Goal: Transaction & Acquisition: Purchase product/service

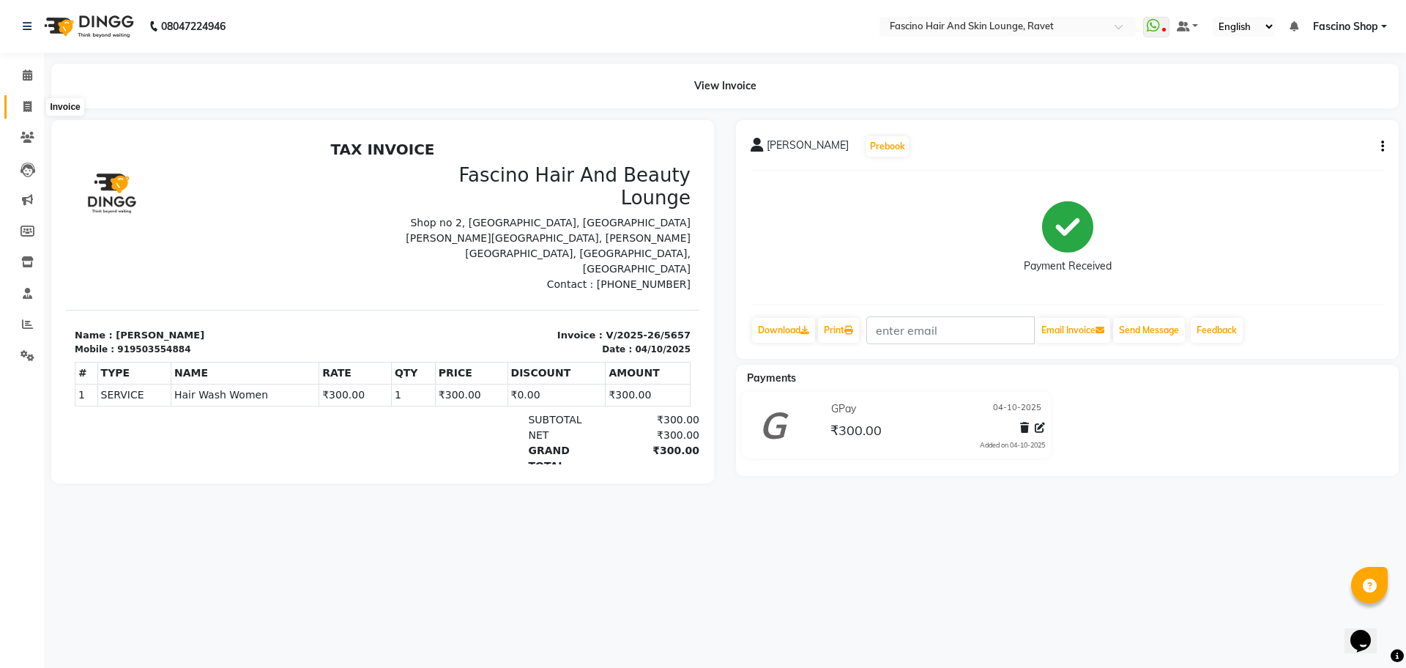
click at [32, 106] on span at bounding box center [28, 107] width 26 height 17
select select "5190"
select select "service"
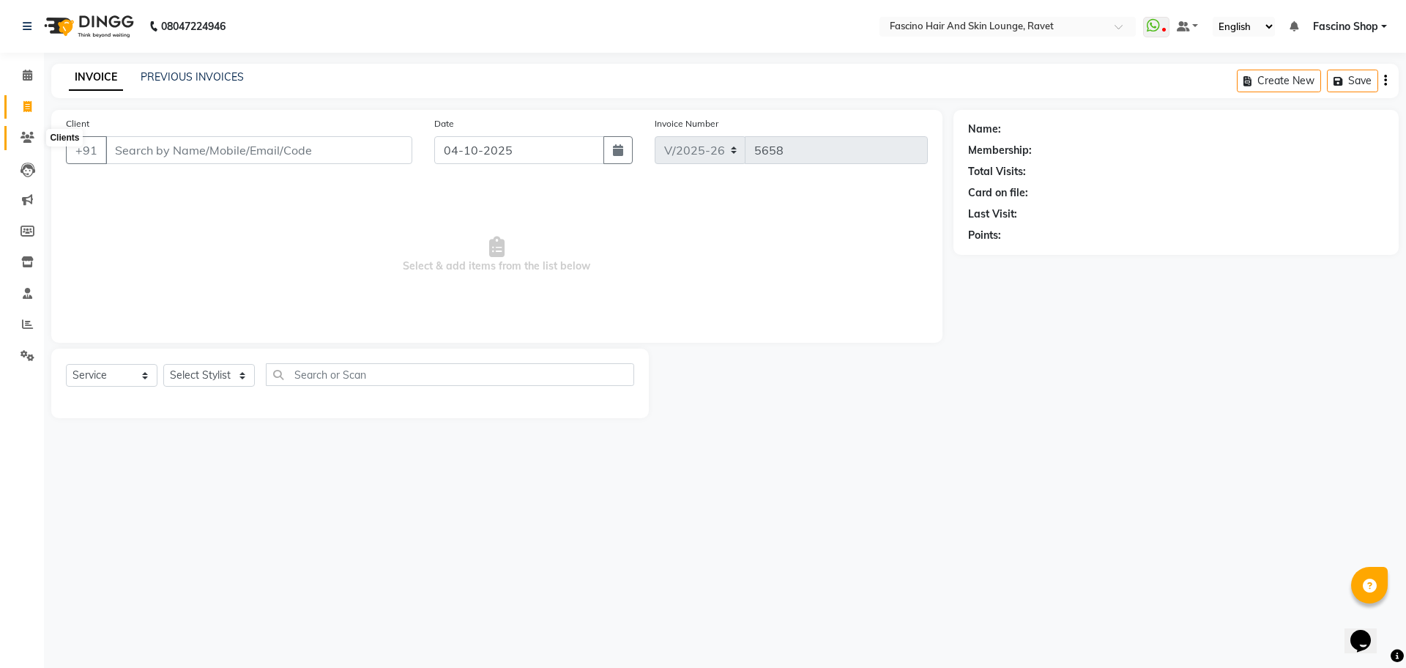
click at [26, 132] on icon at bounding box center [27, 137] width 14 height 11
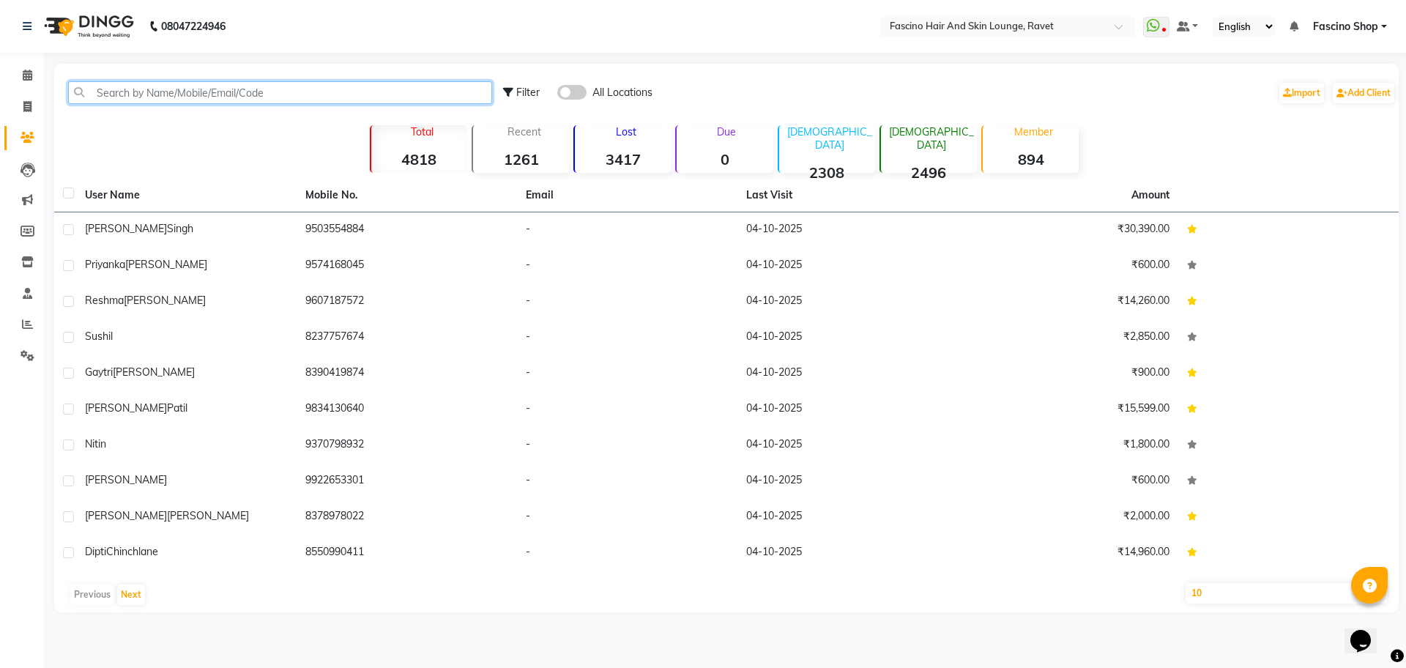
click at [152, 94] on input "text" at bounding box center [280, 92] width 424 height 23
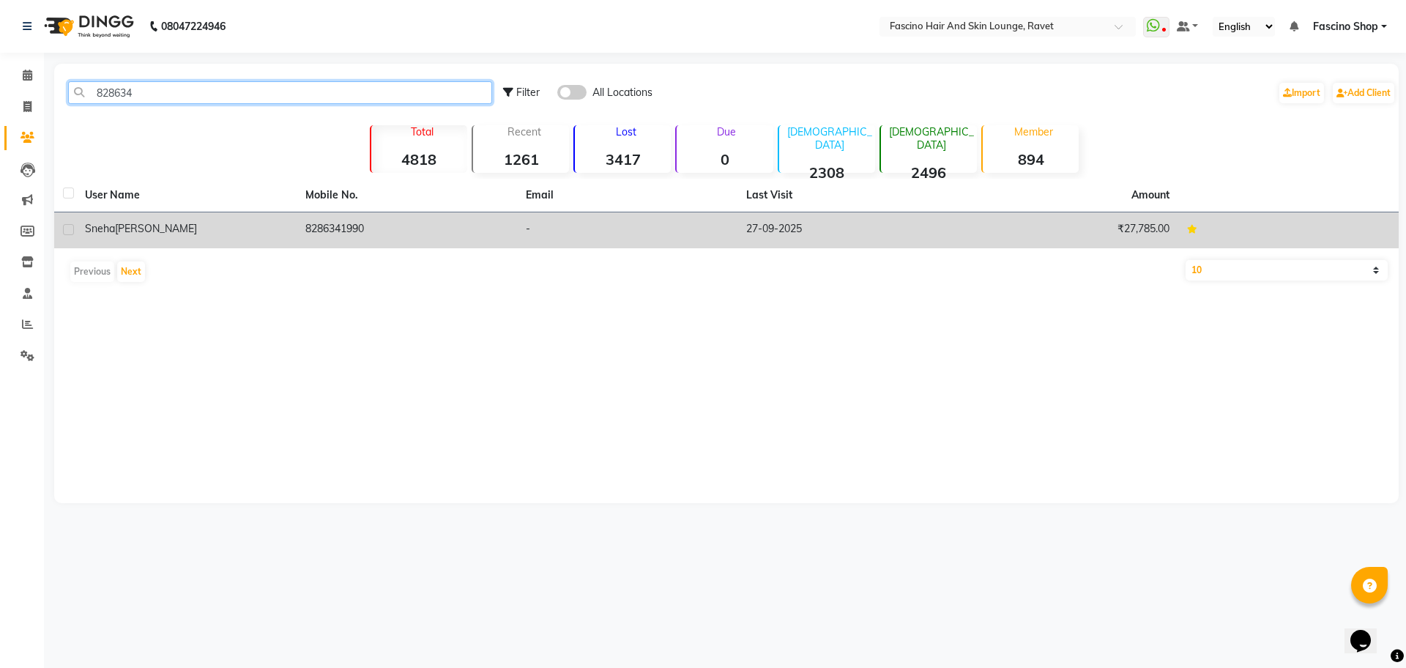
type input "828634"
click at [237, 231] on div "Sneha Hundare" at bounding box center [186, 228] width 203 height 15
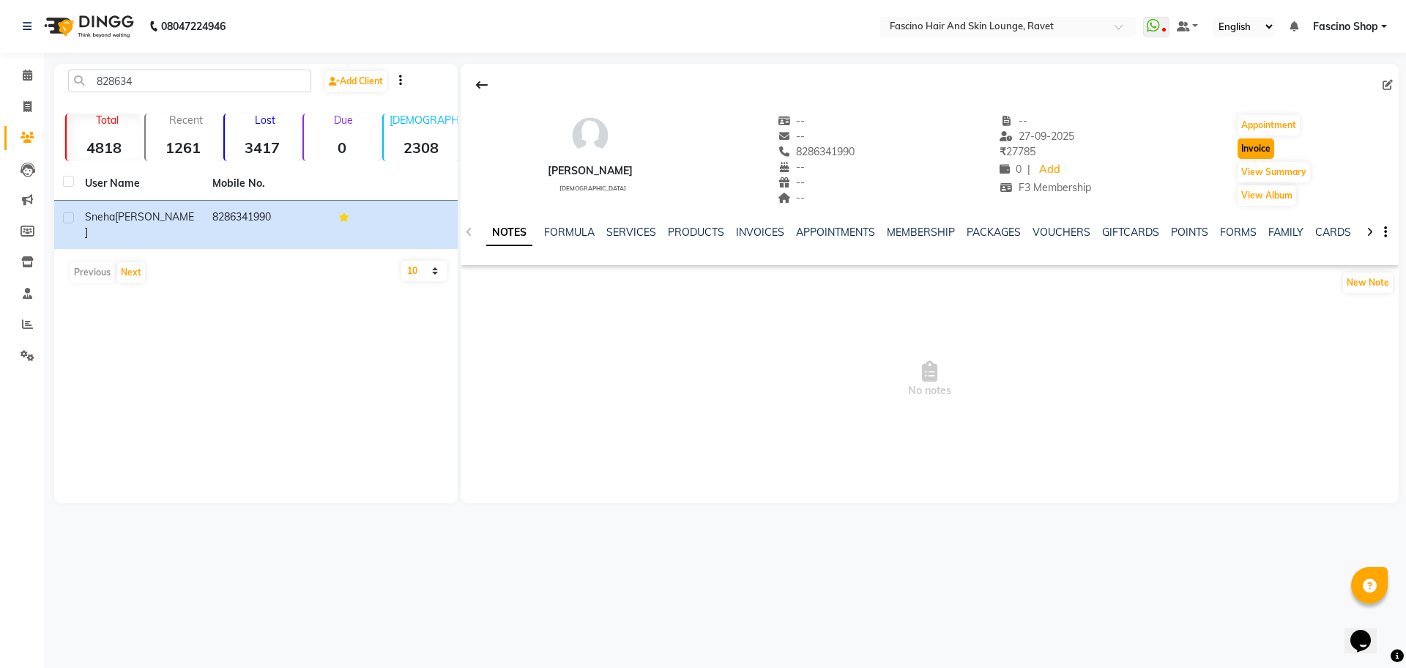
click at [1267, 154] on button "Invoice" at bounding box center [1255, 148] width 37 height 20
select select "5190"
select select "service"
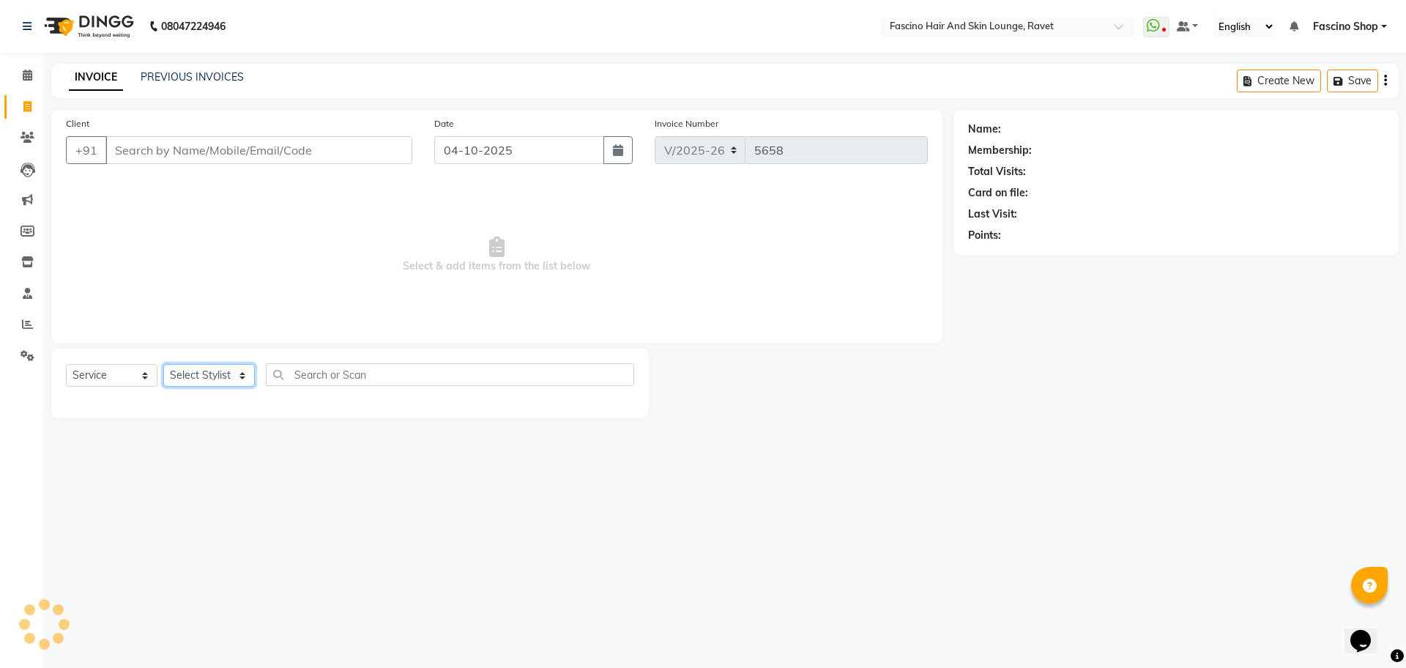
type input "8286341990"
click at [229, 385] on select "Select Stylist" at bounding box center [209, 375] width 92 height 23
select select "1: Object"
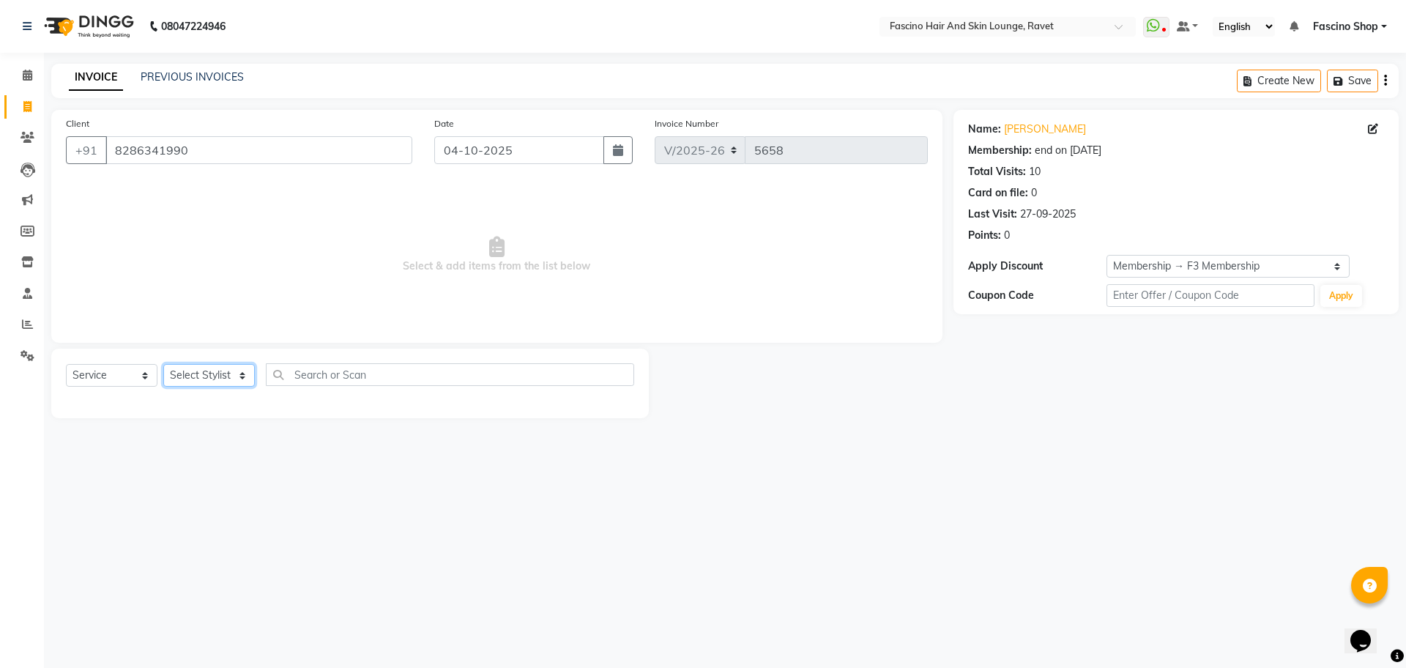
click at [239, 375] on select "Select Stylist [PERSON_NAME] Deepak Fascino Shop [PERSON_NAME] [PERSON_NAME] ( …" at bounding box center [209, 375] width 92 height 23
click at [234, 363] on div "Select Service Product Membership Package Voucher Prepaid Gift Card Select Styl…" at bounding box center [350, 380] width 568 height 34
click at [231, 386] on select "Select Stylist [PERSON_NAME] Deepak Fascino Shop [PERSON_NAME] [PERSON_NAME] ( …" at bounding box center [209, 375] width 92 height 23
select select "78140"
click at [163, 364] on select "Select Stylist [PERSON_NAME] Deepak Fascino Shop [PERSON_NAME] [PERSON_NAME] ( …" at bounding box center [209, 375] width 92 height 23
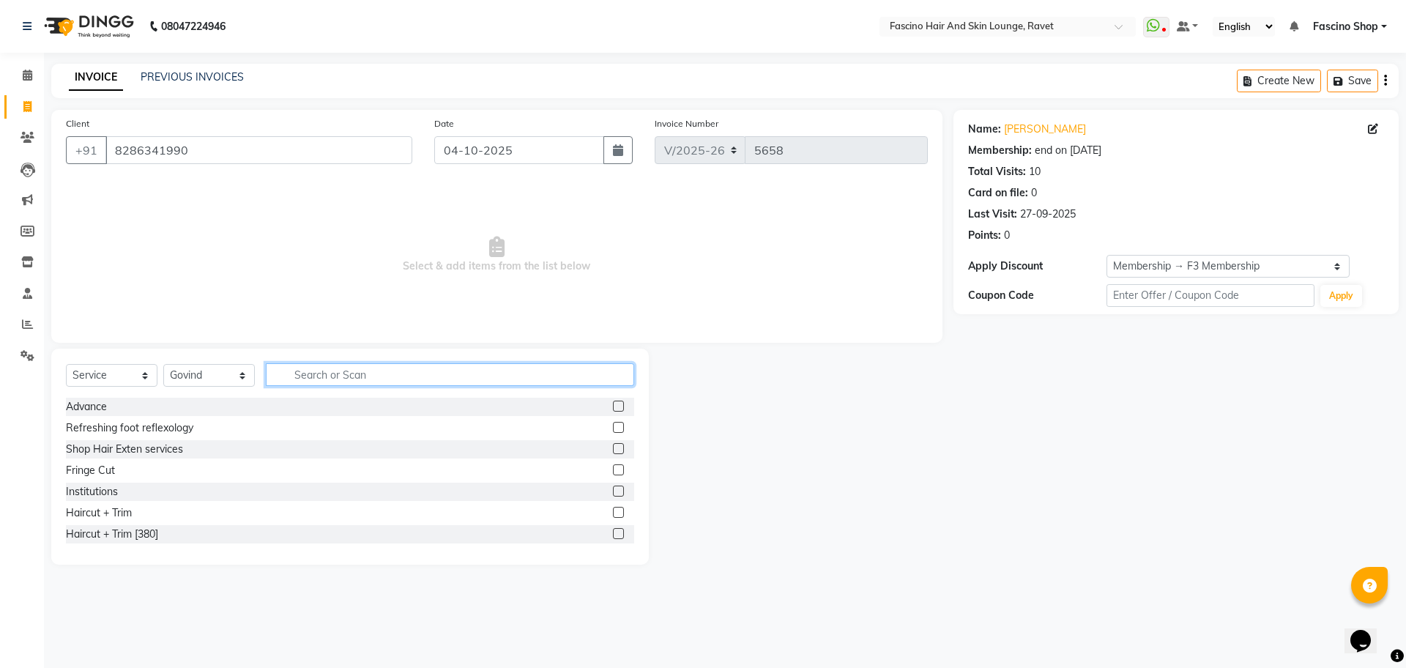
click at [311, 374] on input "text" at bounding box center [450, 374] width 368 height 23
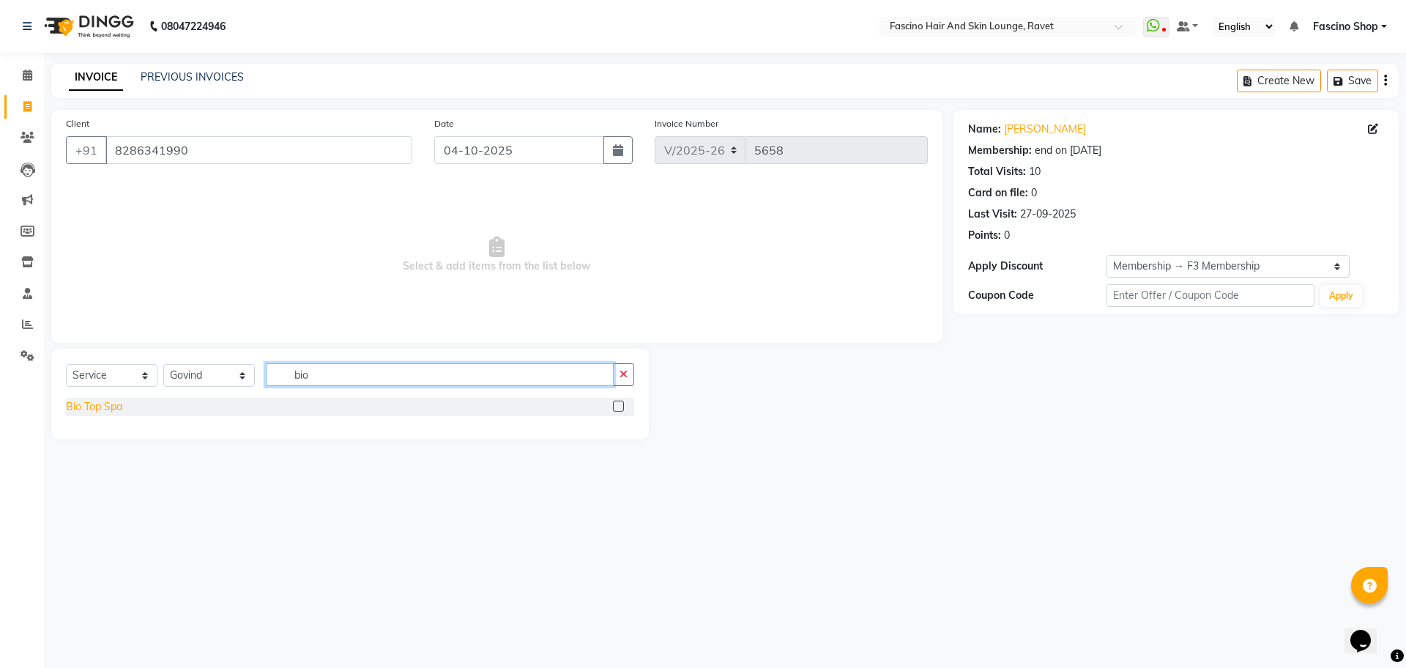
type input "bio"
click at [108, 408] on div "Bio Top Spa" at bounding box center [94, 406] width 56 height 15
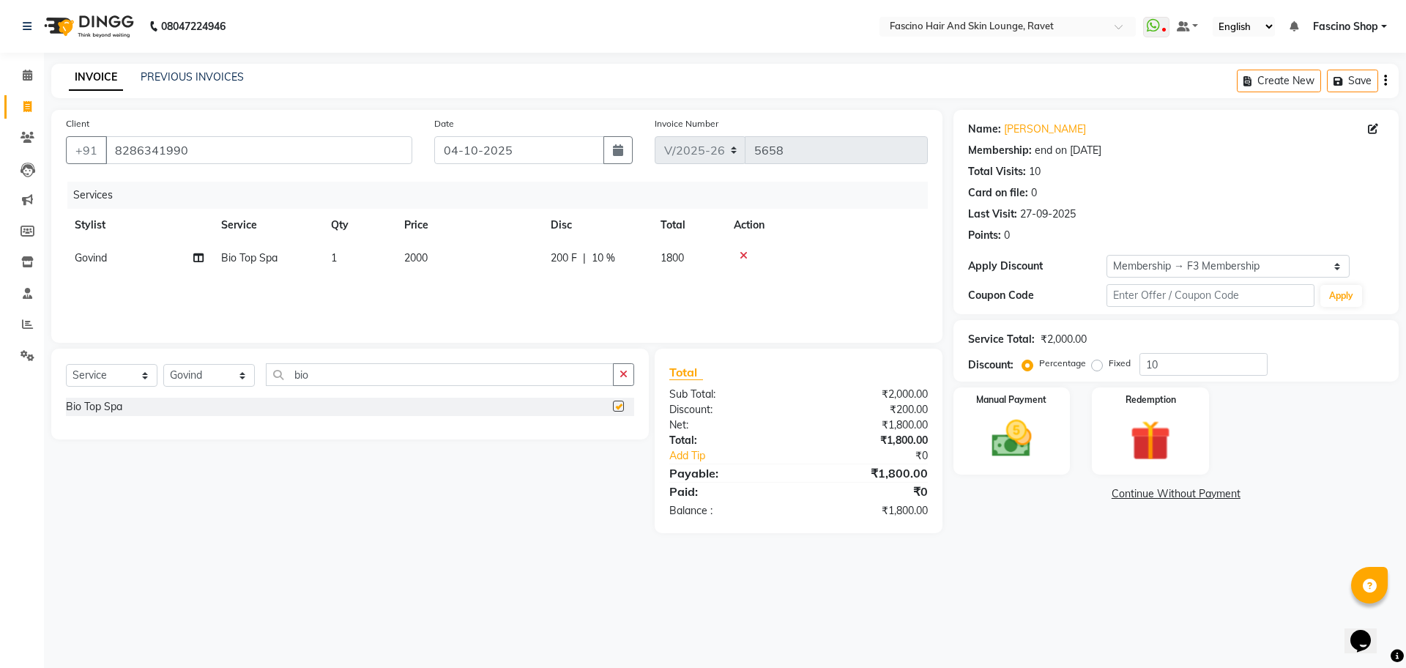
checkbox input "false"
click at [1234, 353] on input "10" at bounding box center [1203, 364] width 128 height 23
type input "1"
click at [1034, 407] on div "Manual Payment" at bounding box center [1011, 431] width 122 height 90
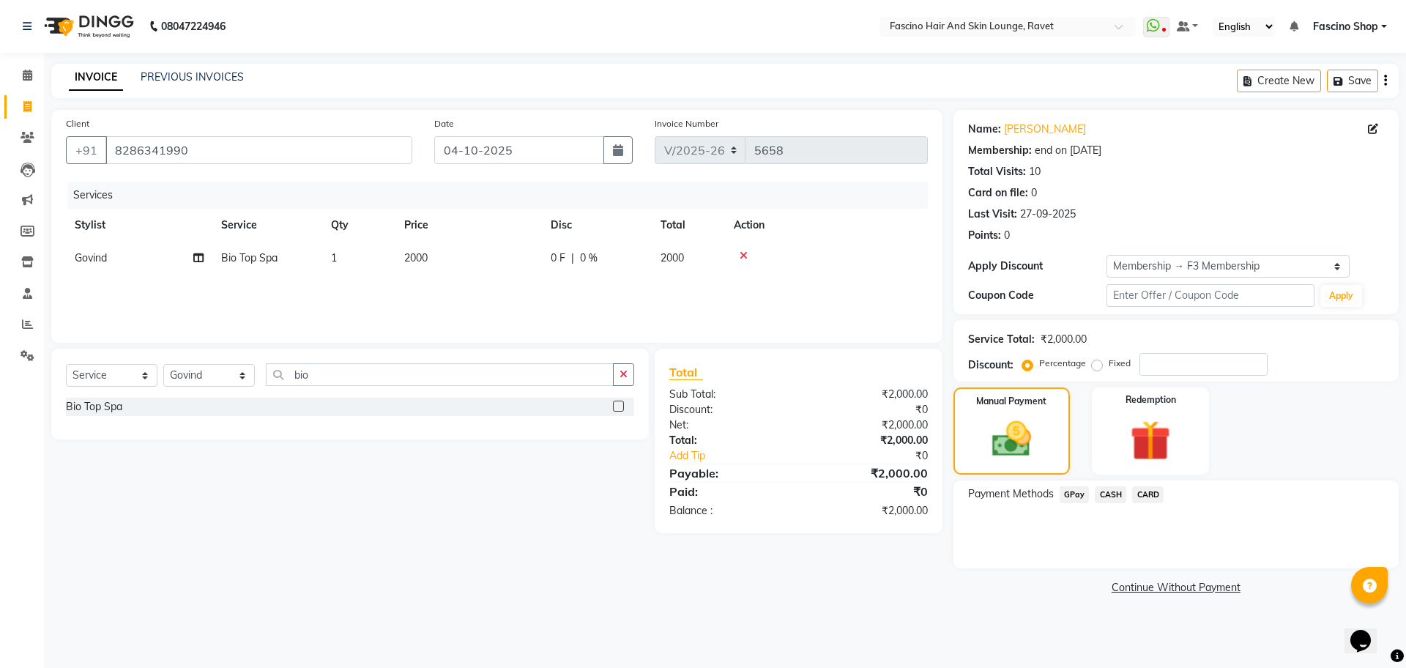
click at [1073, 497] on span "GPay" at bounding box center [1074, 494] width 30 height 17
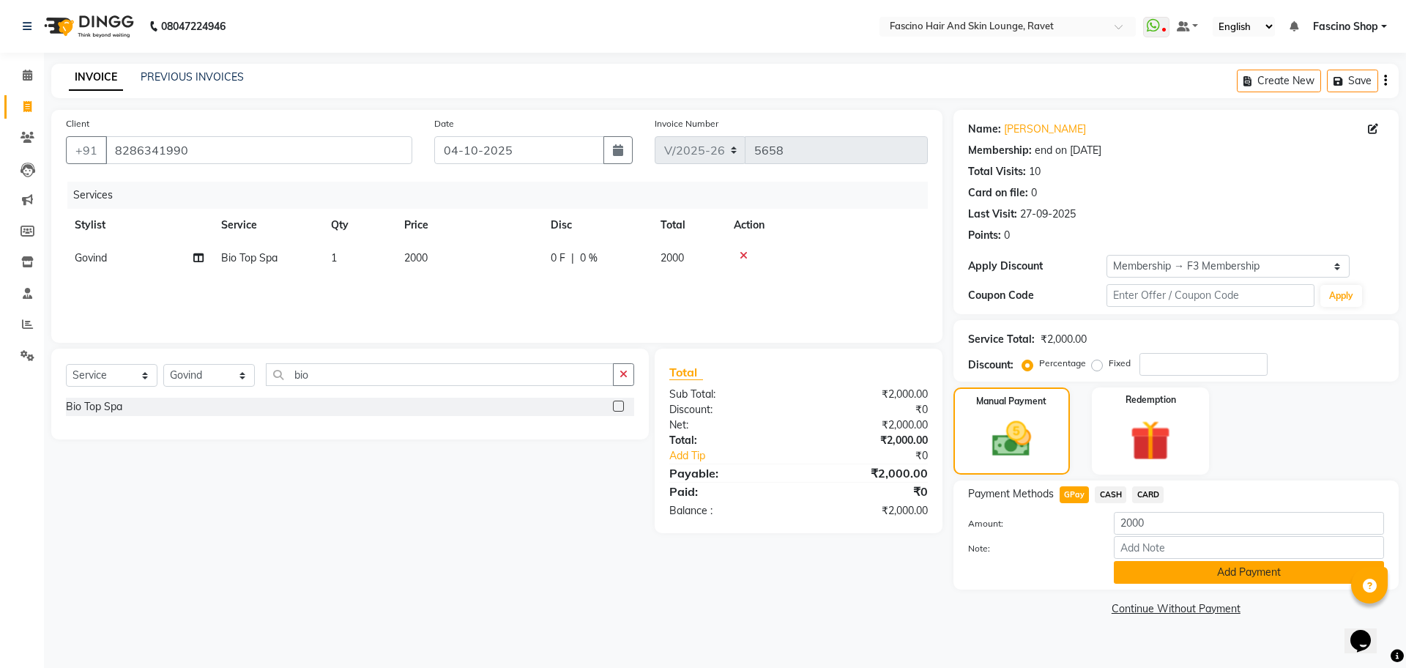
click at [1136, 575] on button "Add Payment" at bounding box center [1249, 572] width 270 height 23
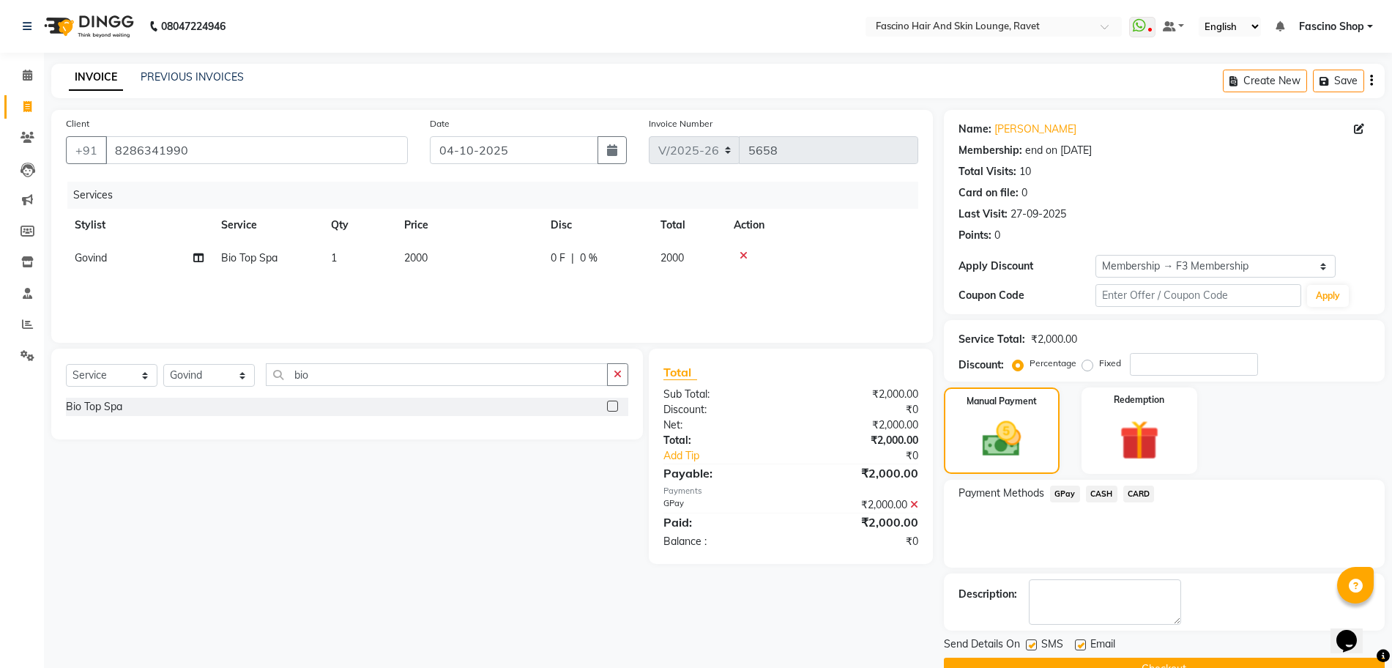
click at [1166, 657] on button "Checkout" at bounding box center [1164, 668] width 441 height 23
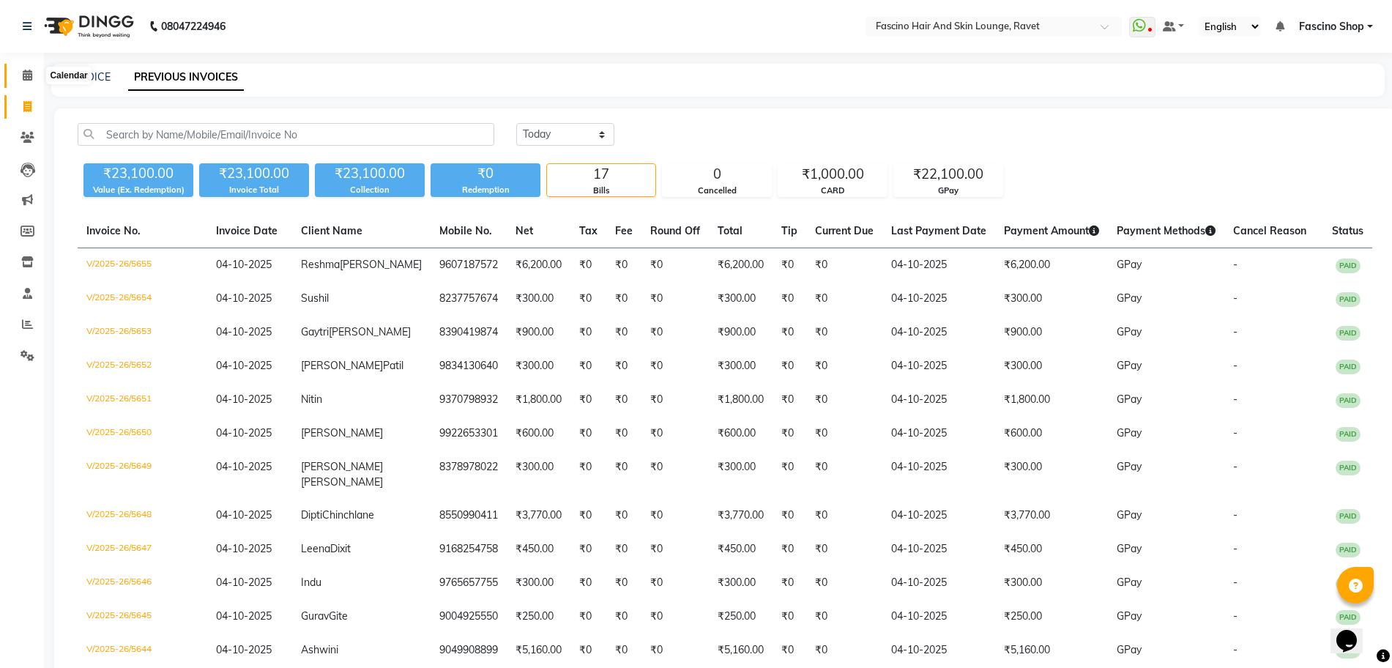
click at [32, 83] on span at bounding box center [28, 75] width 26 height 17
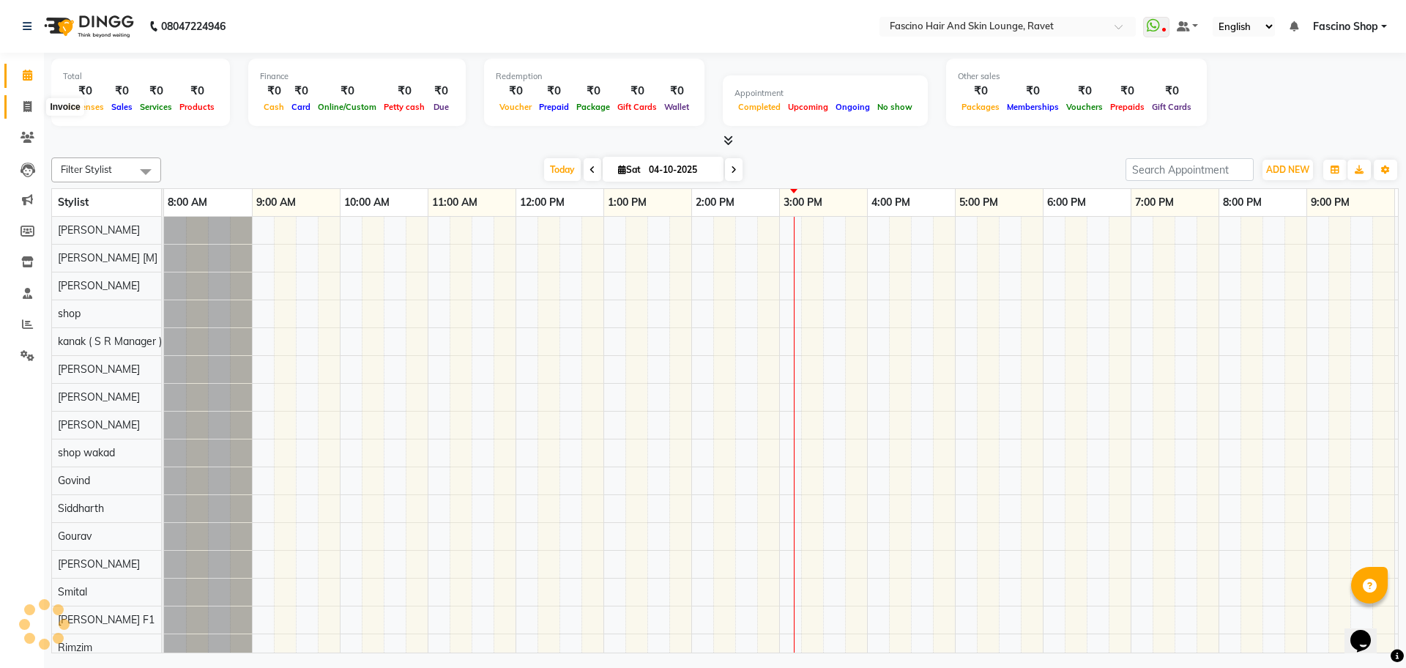
scroll to position [0, 172]
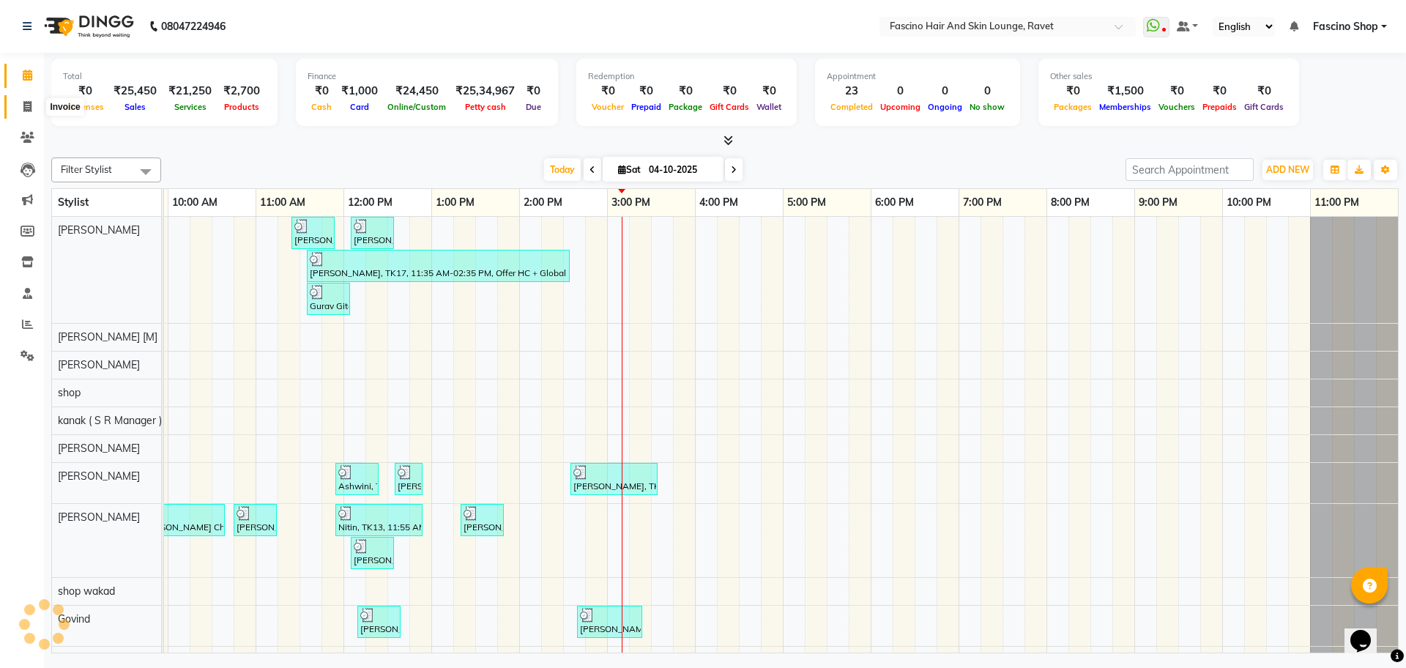
click at [32, 105] on span at bounding box center [28, 107] width 26 height 17
select select "5190"
select select "service"
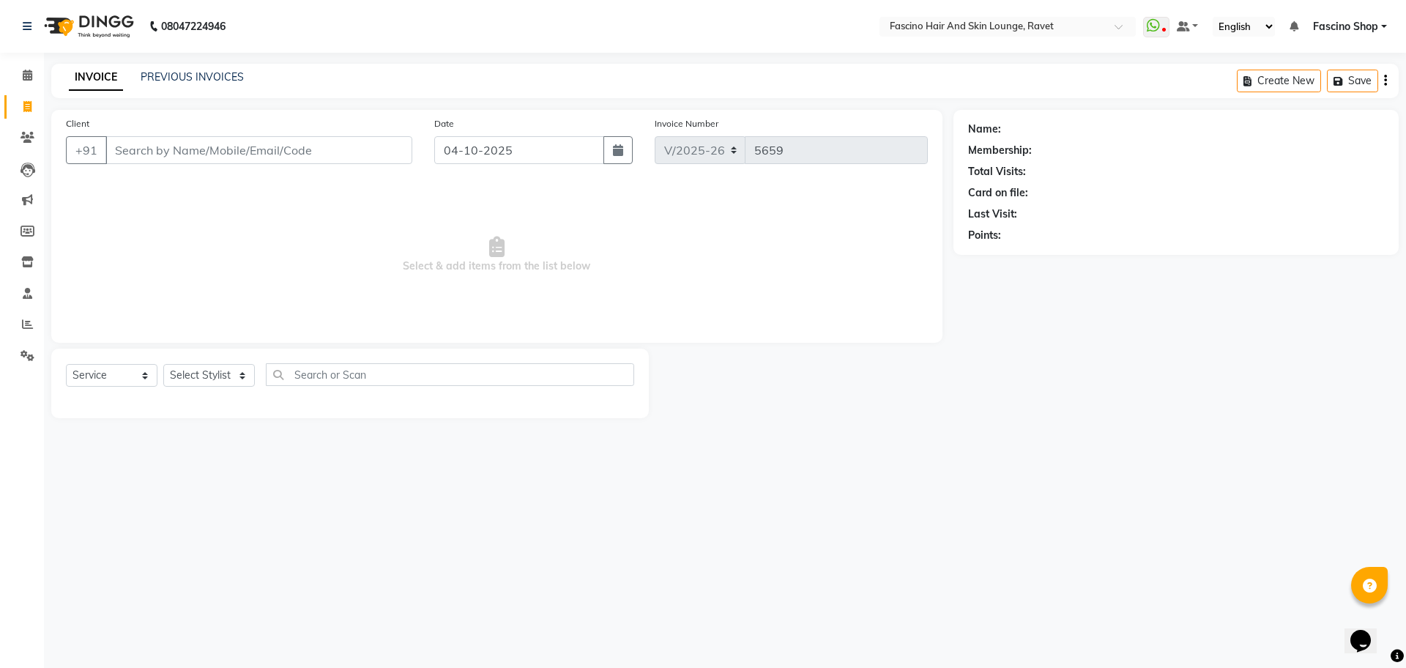
click at [141, 153] on input "Client" at bounding box center [258, 150] width 307 height 28
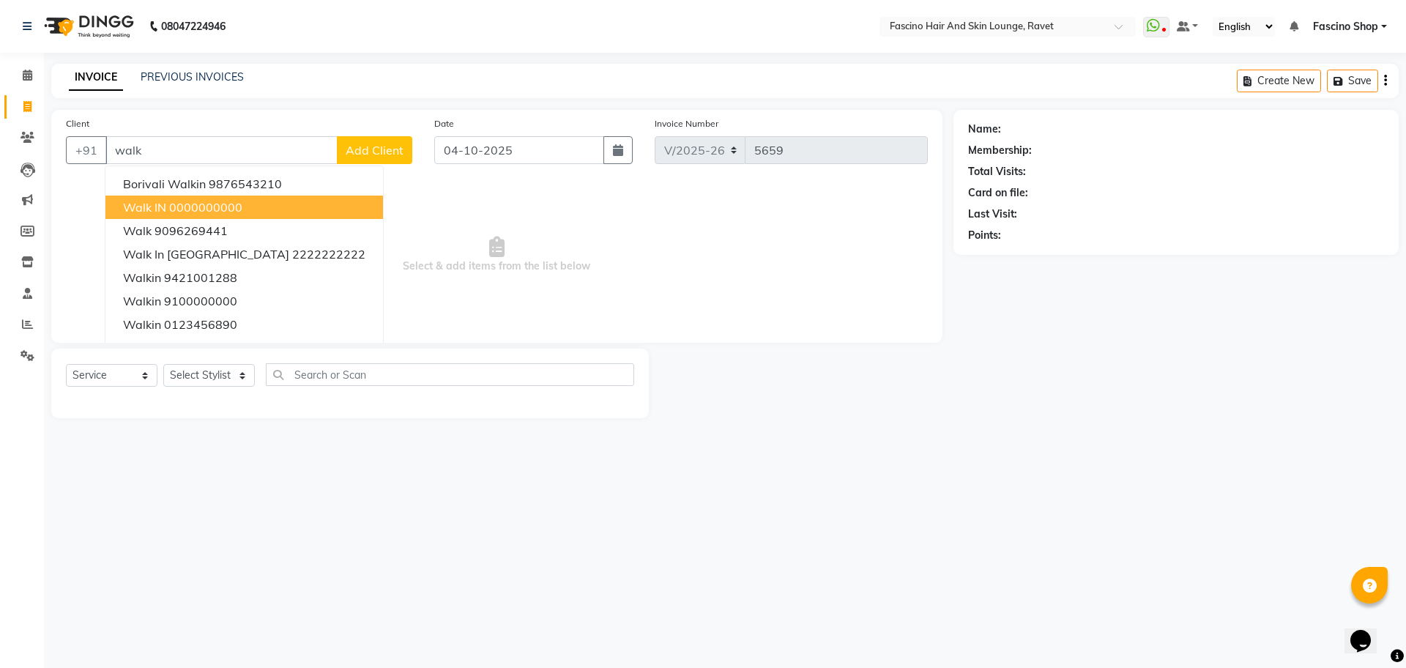
click at [177, 206] on ngb-highlight "0000000000" at bounding box center [205, 207] width 73 height 15
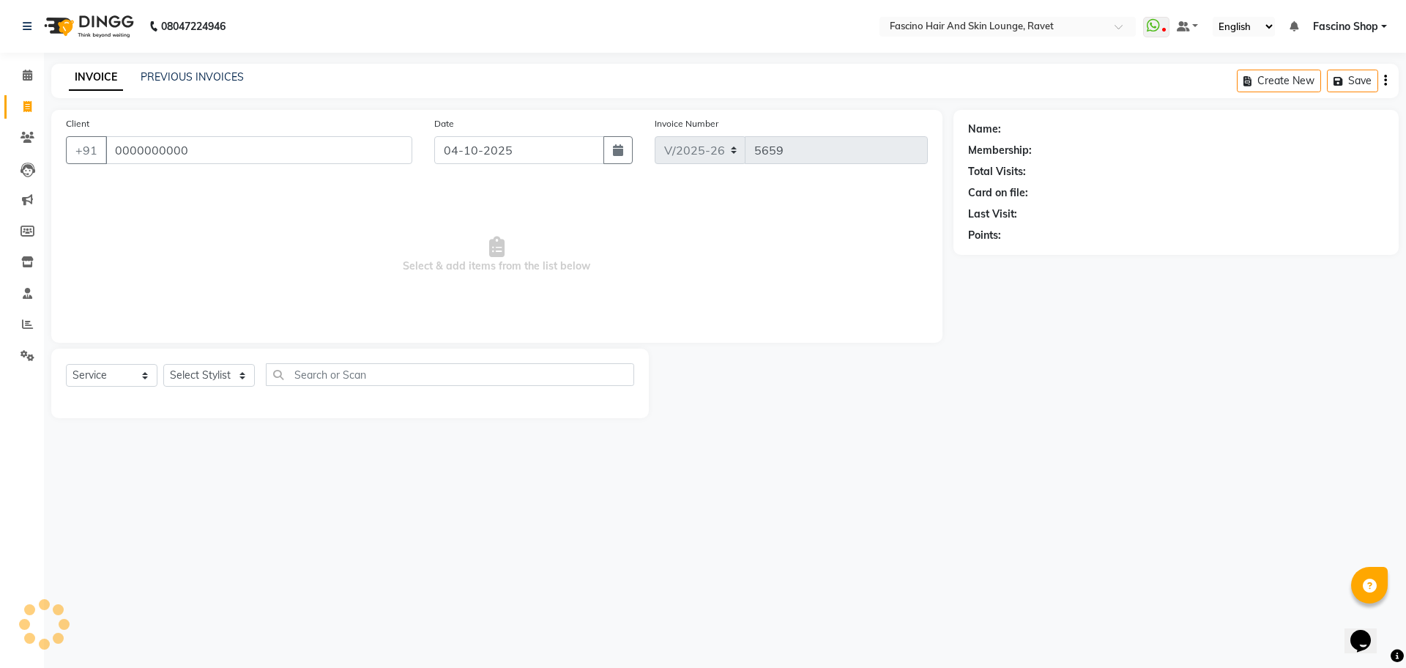
type input "0000000000"
select select "1: Object"
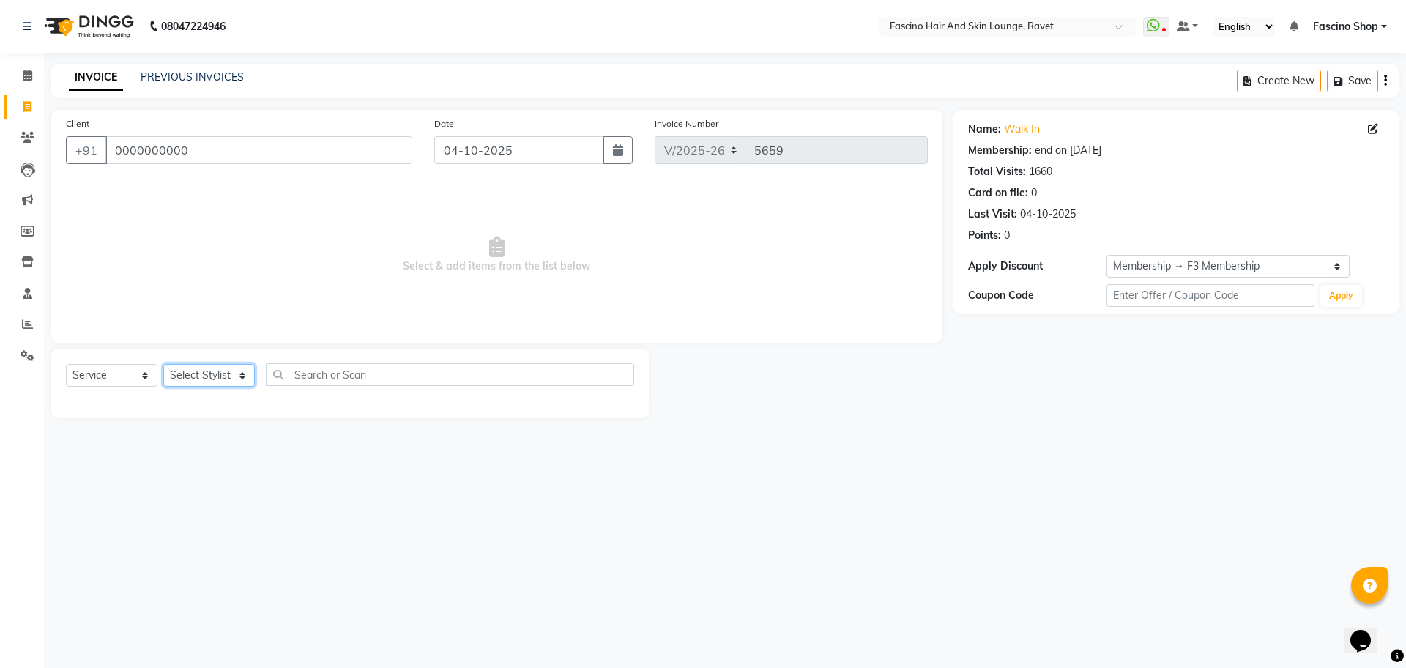
click at [221, 376] on select "Select Stylist [PERSON_NAME] Deepak Fascino Shop [PERSON_NAME] [PERSON_NAME] ( …" at bounding box center [209, 375] width 92 height 23
select select "78140"
click at [163, 364] on select "Select Stylist [PERSON_NAME] Deepak Fascino Shop [PERSON_NAME] [PERSON_NAME] ( …" at bounding box center [209, 375] width 92 height 23
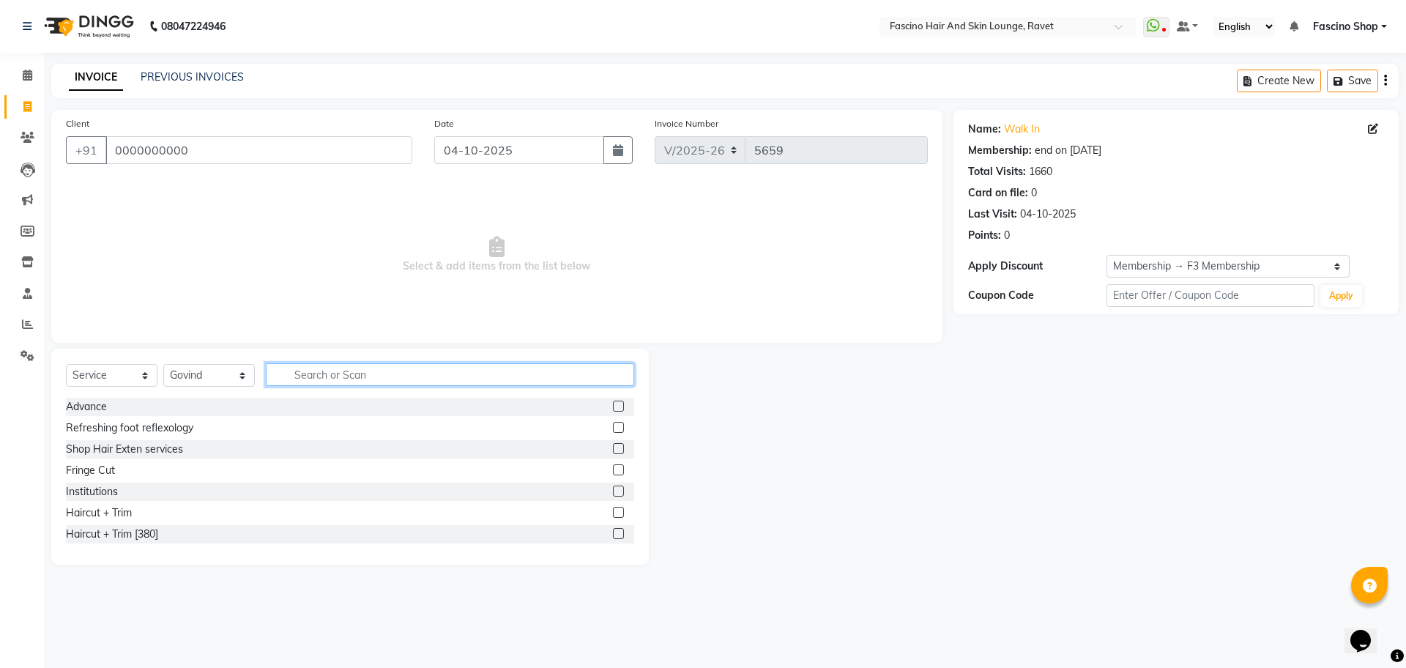
click at [337, 381] on input "text" at bounding box center [450, 374] width 368 height 23
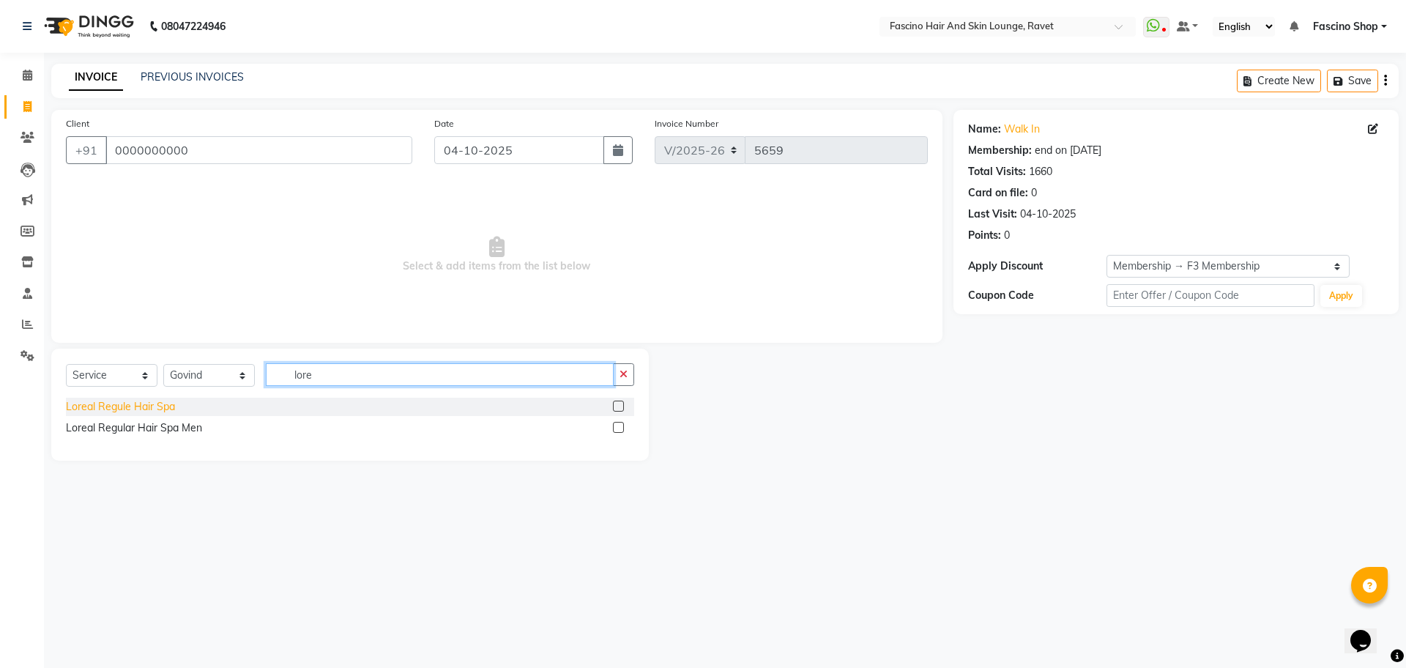
type input "lore"
click at [157, 406] on div "Loreal Regule Hair Spa" at bounding box center [120, 406] width 109 height 15
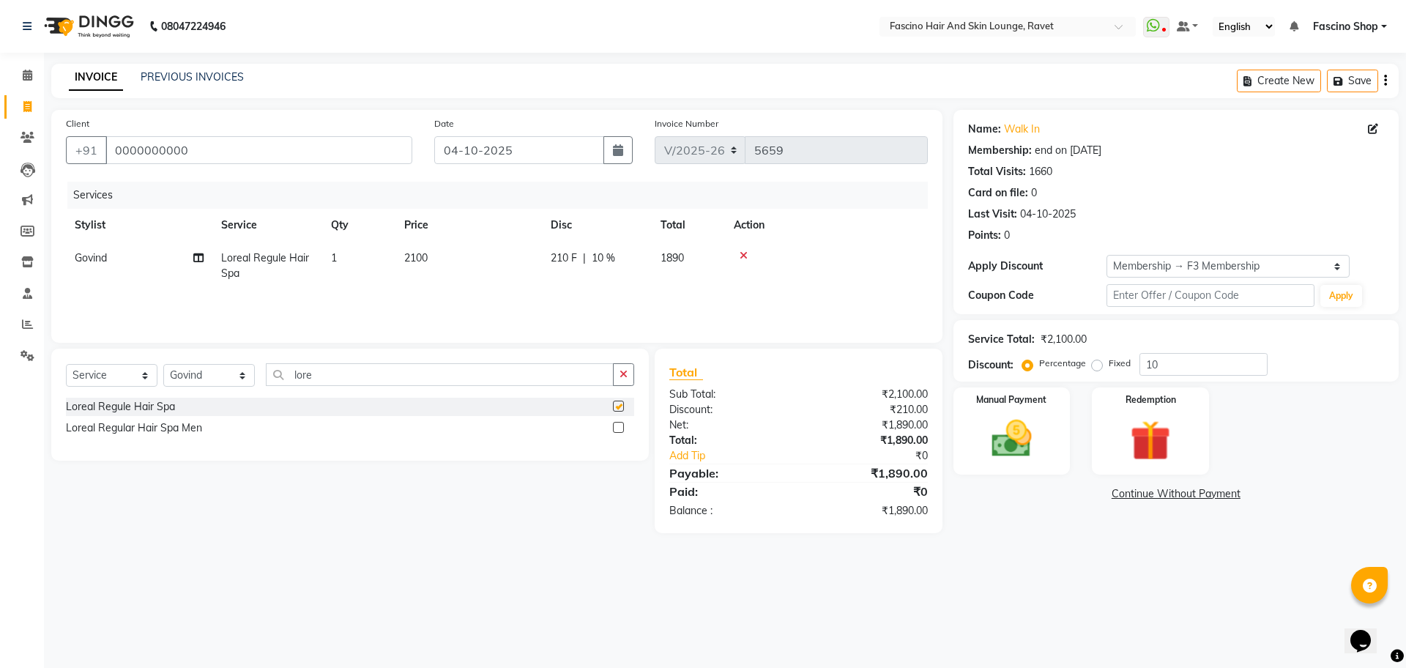
checkbox input "false"
click at [439, 262] on td "2100" at bounding box center [468, 266] width 146 height 48
select select "78140"
click at [439, 262] on input "1" at bounding box center [428, 261] width 56 height 23
click at [485, 263] on td "2100" at bounding box center [468, 266] width 146 height 48
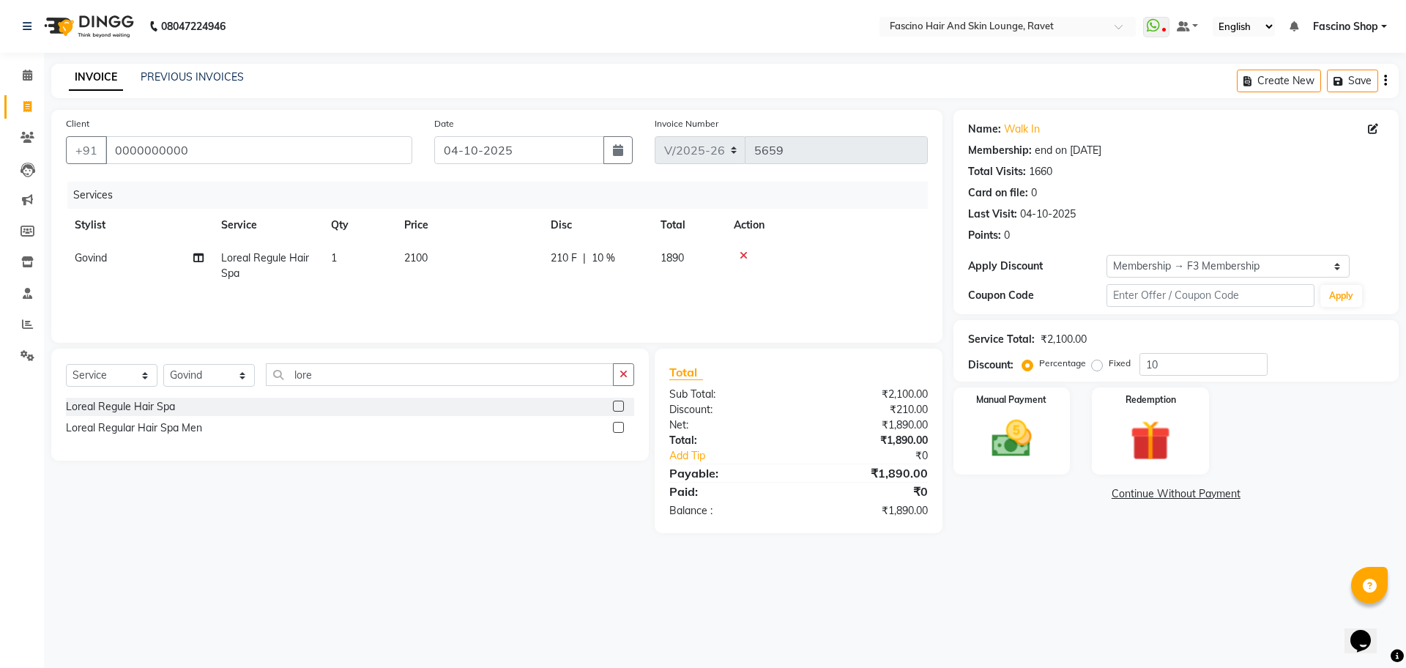
select select "78140"
click at [485, 263] on input "2100" at bounding box center [537, 261] width 129 height 23
type input "1500"
click at [233, 369] on select "Select Stylist [PERSON_NAME] Deepak Fascino Shop [PERSON_NAME] [PERSON_NAME] ( …" at bounding box center [209, 375] width 92 height 23
select select "93690"
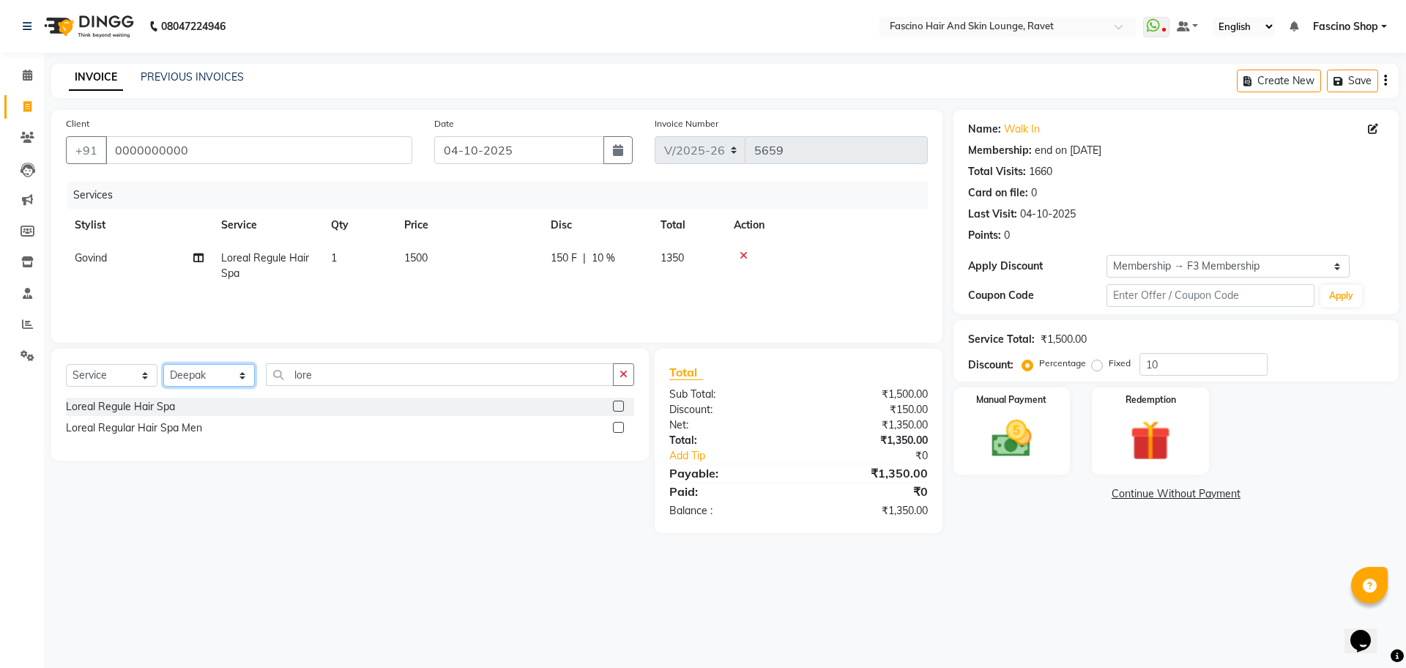
click at [163, 364] on select "Select Stylist [PERSON_NAME] Deepak Fascino Shop [PERSON_NAME] [PERSON_NAME] ( …" at bounding box center [209, 375] width 92 height 23
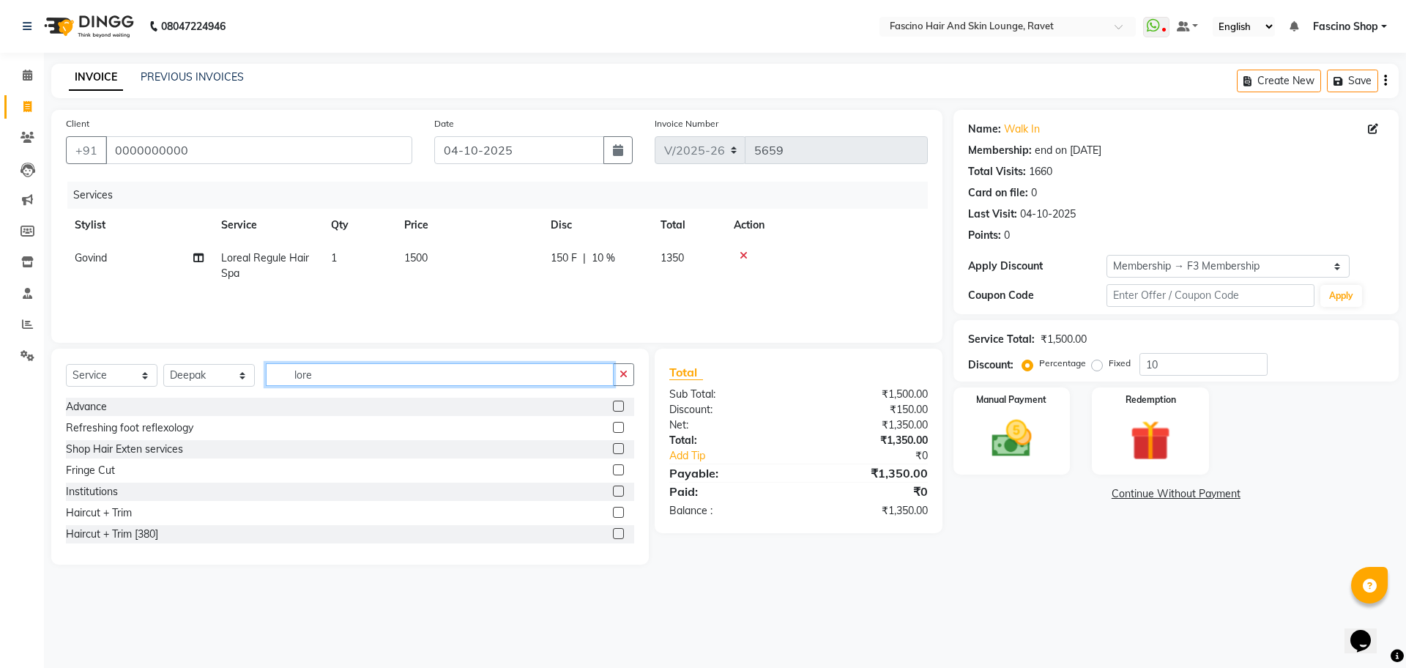
click at [311, 367] on input "lore" at bounding box center [440, 374] width 348 height 23
type input "glob"
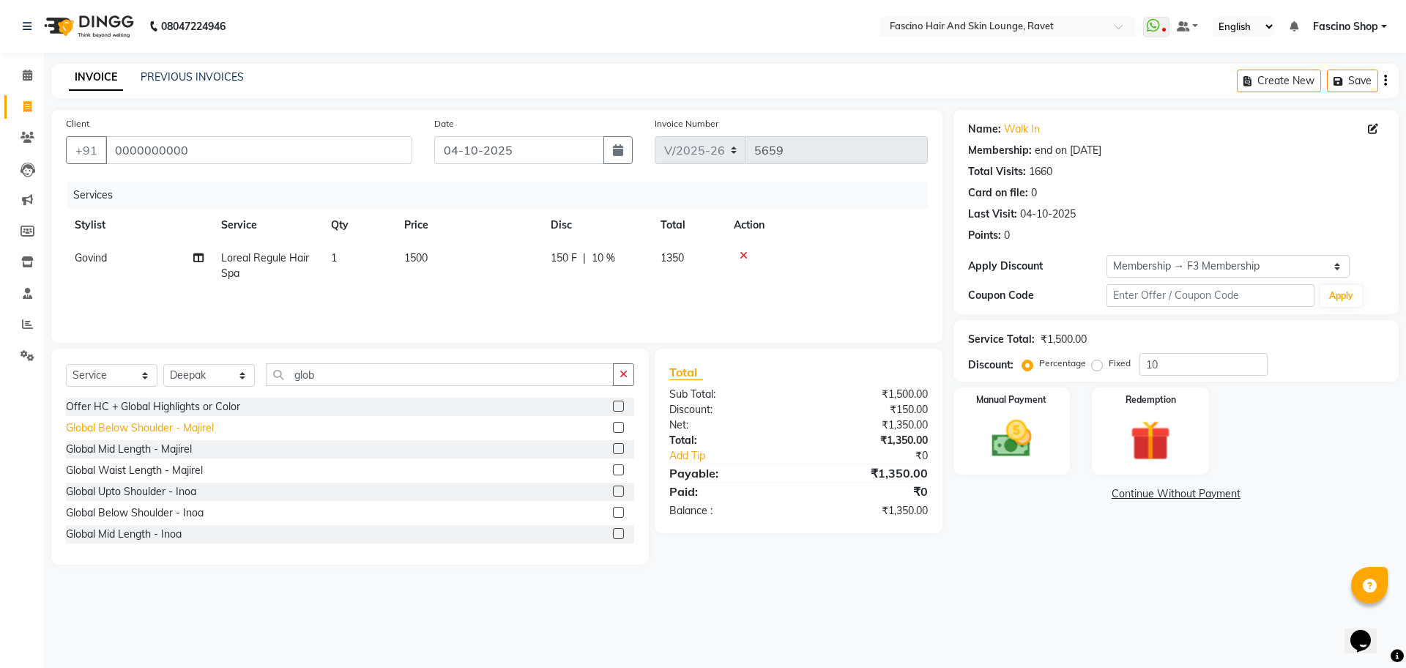
click at [174, 428] on div "Global Below Shoulder - Majirel" at bounding box center [140, 427] width 148 height 15
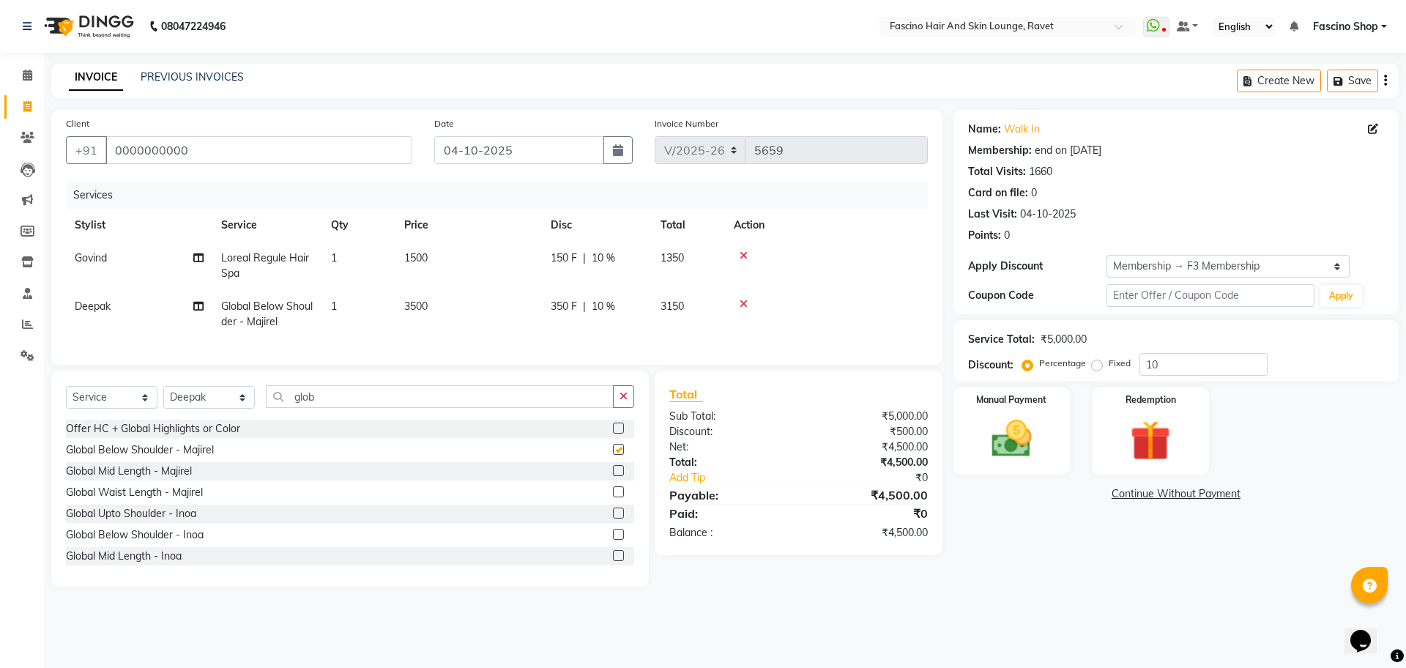
checkbox input "false"
click at [237, 409] on select "Select Stylist [PERSON_NAME] Deepak Fascino Shop [PERSON_NAME] [PERSON_NAME] ( …" at bounding box center [209, 397] width 92 height 23
select select "66114"
click at [163, 400] on select "Select Stylist [PERSON_NAME] Deepak Fascino Shop [PERSON_NAME] [PERSON_NAME] ( …" at bounding box center [209, 397] width 92 height 23
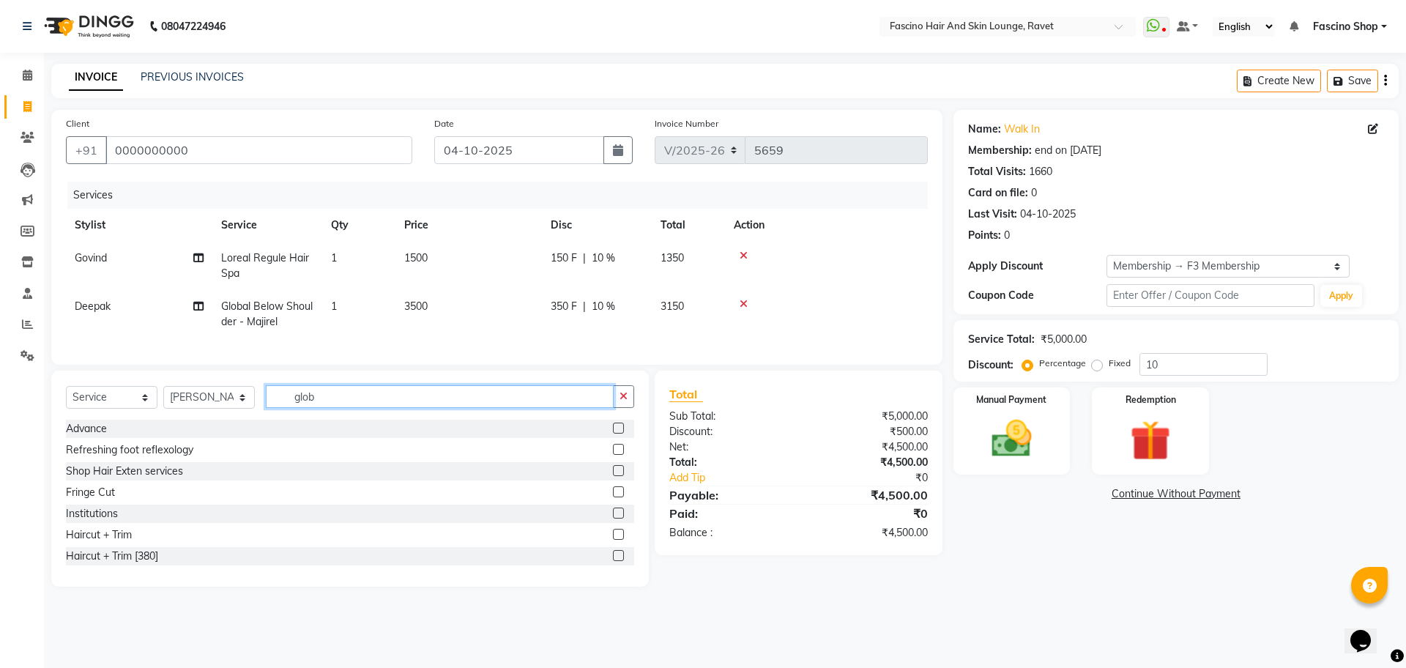
click at [312, 408] on input "glob" at bounding box center [440, 396] width 348 height 23
type input "waxi"
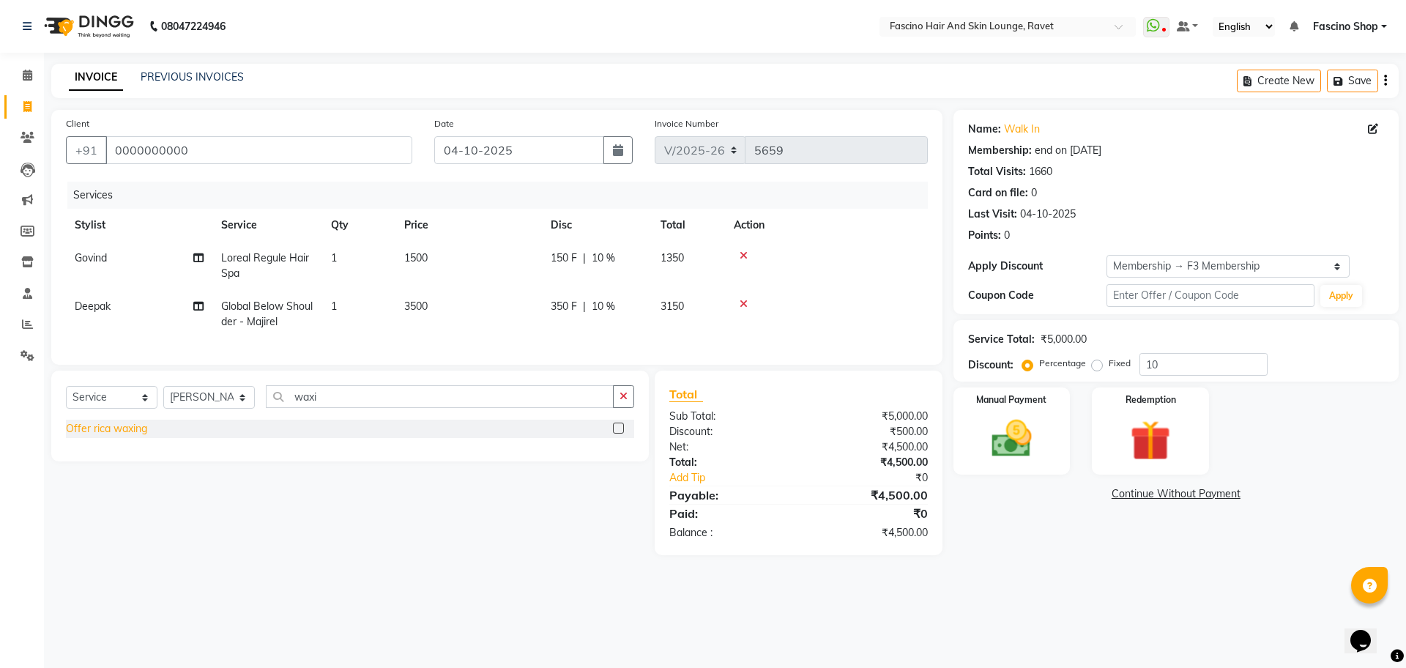
click at [124, 436] on div "Offer rica waxing" at bounding box center [106, 428] width 81 height 15
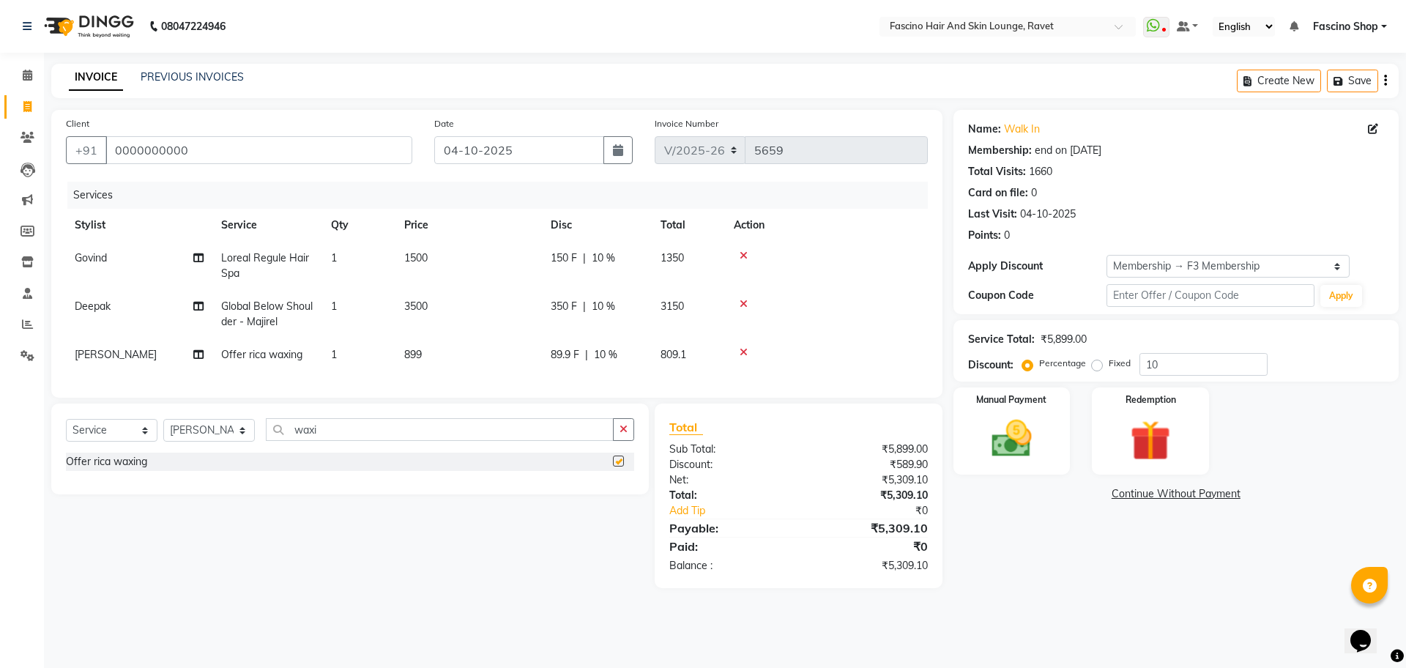
checkbox input "false"
click at [434, 351] on td "899" at bounding box center [468, 354] width 146 height 33
select select "66114"
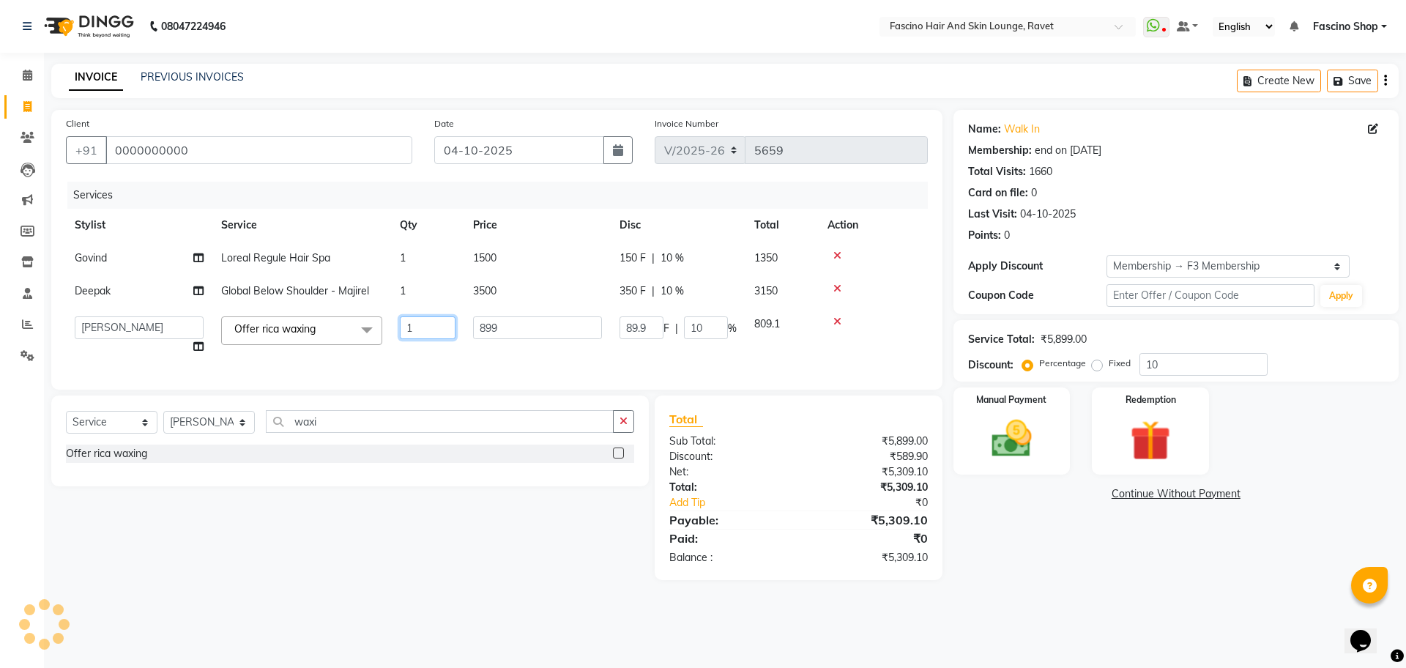
drag, startPoint x: 434, startPoint y: 351, endPoint x: 503, endPoint y: 329, distance: 72.2
click at [503, 329] on tr "[PERSON_NAME] Deepak Fascino Shop [PERSON_NAME] [PERSON_NAME] ( S R Manager ) […" at bounding box center [497, 335] width 862 height 56
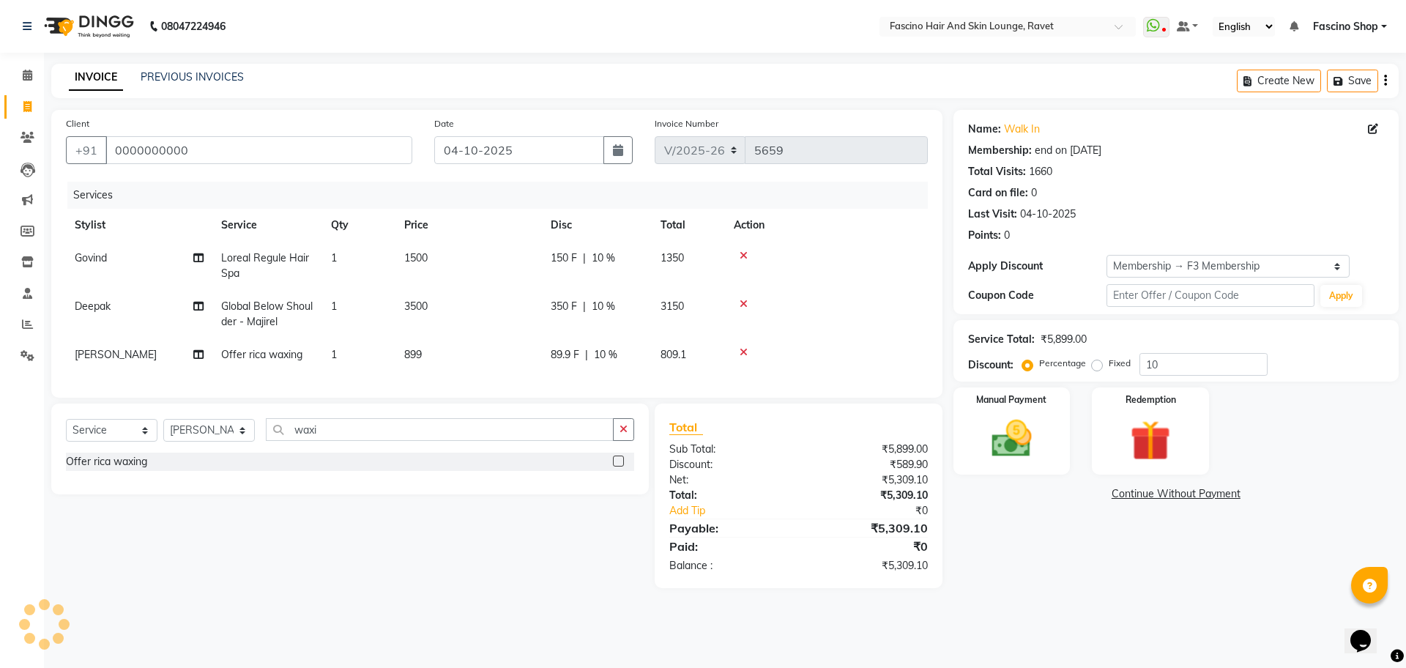
click at [503, 329] on td "3500" at bounding box center [468, 314] width 146 height 48
select select "93690"
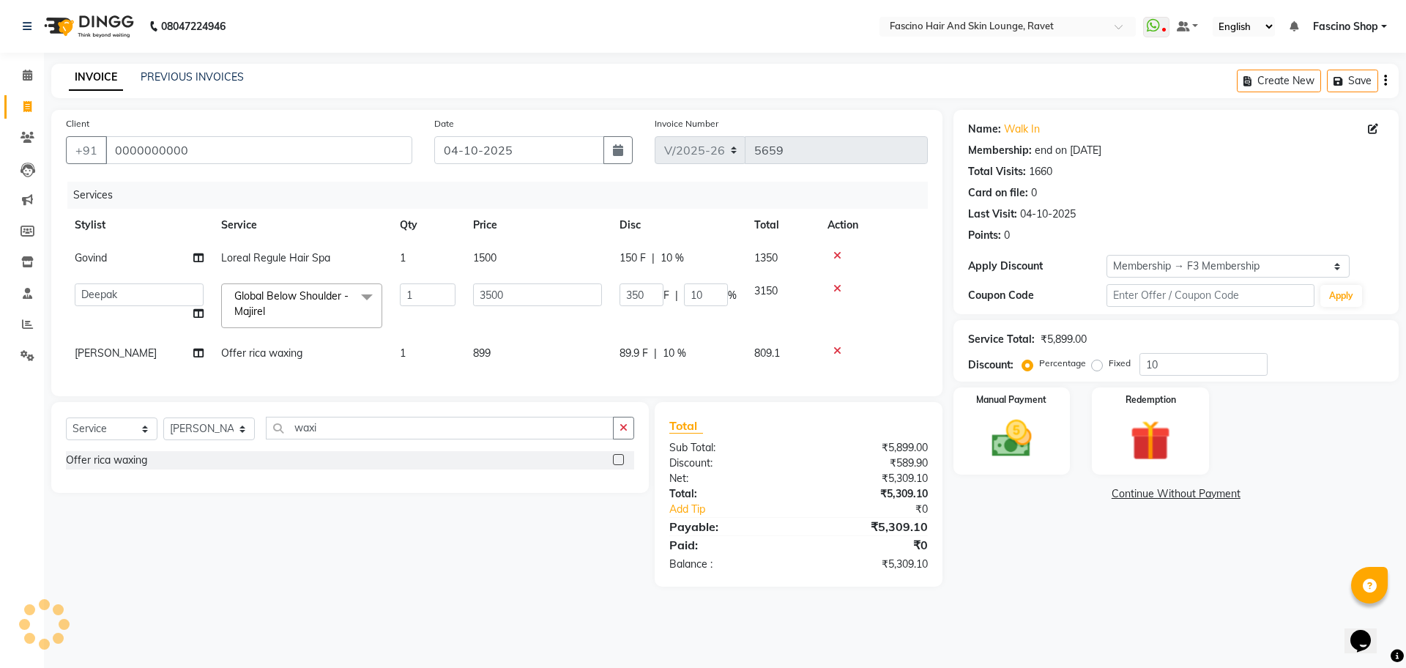
click at [503, 329] on td "3500" at bounding box center [537, 306] width 146 height 62
click at [495, 346] on td "899" at bounding box center [537, 353] width 146 height 33
select select "66114"
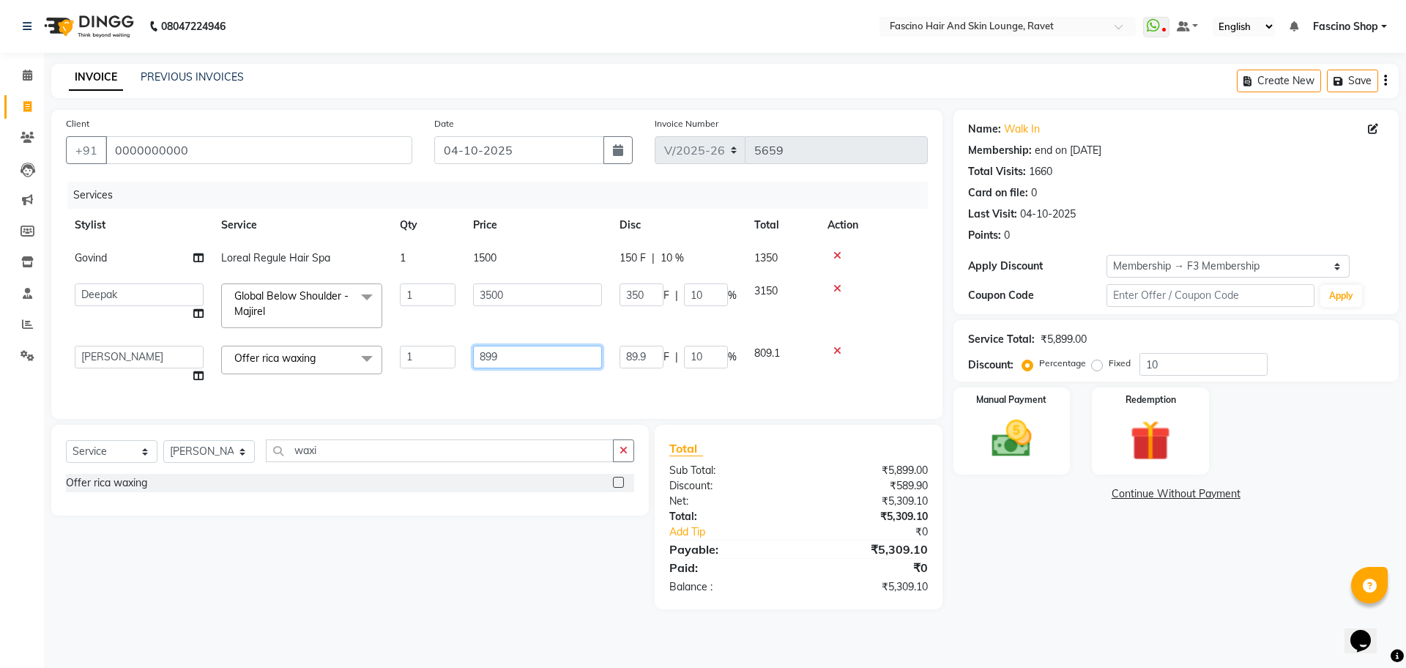
click at [495, 346] on input "899" at bounding box center [537, 357] width 129 height 23
type input "1100"
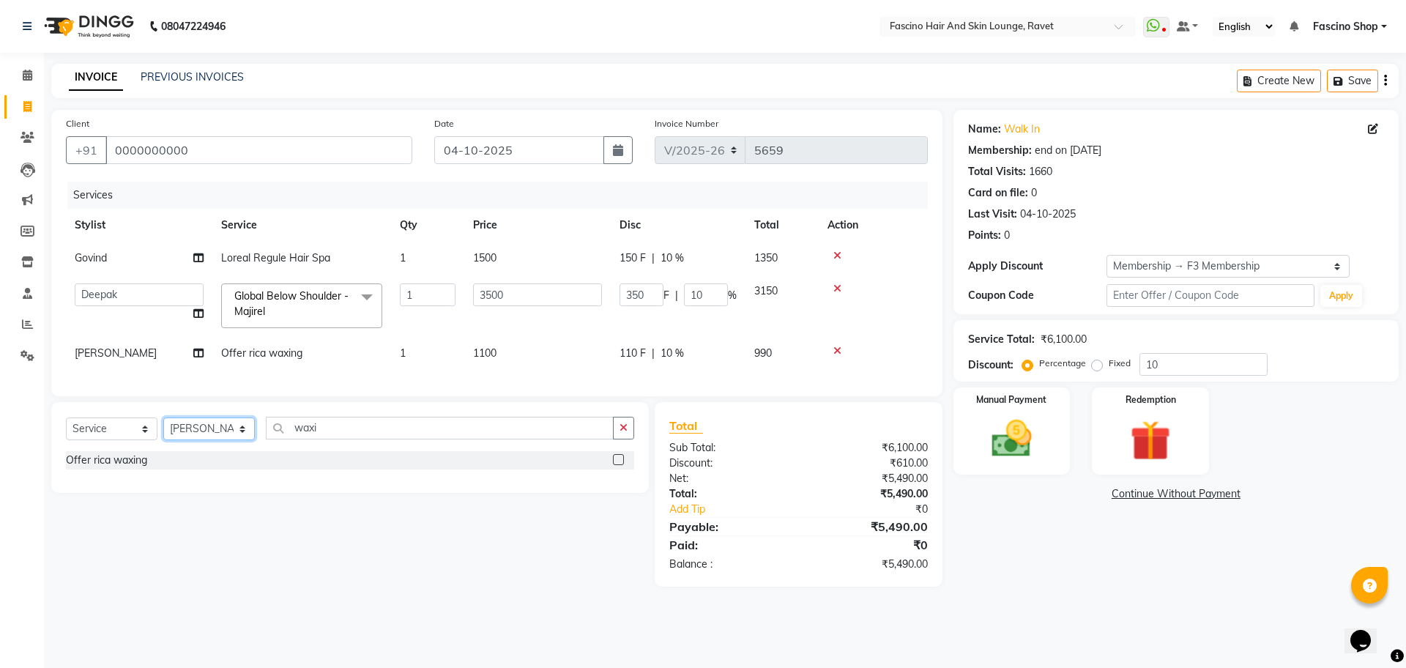
click at [239, 465] on div "Select Service Product Membership Package Voucher Prepaid Gift Card Select Styl…" at bounding box center [349, 447] width 597 height 91
select select "66192"
click at [163, 431] on select "Select Stylist [PERSON_NAME] Deepak Fascino Shop [PERSON_NAME] [PERSON_NAME] ( …" at bounding box center [209, 428] width 92 height 23
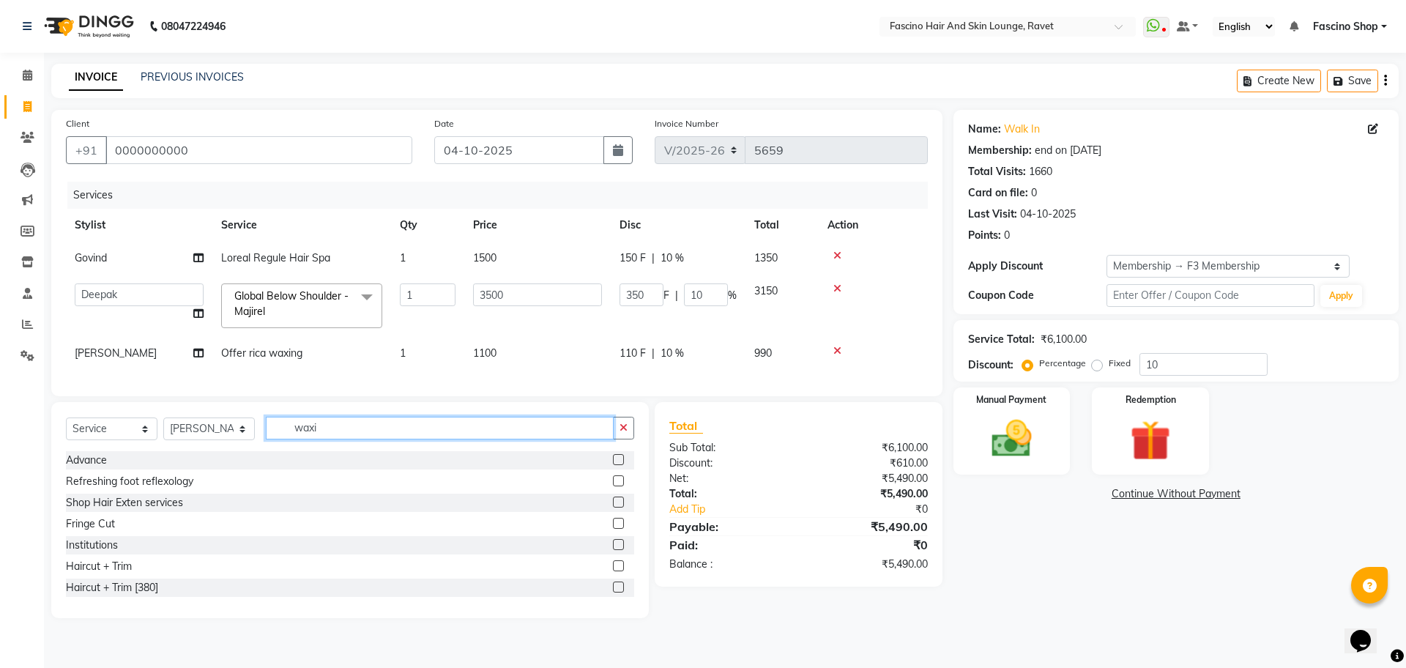
click at [304, 439] on input "waxi" at bounding box center [440, 428] width 348 height 23
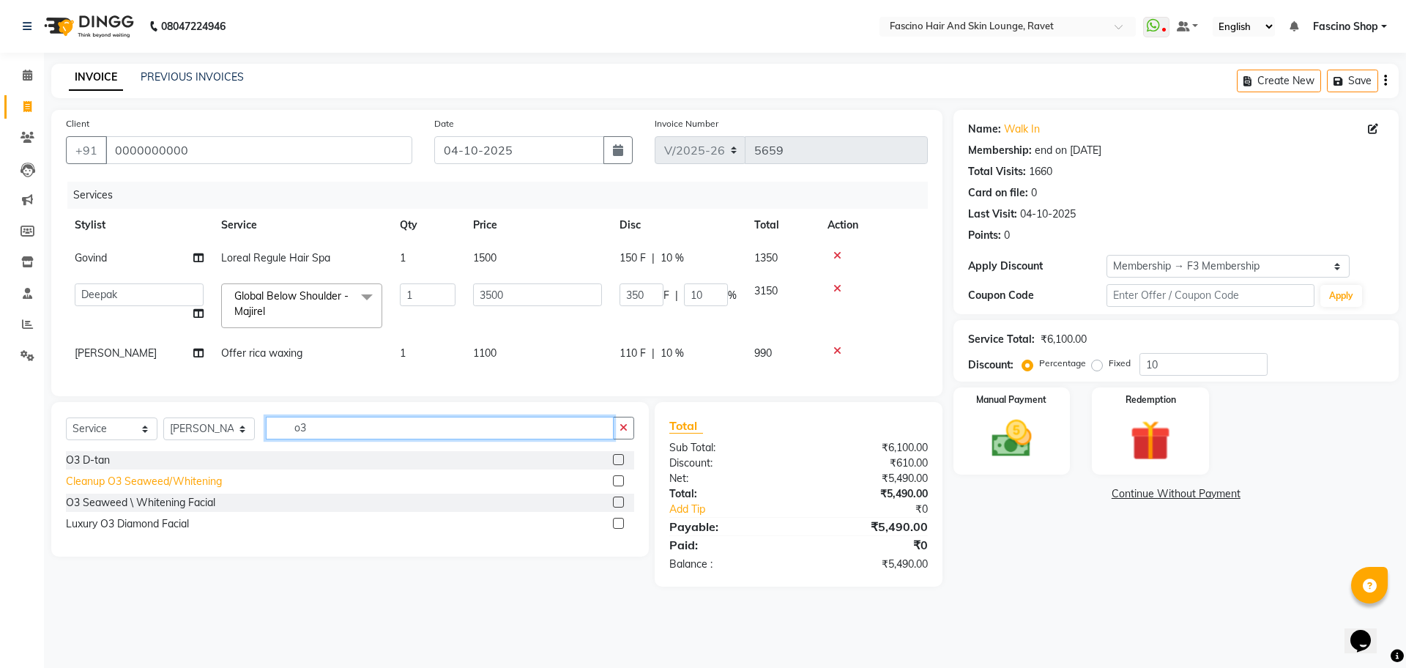
type input "o3"
click at [144, 489] on div "Cleanup O3 Seaweed/Whitening" at bounding box center [144, 481] width 156 height 15
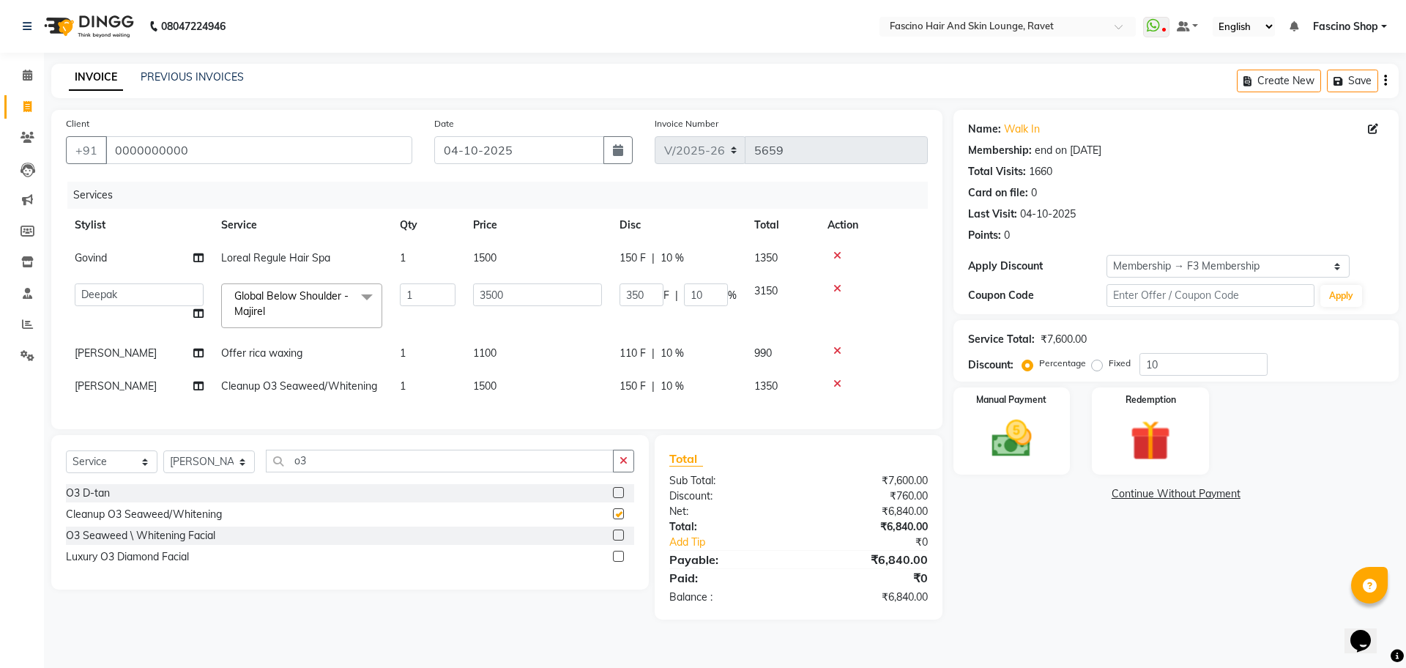
checkbox input "false"
click at [1176, 362] on input "10" at bounding box center [1203, 364] width 128 height 23
type input "1"
type input "35"
type input "1"
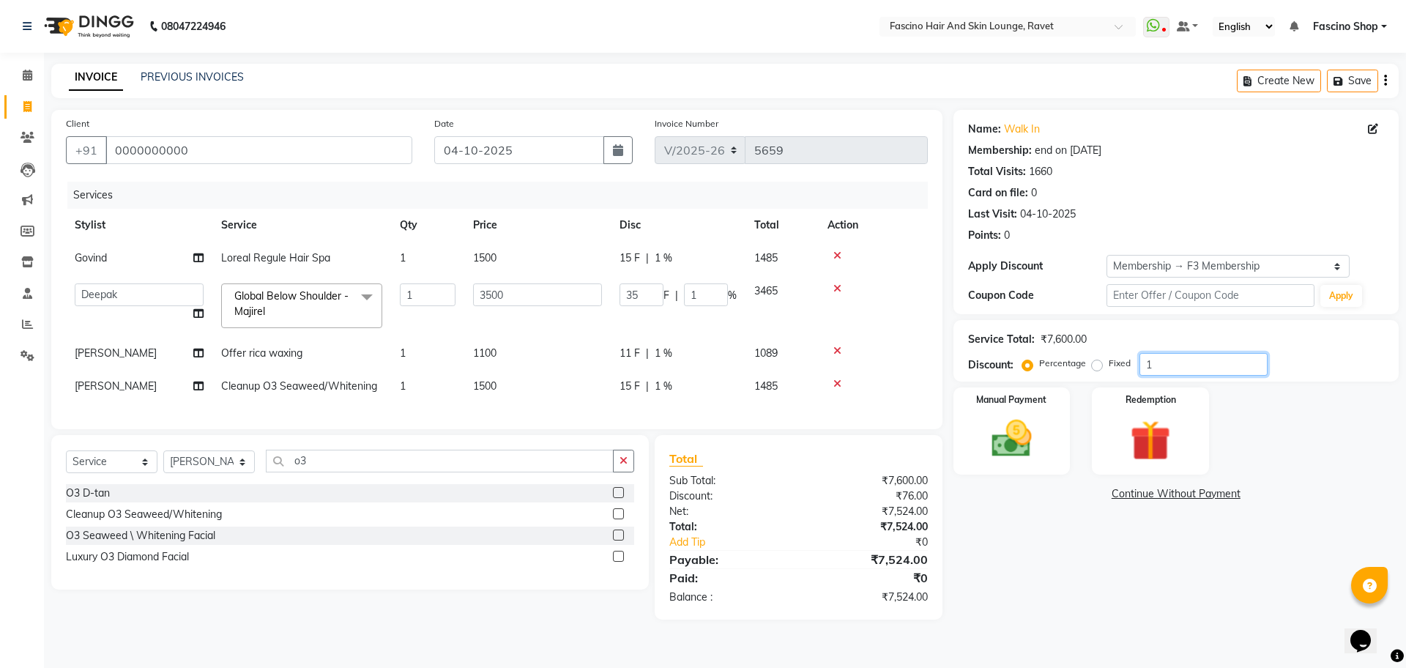
type input "0"
click at [524, 384] on td "1500" at bounding box center [537, 386] width 146 height 33
select select "66192"
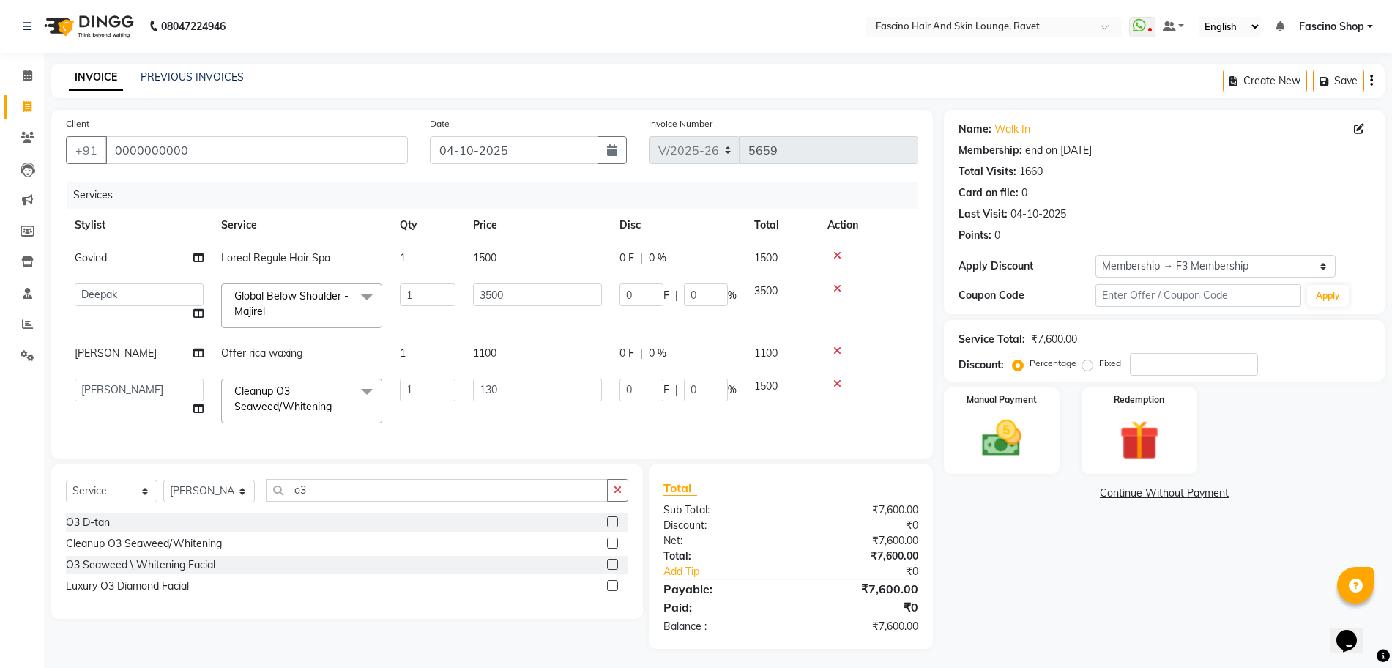
type input "1300"
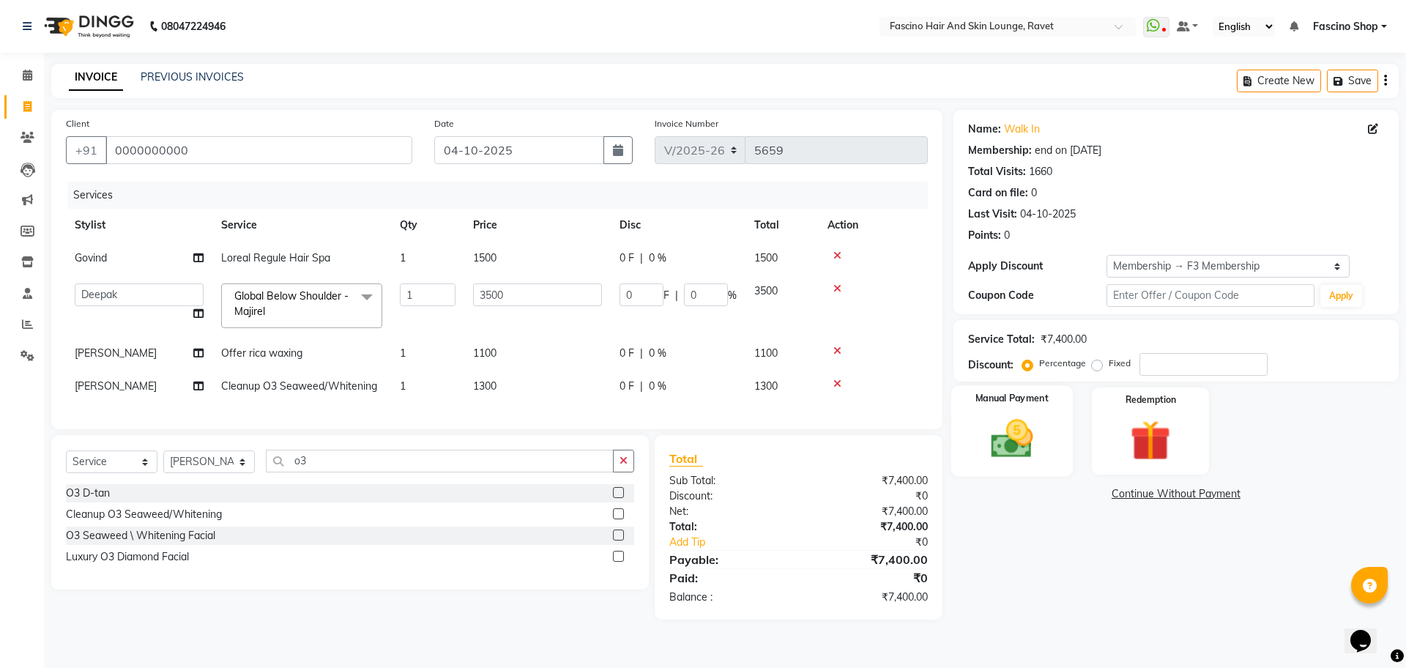
click at [1013, 444] on img at bounding box center [1011, 438] width 68 height 48
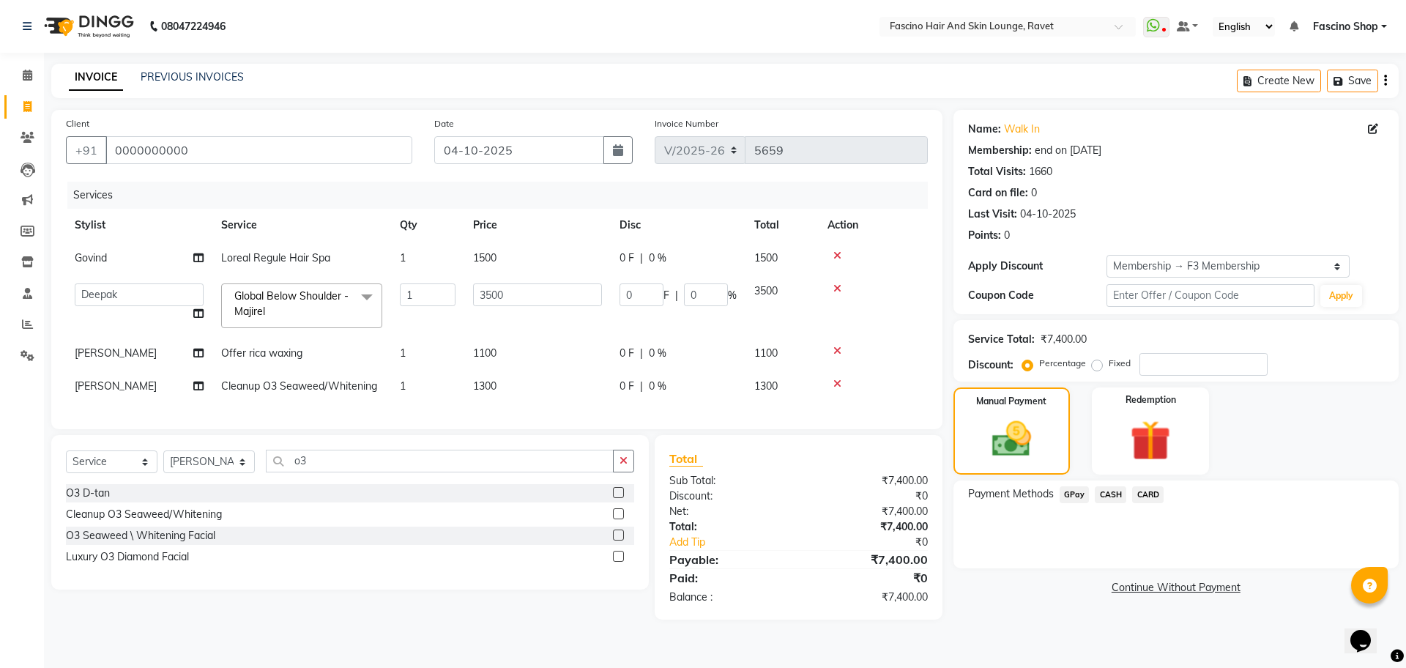
click at [1160, 495] on span "CARD" at bounding box center [1147, 494] width 31 height 17
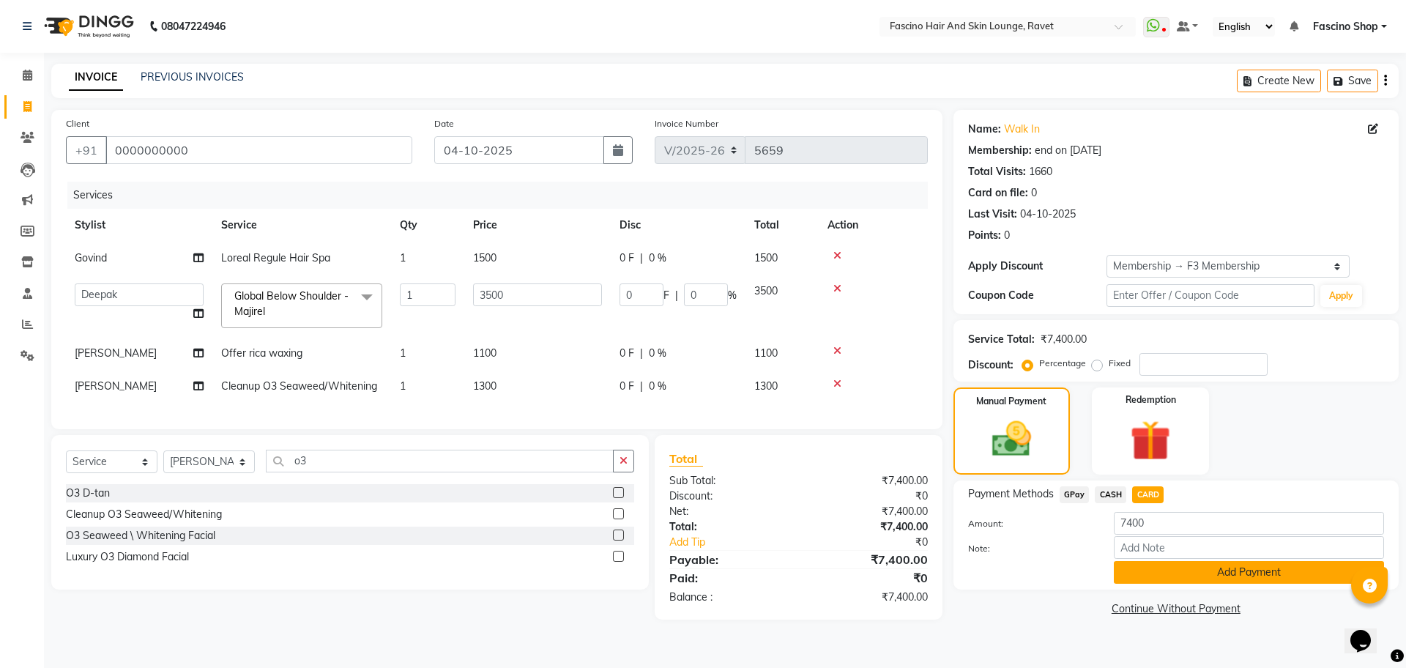
click at [1188, 575] on button "Add Payment" at bounding box center [1249, 572] width 270 height 23
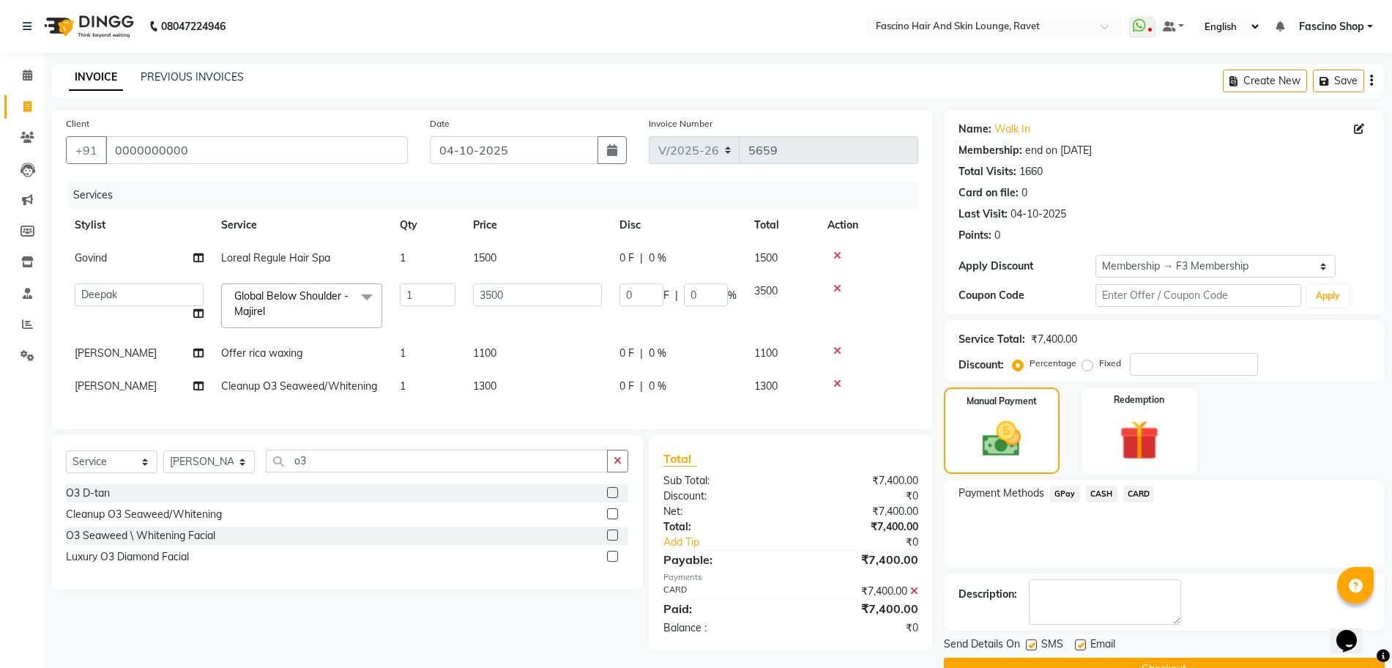
click at [1231, 660] on button "Checkout" at bounding box center [1164, 668] width 441 height 23
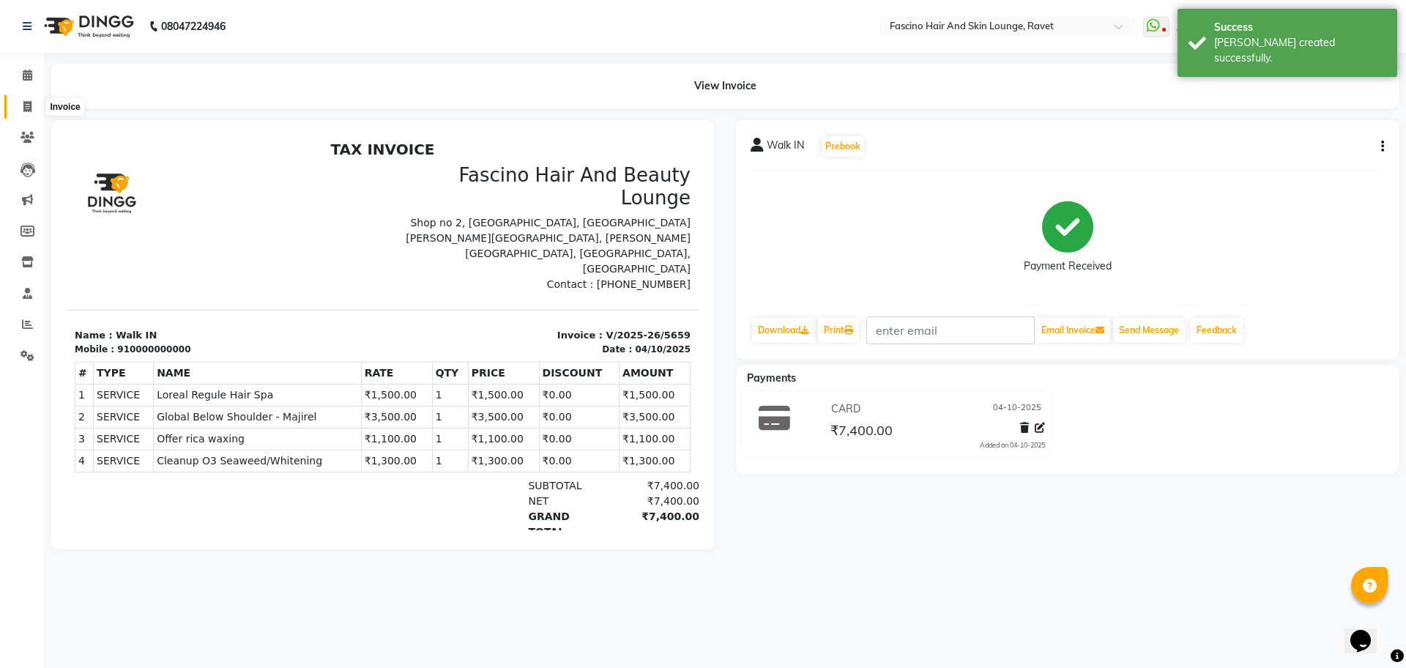
click at [18, 108] on span at bounding box center [28, 107] width 26 height 17
select select "service"
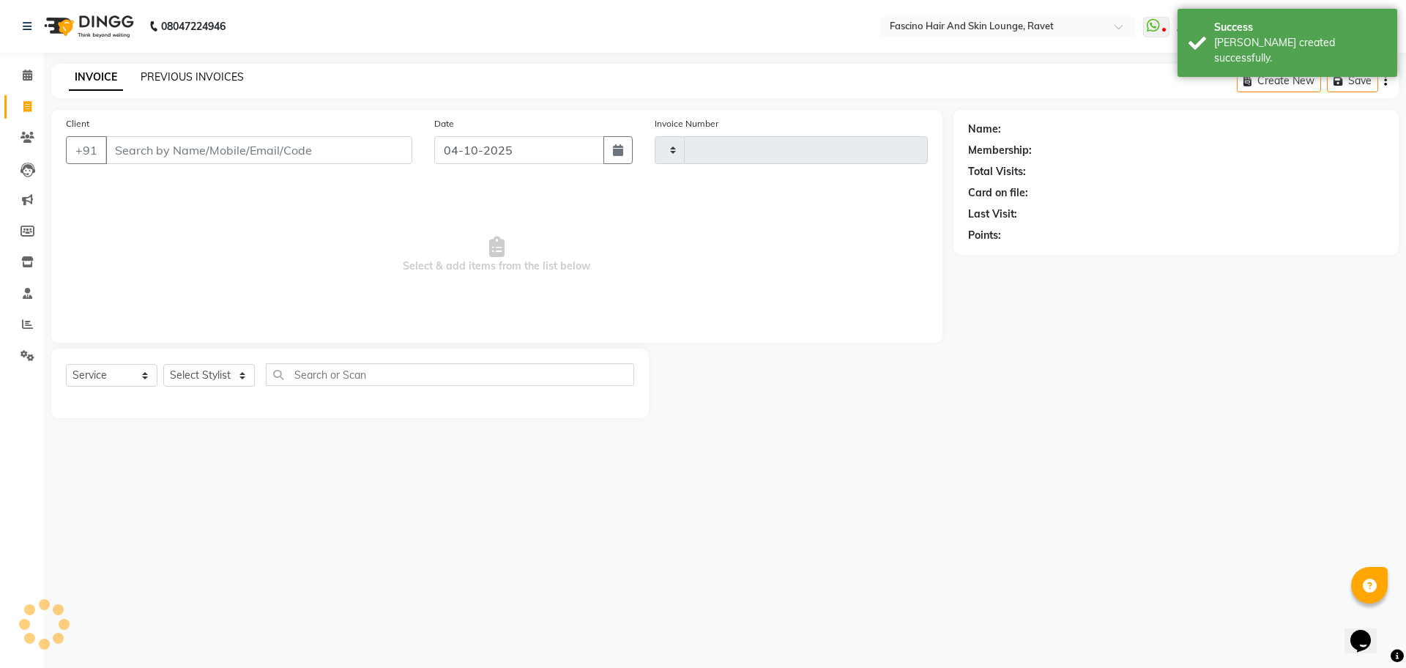
type input "5660"
click at [163, 75] on link "PREVIOUS INVOICES" at bounding box center [192, 76] width 103 height 13
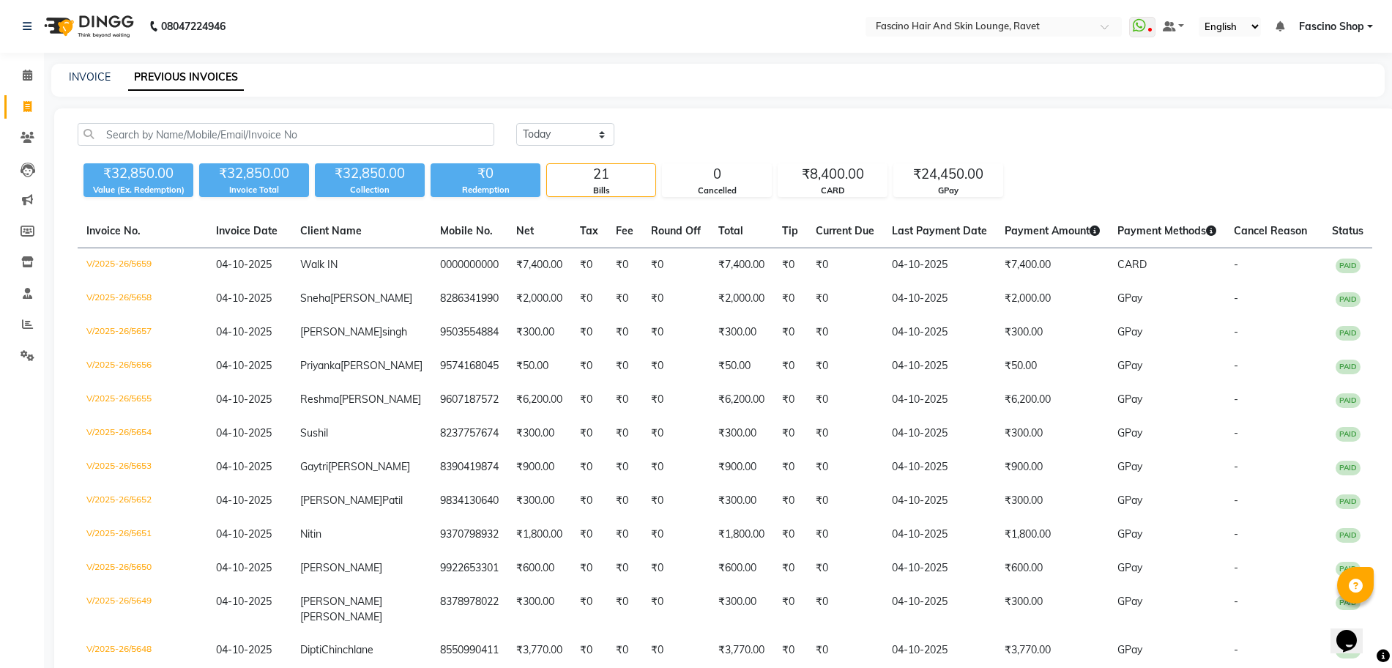
click at [26, 151] on li "Clients" at bounding box center [22, 137] width 44 height 31
click at [23, 136] on icon at bounding box center [27, 137] width 14 height 11
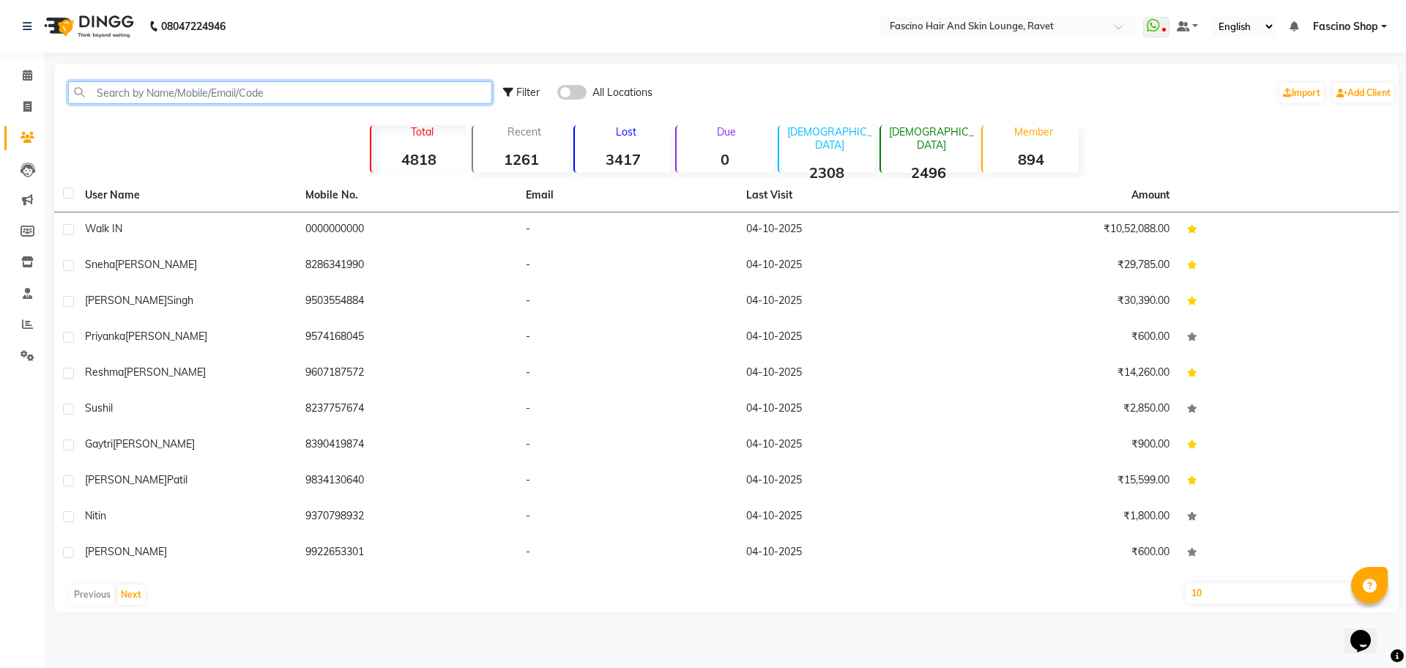
click at [160, 103] on input "text" at bounding box center [280, 92] width 424 height 23
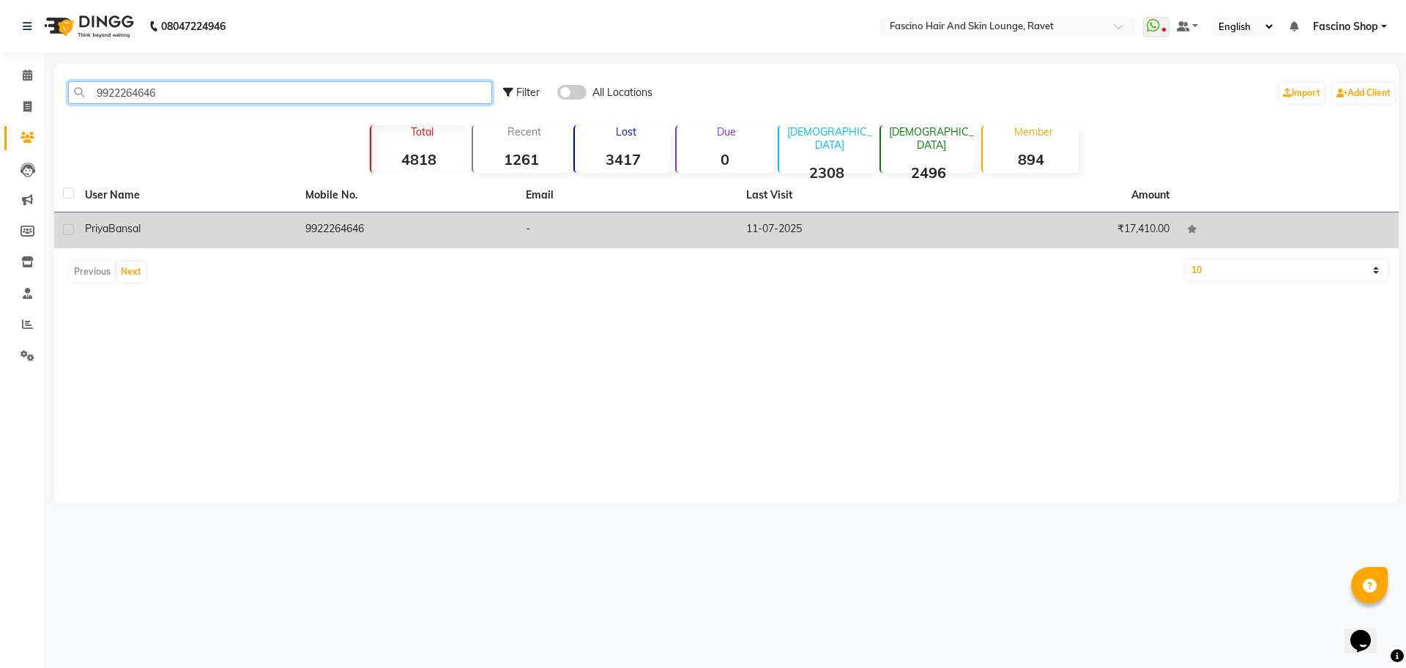
type input "9922264646"
click at [358, 239] on td "9922264646" at bounding box center [407, 230] width 220 height 36
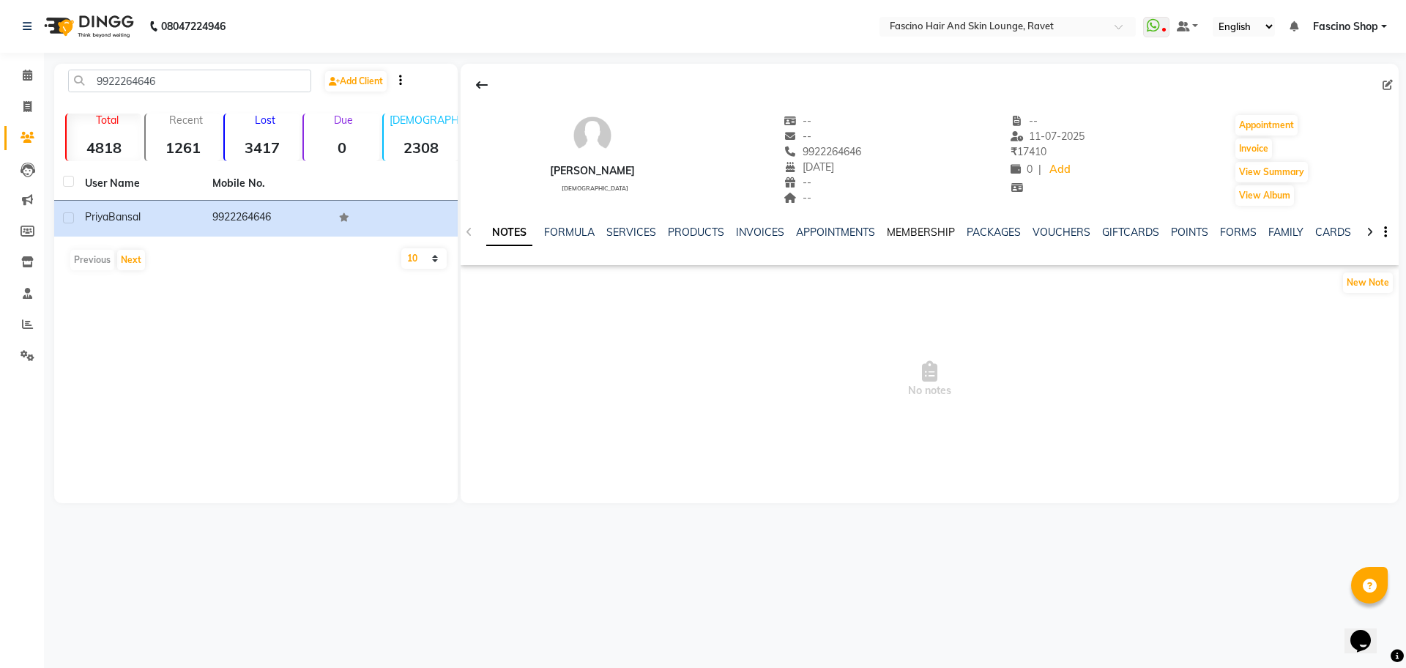
click at [908, 231] on link "MEMBERSHIP" at bounding box center [921, 231] width 68 height 13
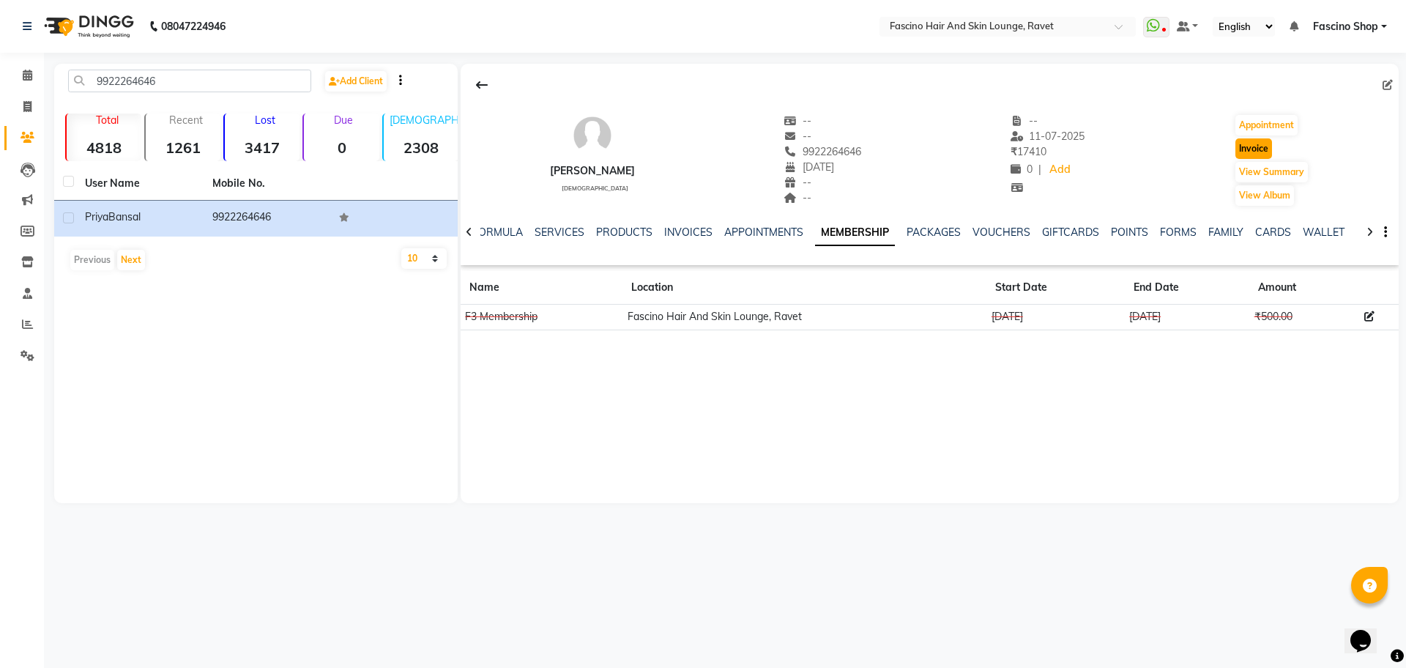
click at [1260, 142] on button "Invoice" at bounding box center [1253, 148] width 37 height 20
select select "5190"
select select "service"
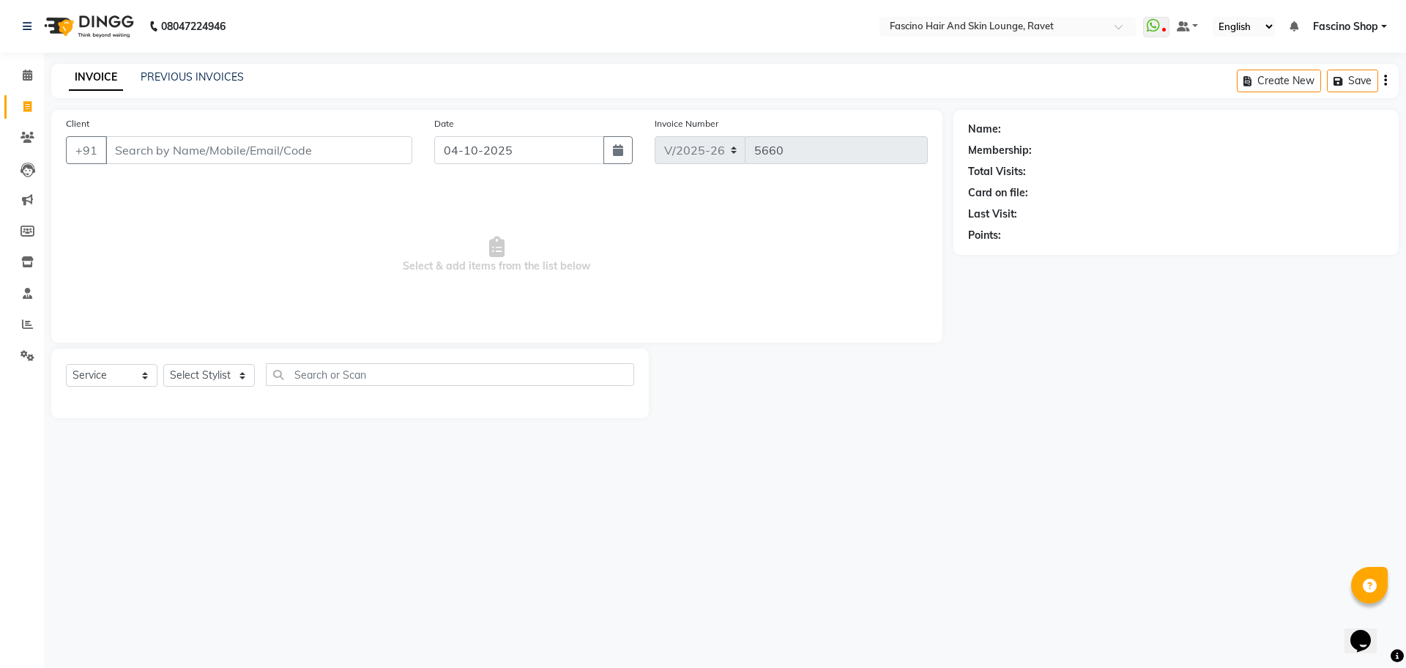
type input "9922264646"
click at [187, 379] on select "Select Stylist [PERSON_NAME] Deepak Fascino Shop [PERSON_NAME] [PERSON_NAME] ( …" at bounding box center [209, 375] width 92 height 23
select select "93690"
click at [163, 364] on select "Select Stylist [PERSON_NAME] Deepak Fascino Shop [PERSON_NAME] [PERSON_NAME] ( …" at bounding box center [209, 375] width 92 height 23
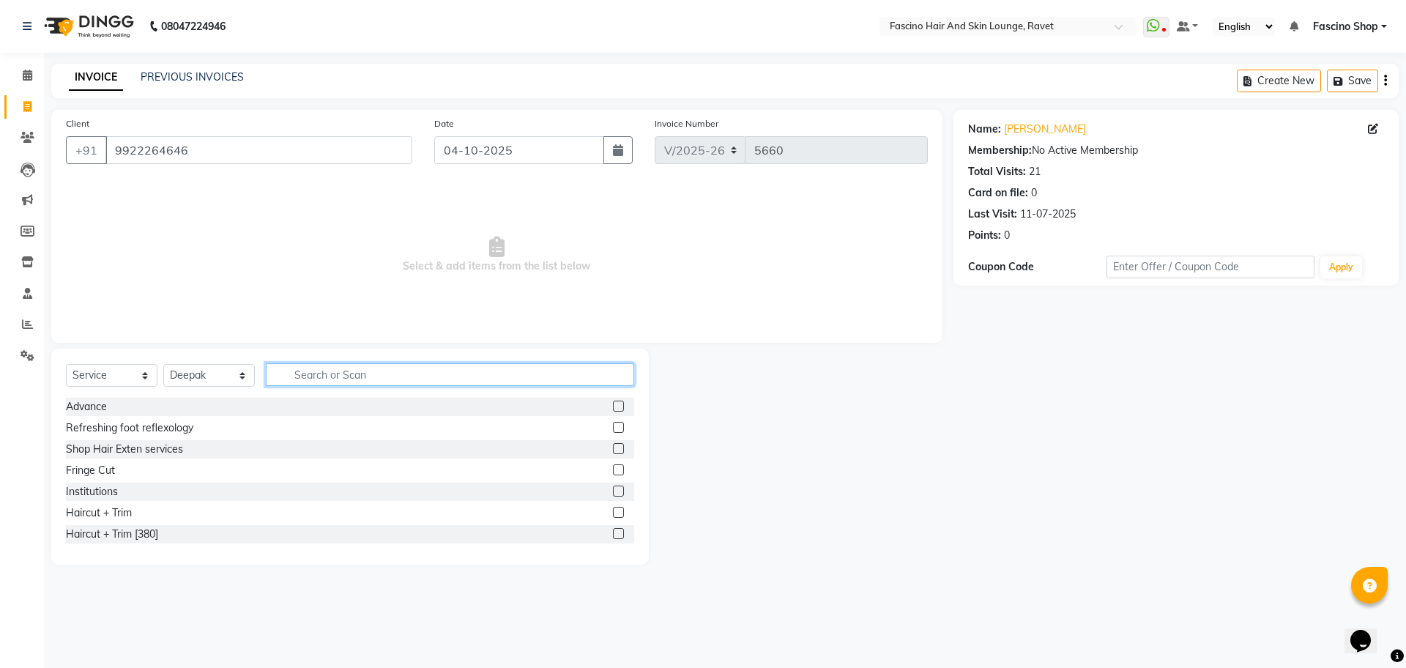
click at [358, 375] on input "text" at bounding box center [450, 374] width 368 height 23
type input "spa"
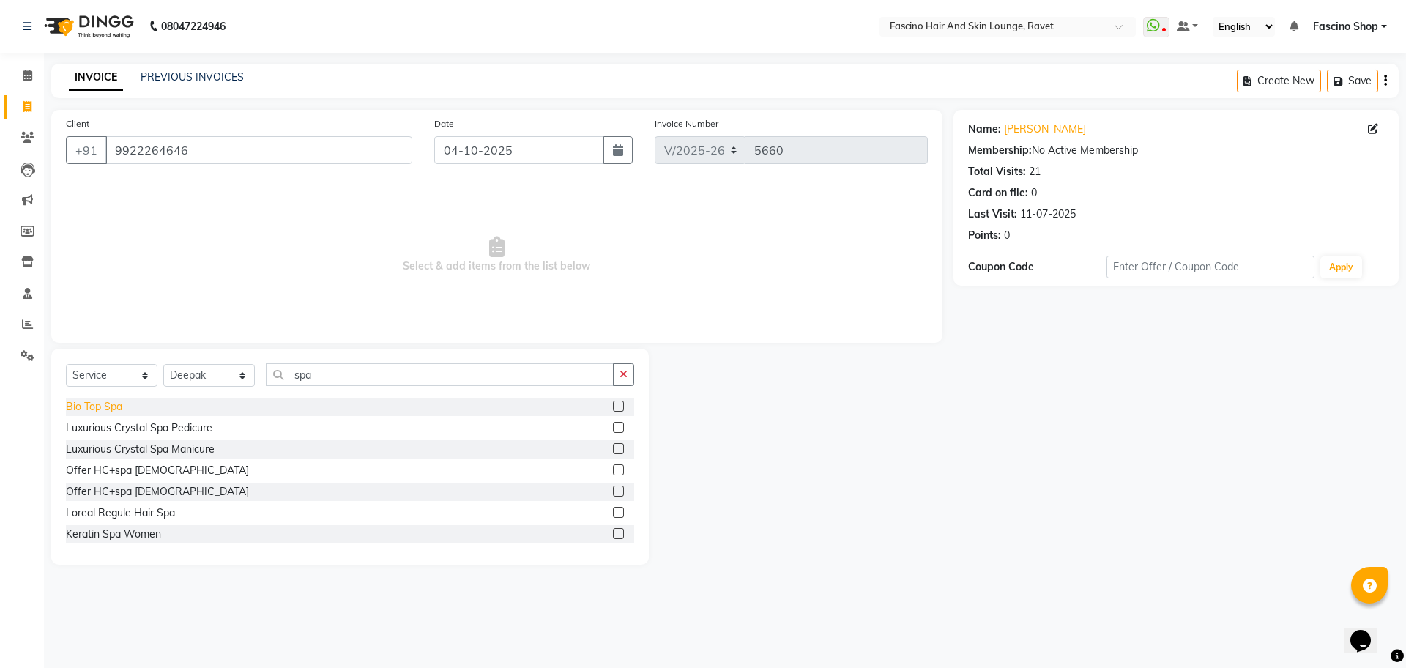
click at [97, 405] on div "Bio Top Spa" at bounding box center [94, 406] width 56 height 15
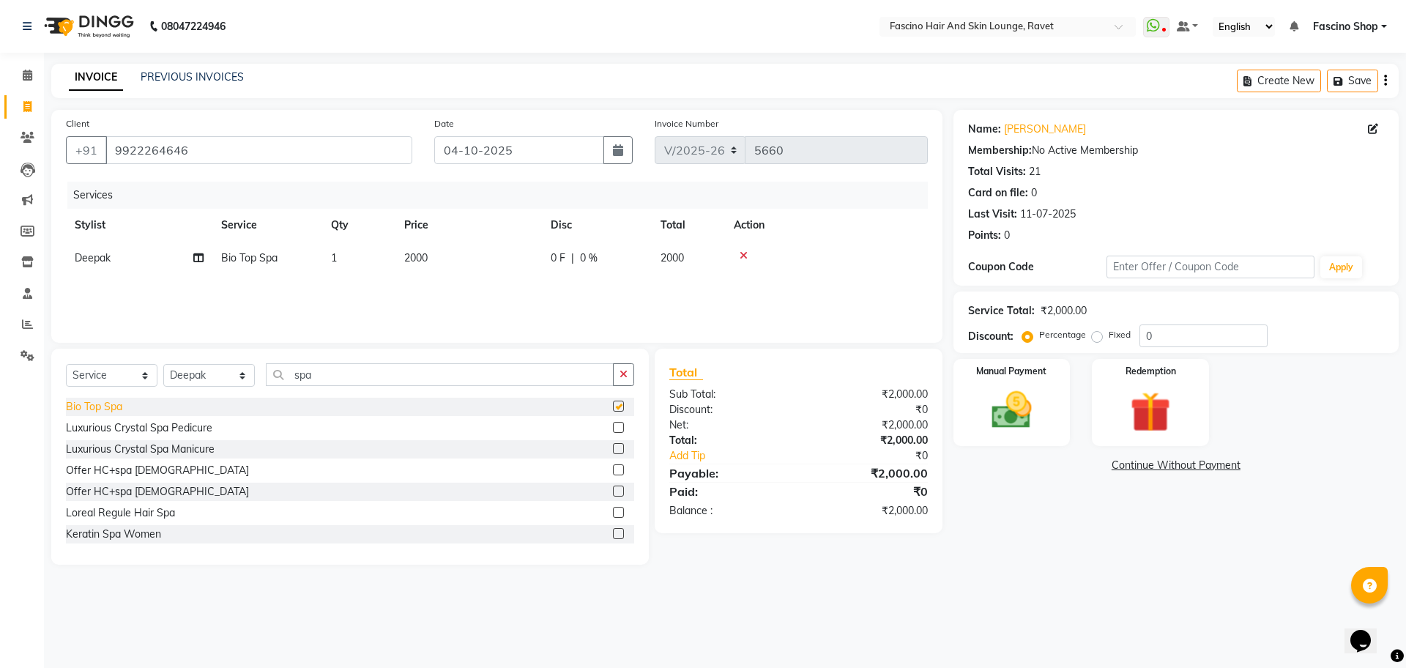
checkbox input "false"
click at [204, 375] on select "Select Stylist [PERSON_NAME] Deepak Fascino Shop [PERSON_NAME] [PERSON_NAME] ( …" at bounding box center [209, 375] width 92 height 23
select select "90348"
click at [163, 364] on select "Select Stylist [PERSON_NAME] Deepak Fascino Shop [PERSON_NAME] [PERSON_NAME] ( …" at bounding box center [209, 375] width 92 height 23
click at [89, 375] on select "Select Service Product Membership Package Voucher Prepaid Gift Card" at bounding box center [112, 375] width 92 height 23
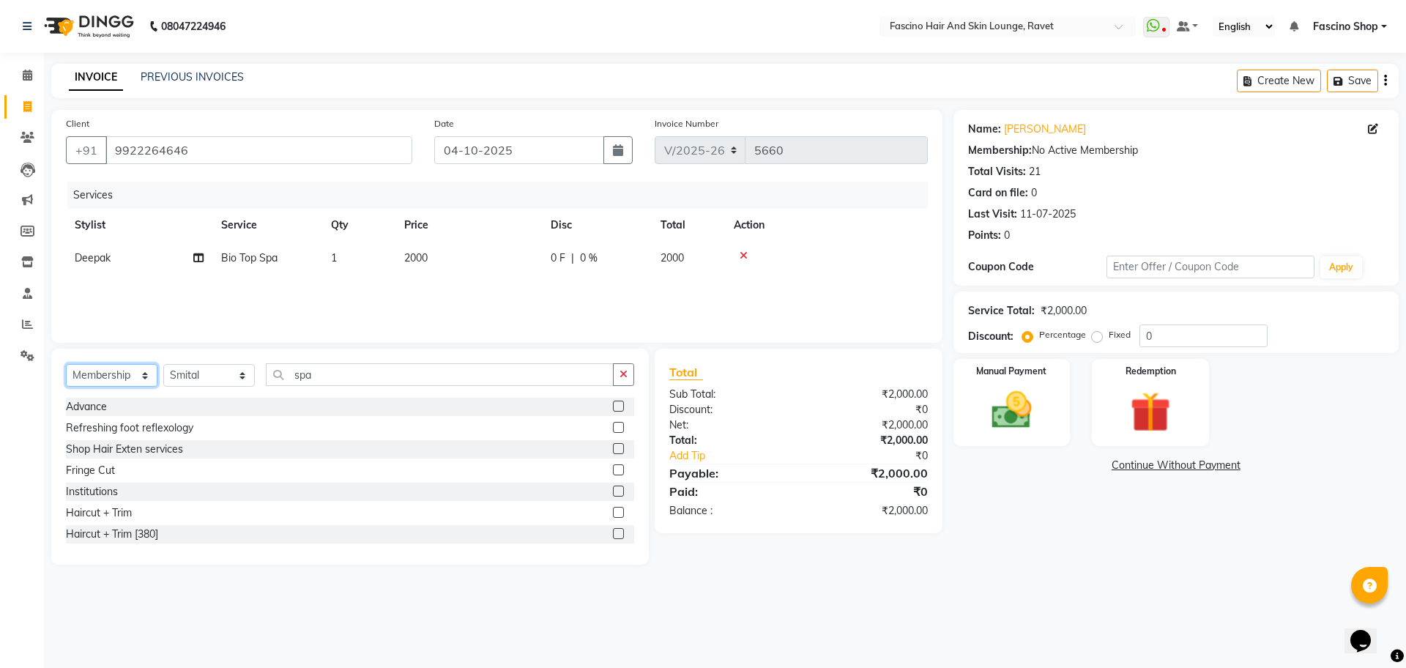
click at [66, 364] on select "Select Service Product Membership Package Voucher Prepaid Gift Card" at bounding box center [112, 375] width 92 height 23
click at [115, 488] on div "F3 Membership" at bounding box center [102, 491] width 72 height 15
select select "select"
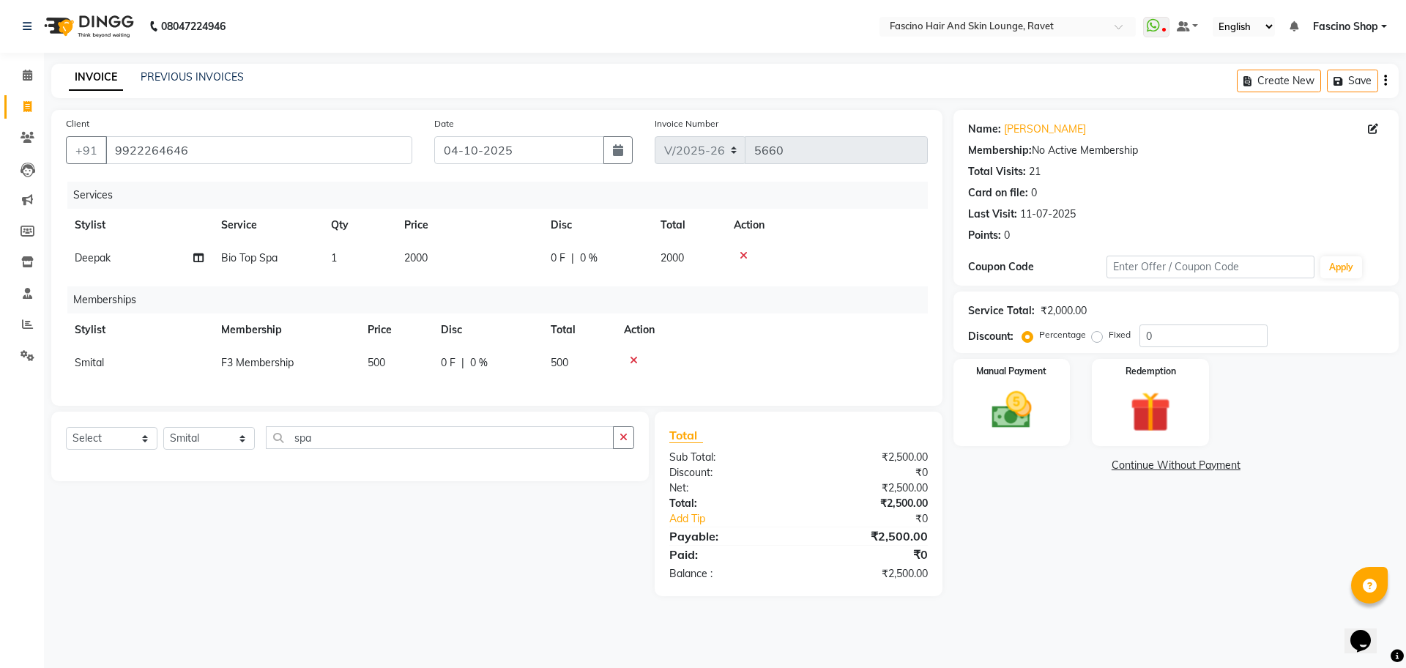
click at [381, 362] on span "500" at bounding box center [377, 362] width 18 height 13
select select "90348"
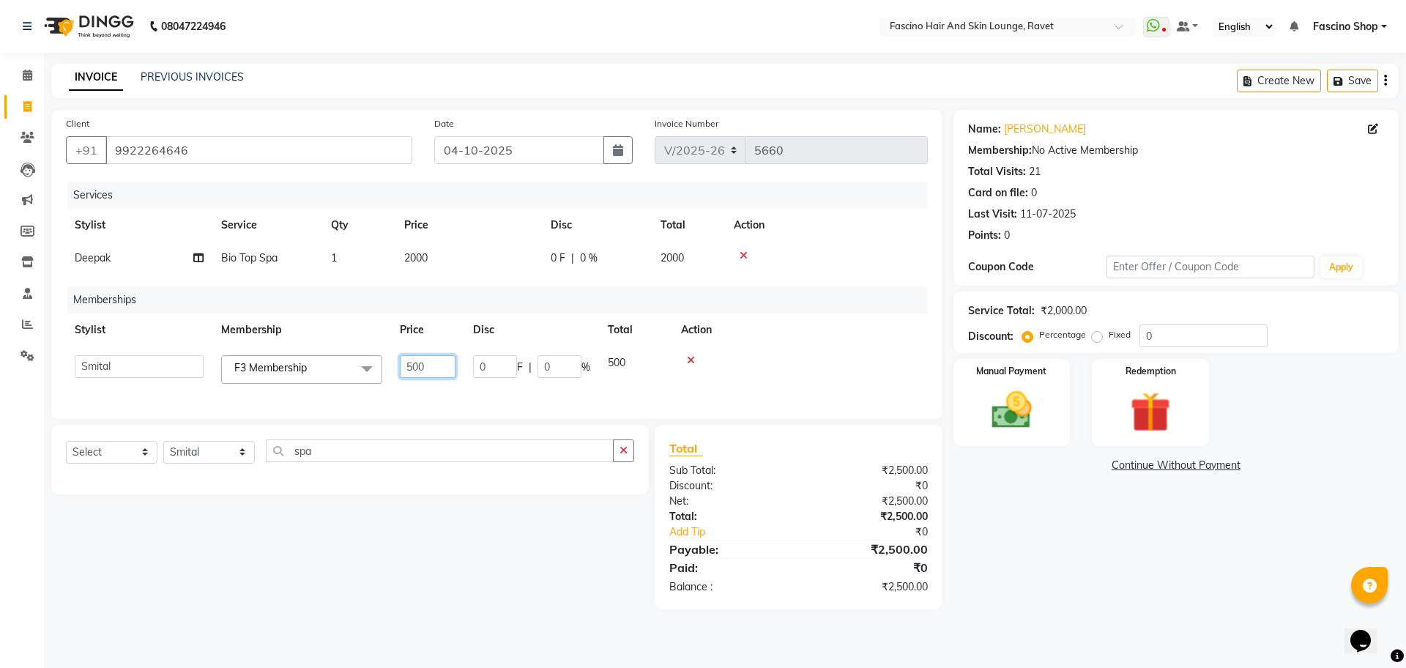
click at [433, 369] on input "500" at bounding box center [428, 366] width 56 height 23
type input "5"
type input "350"
click at [426, 266] on td "2000" at bounding box center [468, 258] width 146 height 33
select select "93690"
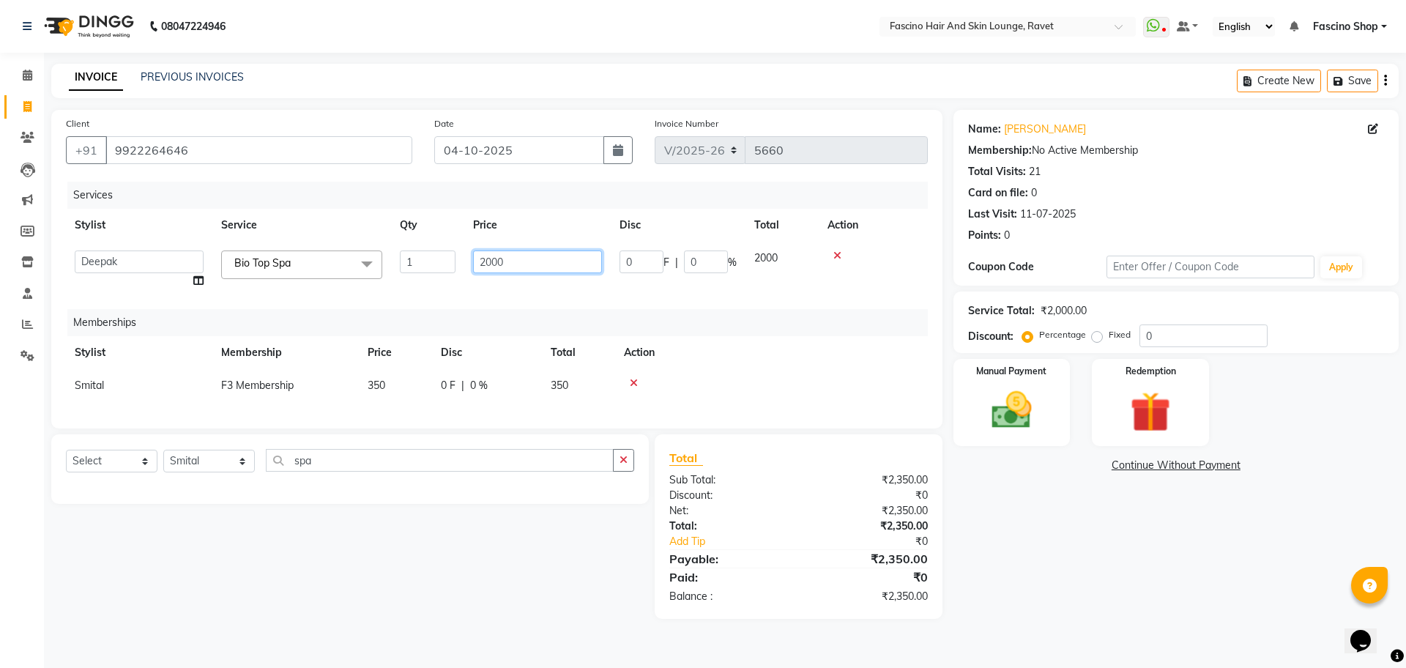
click at [503, 266] on input "2000" at bounding box center [537, 261] width 129 height 23
type input "2"
type input "1600"
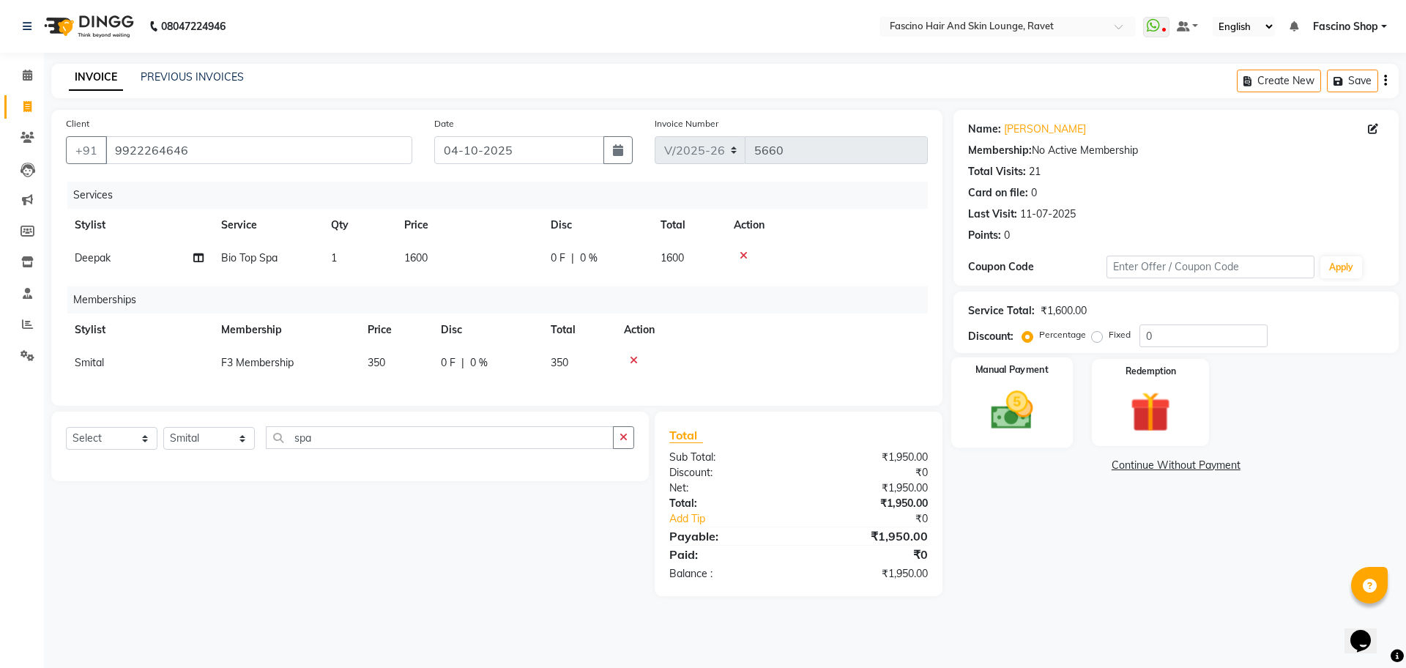
click at [1006, 407] on img at bounding box center [1011, 410] width 68 height 48
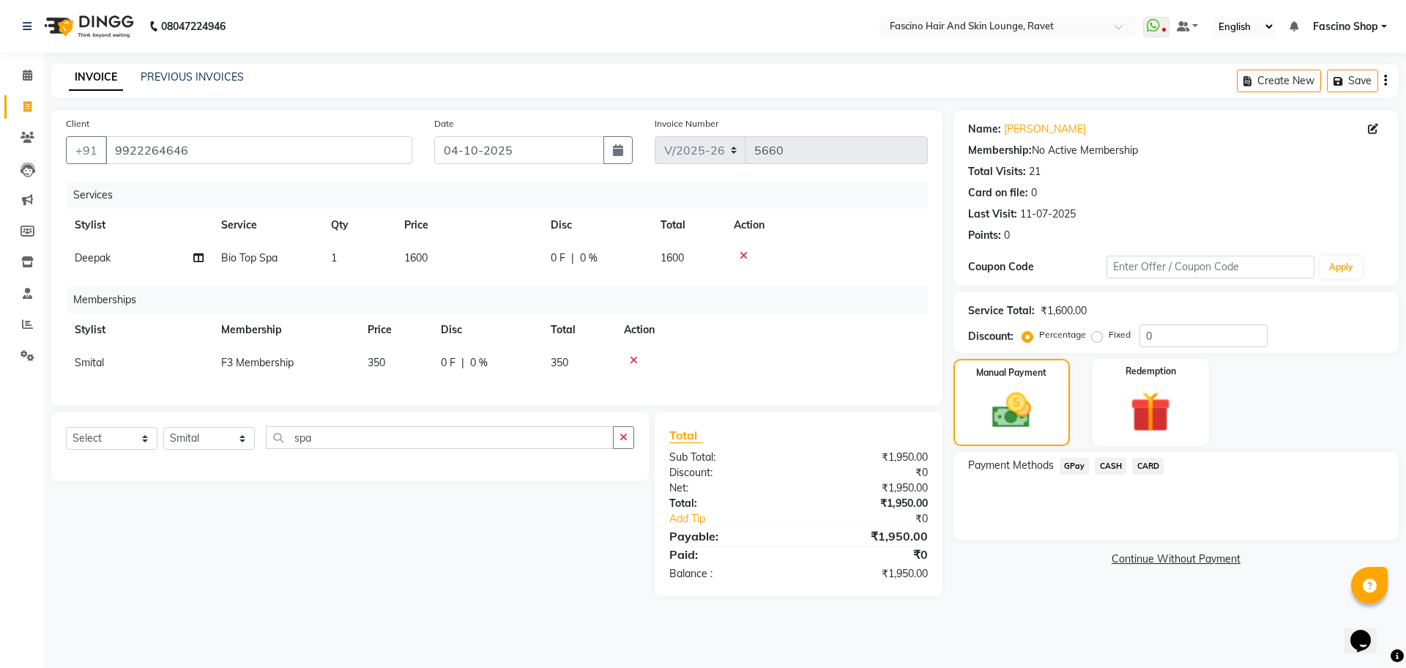
click at [1117, 463] on span "CASH" at bounding box center [1109, 466] width 31 height 17
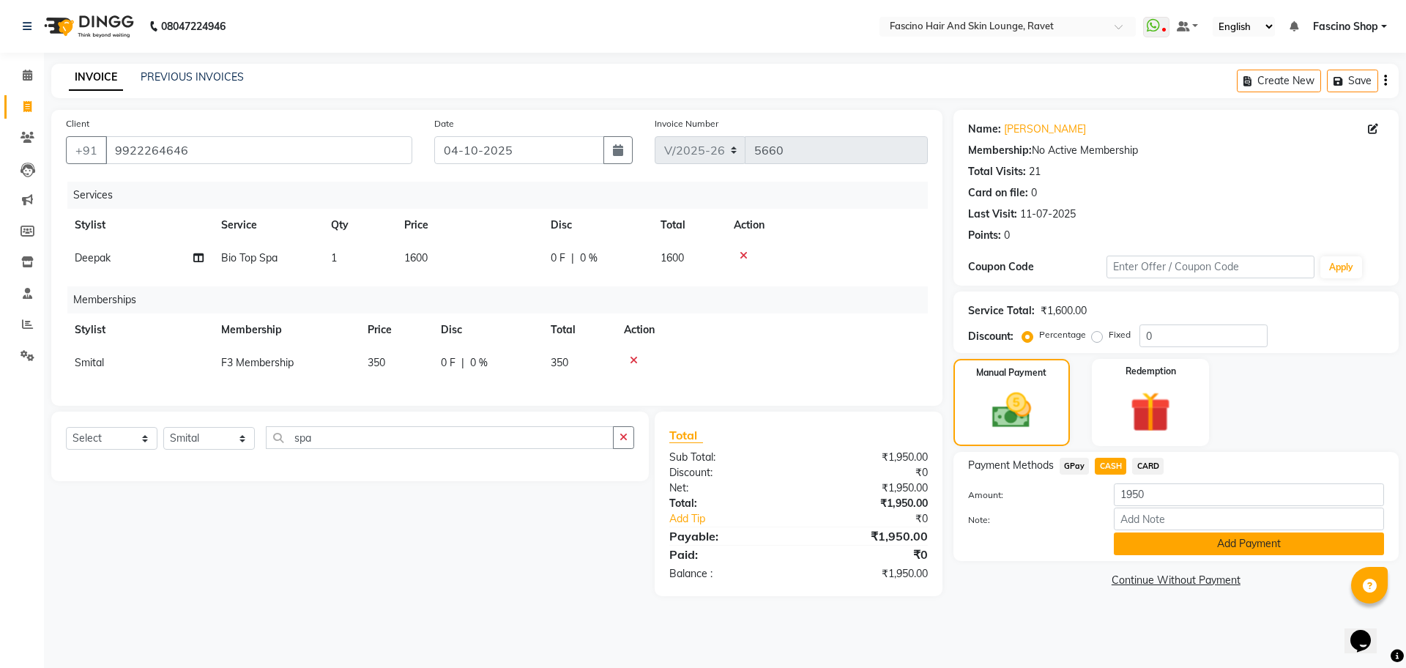
click at [1155, 545] on button "Add Payment" at bounding box center [1249, 543] width 270 height 23
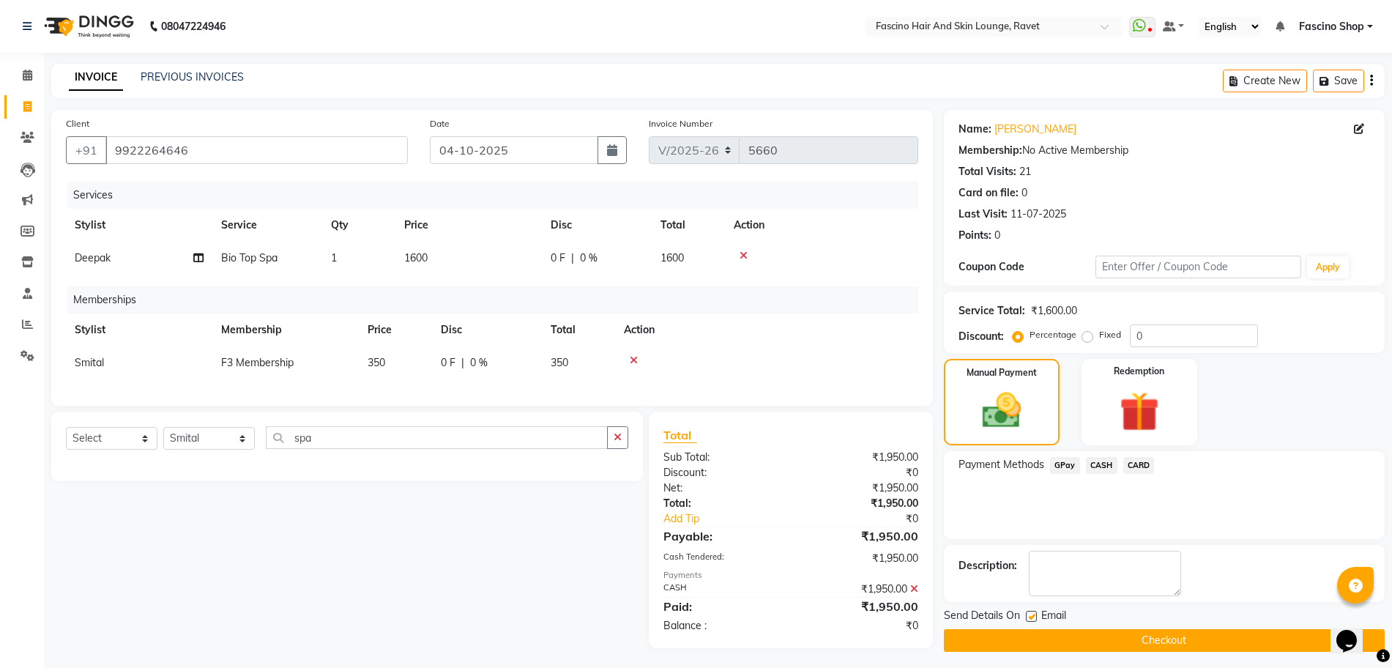
scroll to position [16, 0]
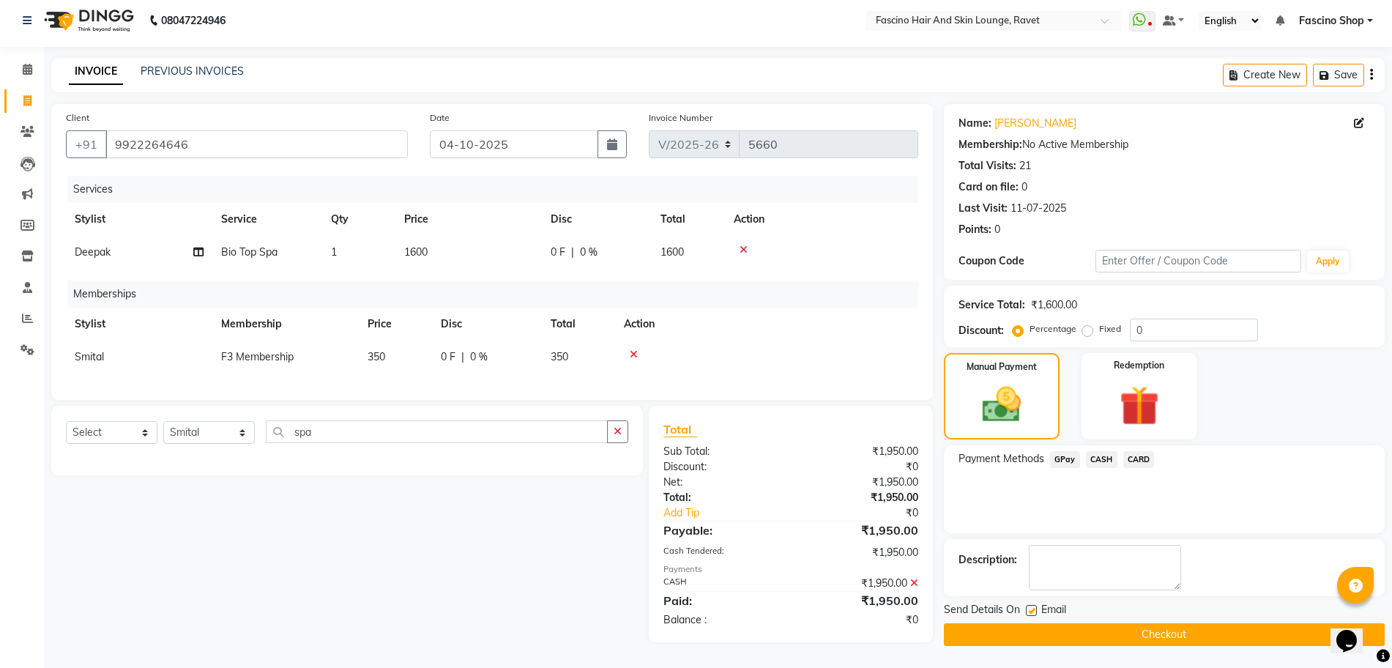
click at [1031, 605] on label at bounding box center [1031, 610] width 11 height 11
click at [1031, 606] on input "checkbox" at bounding box center [1031, 611] width 10 height 10
checkbox input "false"
click at [1031, 623] on button "Checkout" at bounding box center [1164, 634] width 441 height 23
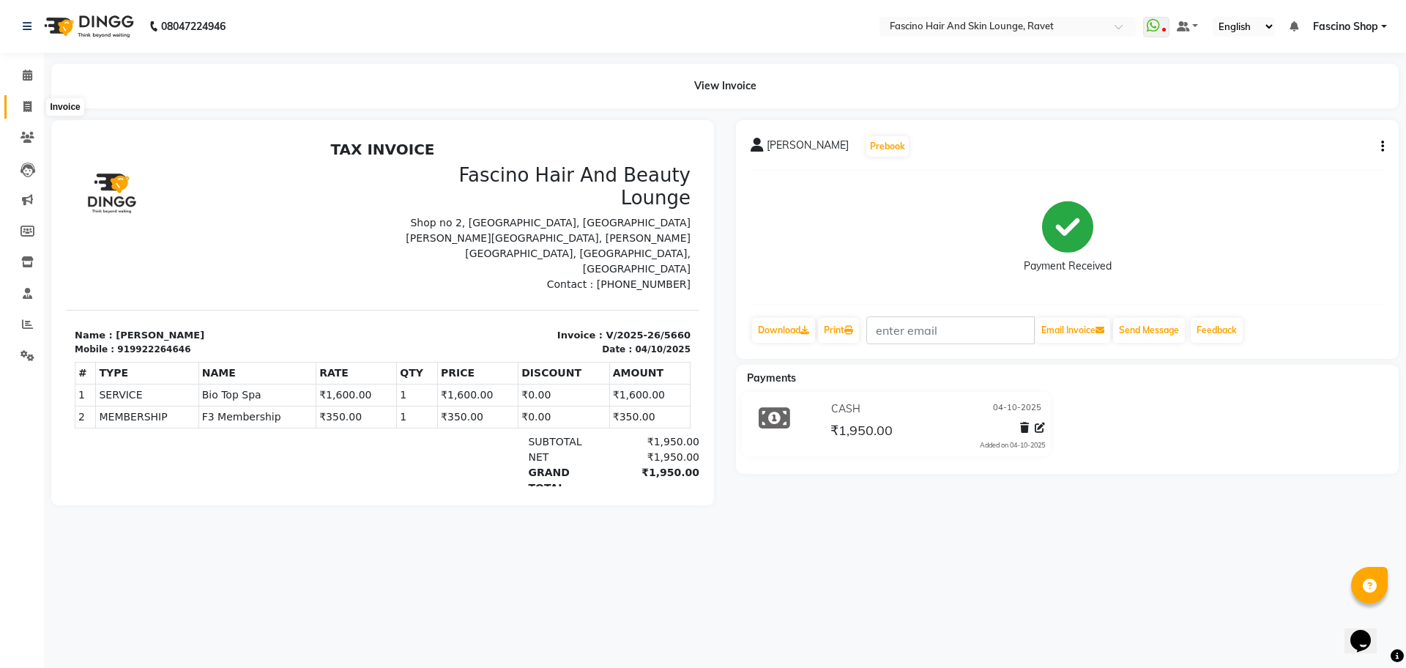
click at [31, 105] on icon at bounding box center [27, 106] width 8 height 11
select select "service"
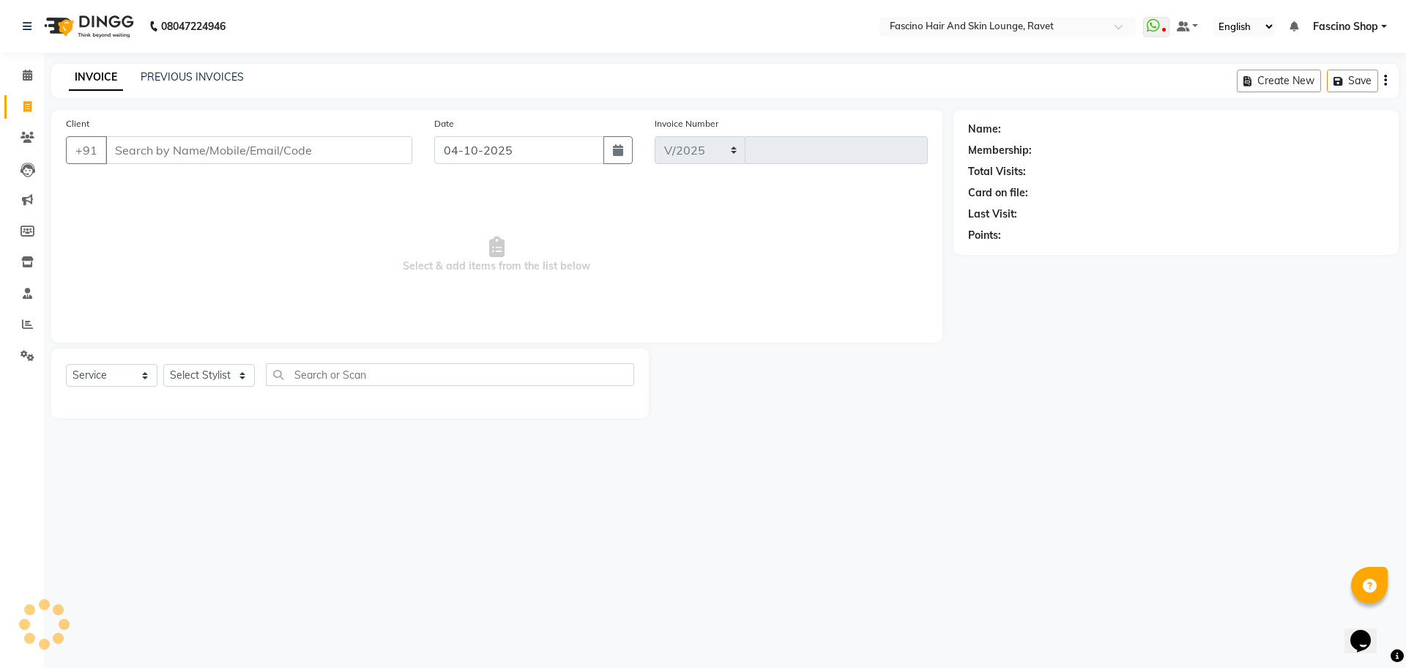
select select "5190"
type input "5661"
click at [181, 152] on input "Client" at bounding box center [258, 150] width 307 height 28
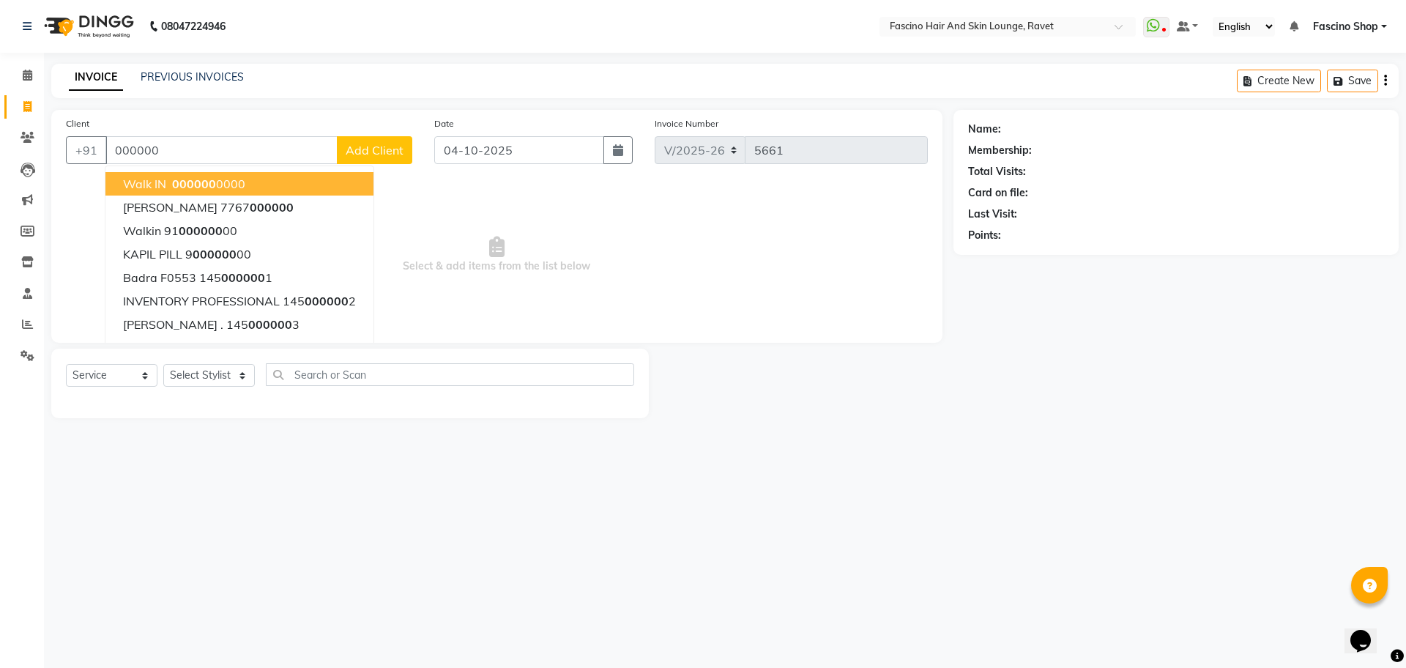
click at [181, 188] on span "000000" at bounding box center [194, 183] width 44 height 15
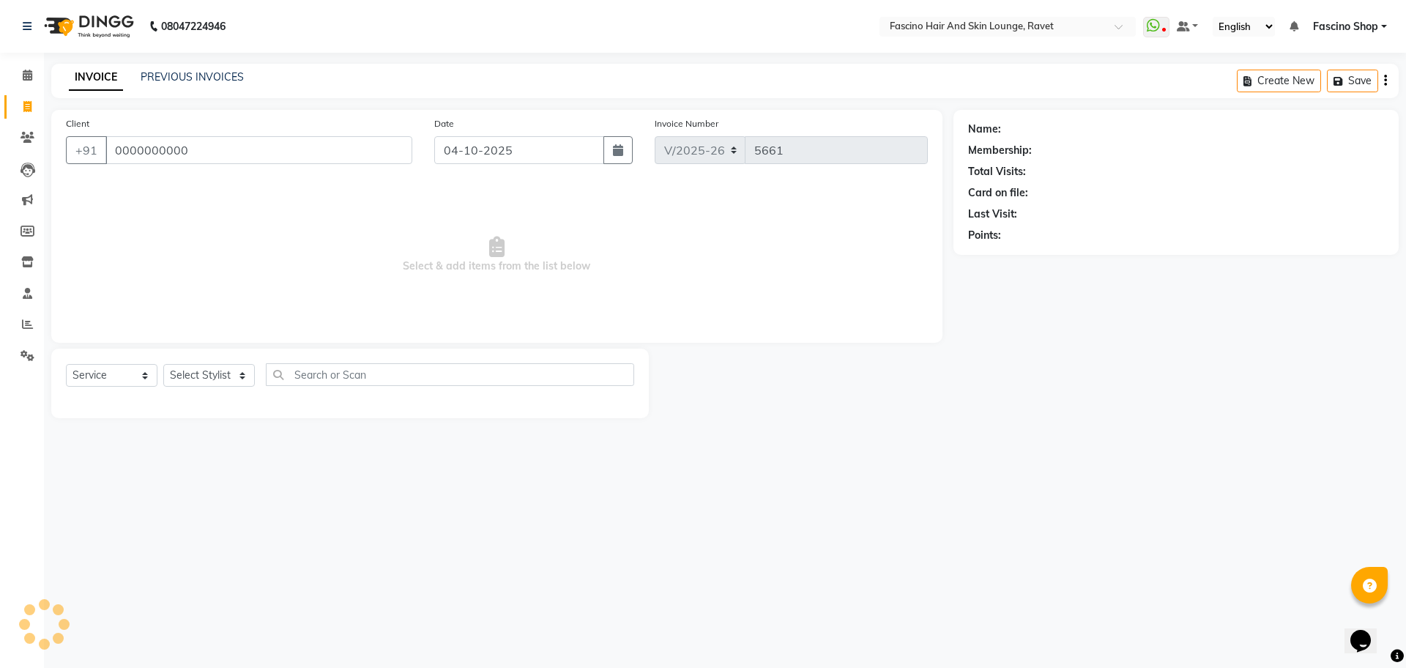
type input "0000000000"
select select "1: Object"
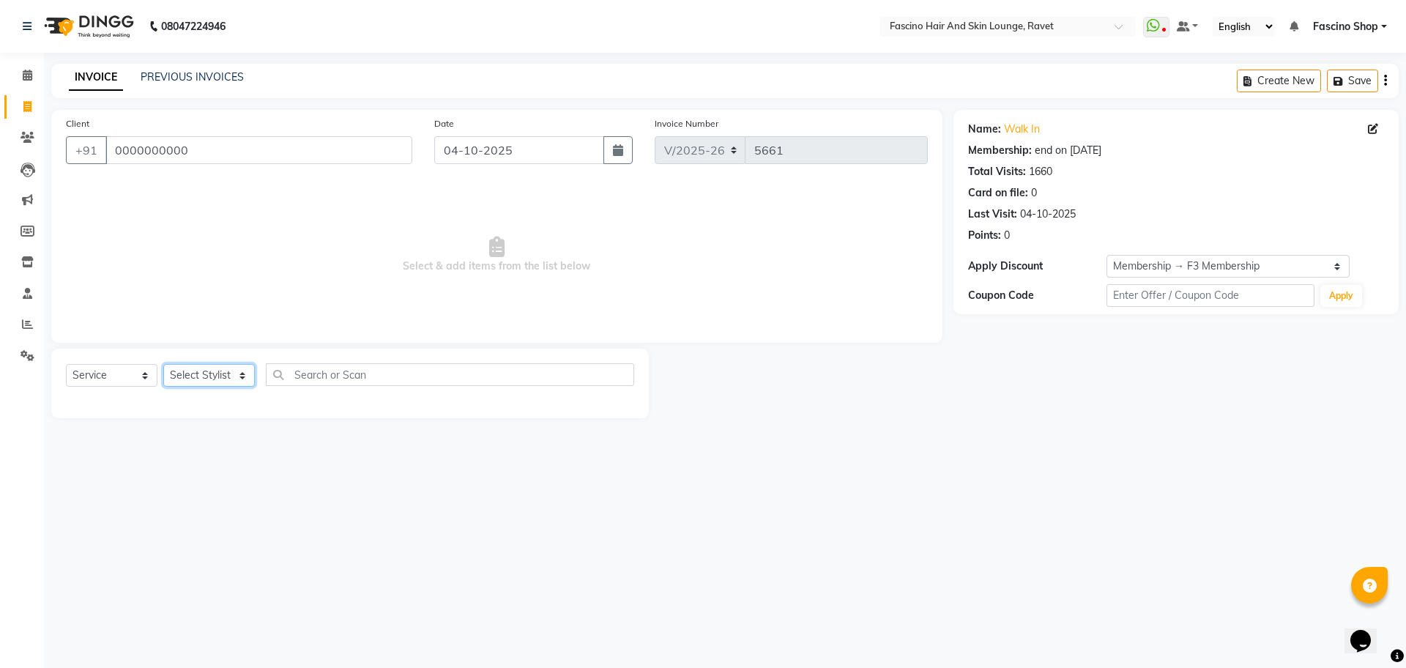
click at [212, 376] on select "Select Stylist [PERSON_NAME] Deepak Fascino Shop [PERSON_NAME] [PERSON_NAME] ( …" at bounding box center [209, 375] width 92 height 23
select select "66200"
click at [163, 364] on select "Select Stylist [PERSON_NAME] Deepak Fascino Shop [PERSON_NAME] [PERSON_NAME] ( …" at bounding box center [209, 375] width 92 height 23
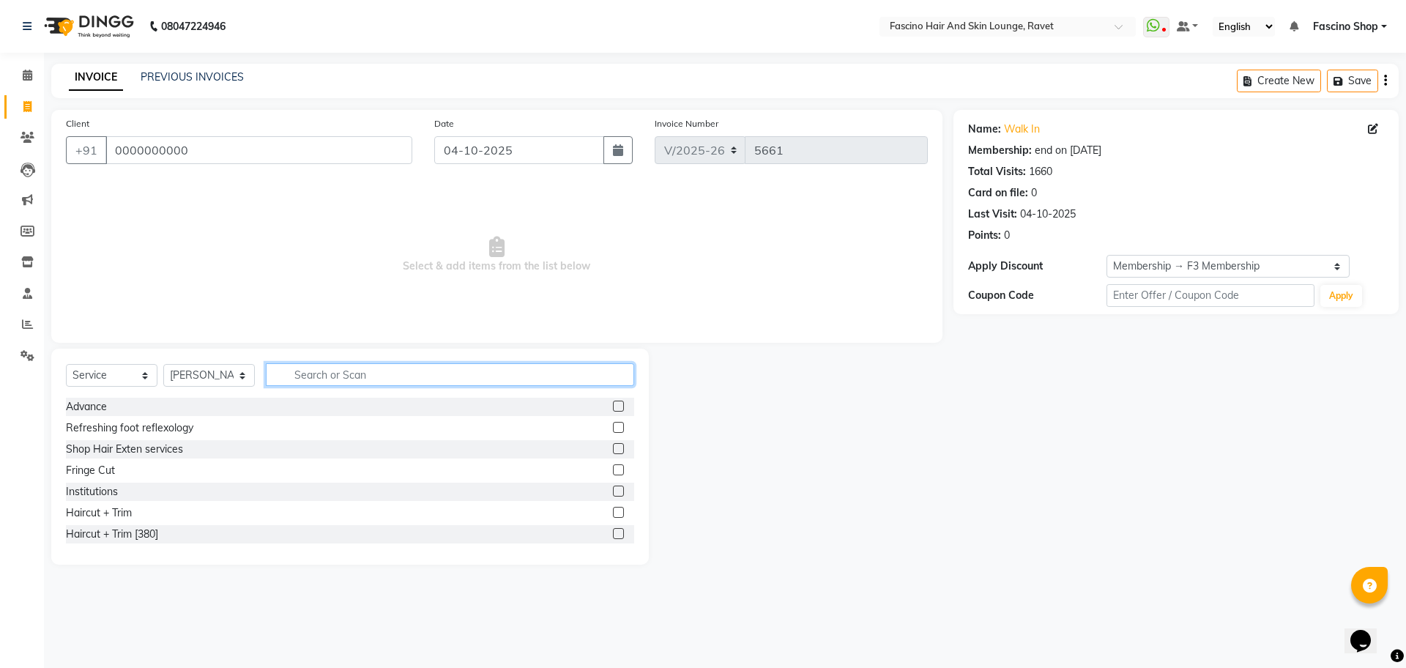
click at [343, 373] on input "text" at bounding box center [450, 374] width 368 height 23
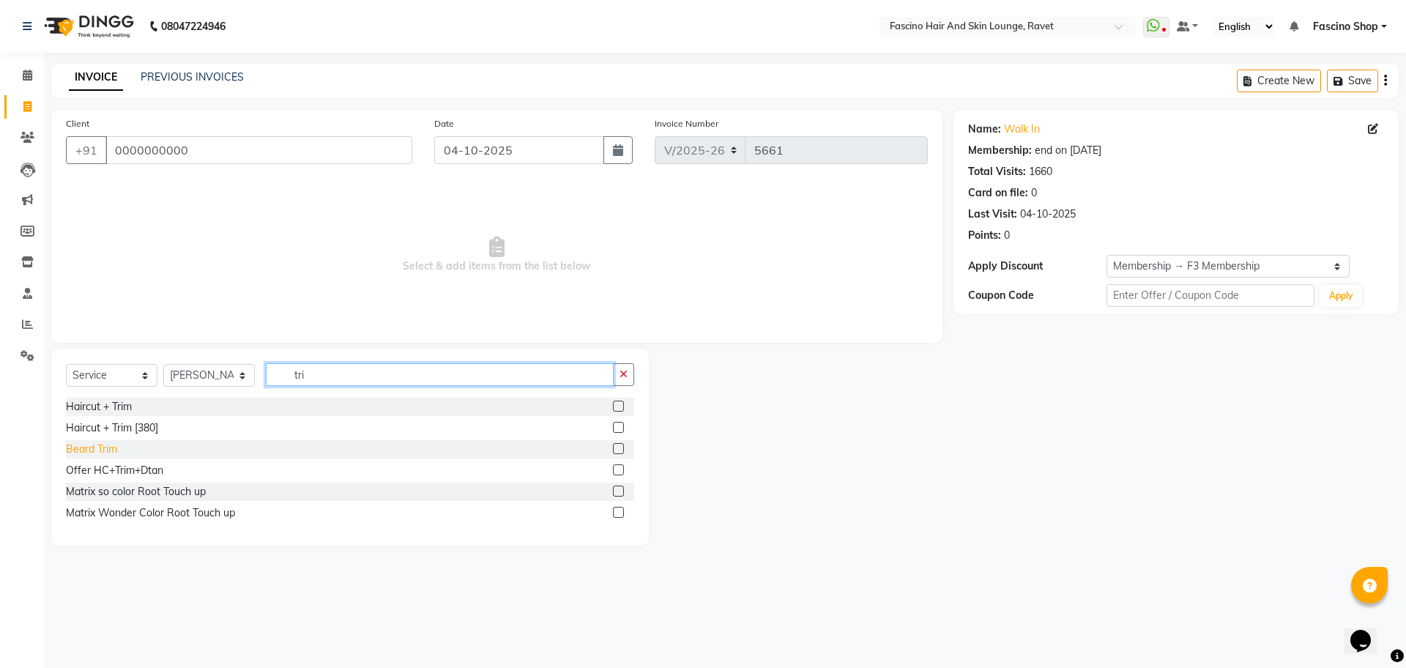
type input "tri"
click at [76, 448] on div "Beard Trim" at bounding box center [91, 448] width 51 height 15
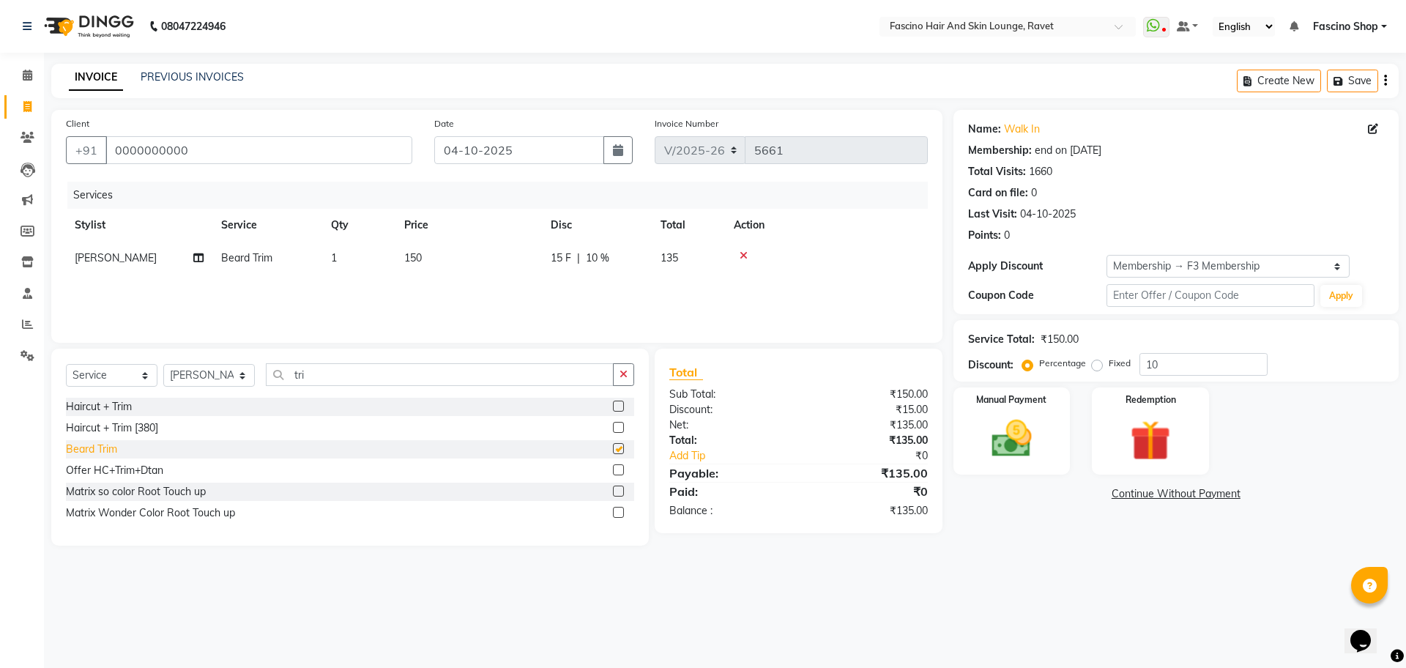
checkbox input "false"
click at [480, 272] on td "150" at bounding box center [468, 258] width 146 height 33
select select "66200"
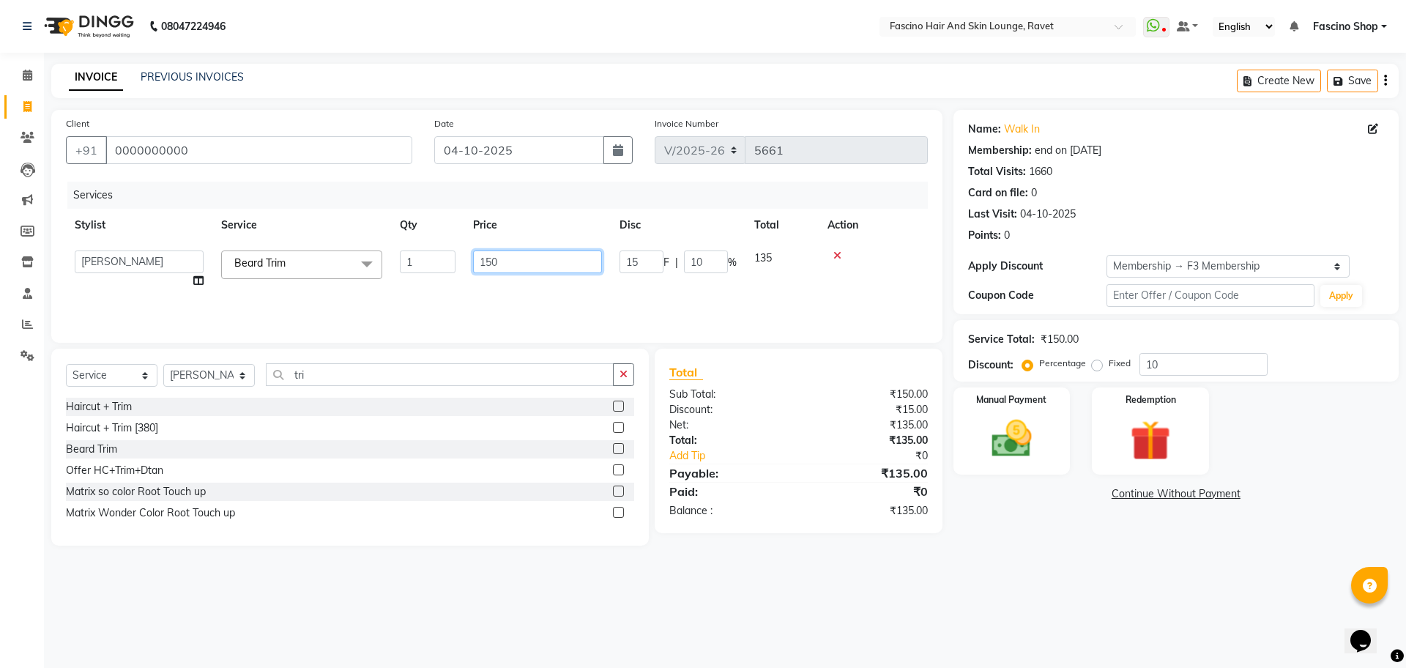
click at [522, 268] on input "150" at bounding box center [537, 261] width 129 height 23
type input "1"
type input "200"
click at [545, 292] on div "Services Stylist Service Qty Price Disc Total Action [PERSON_NAME] Deepak Fasci…" at bounding box center [497, 255] width 862 height 146
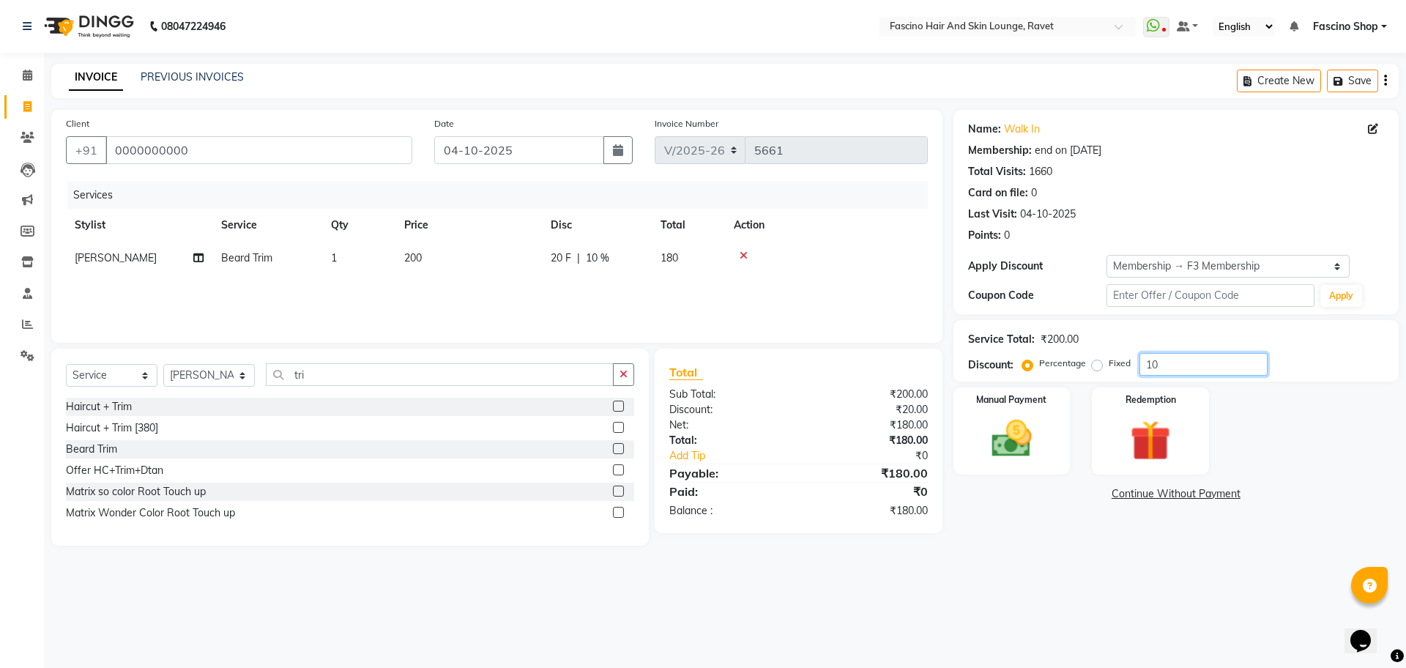
click at [1174, 373] on input "10" at bounding box center [1203, 364] width 128 height 23
type input "1"
click at [1003, 427] on img at bounding box center [1011, 438] width 68 height 48
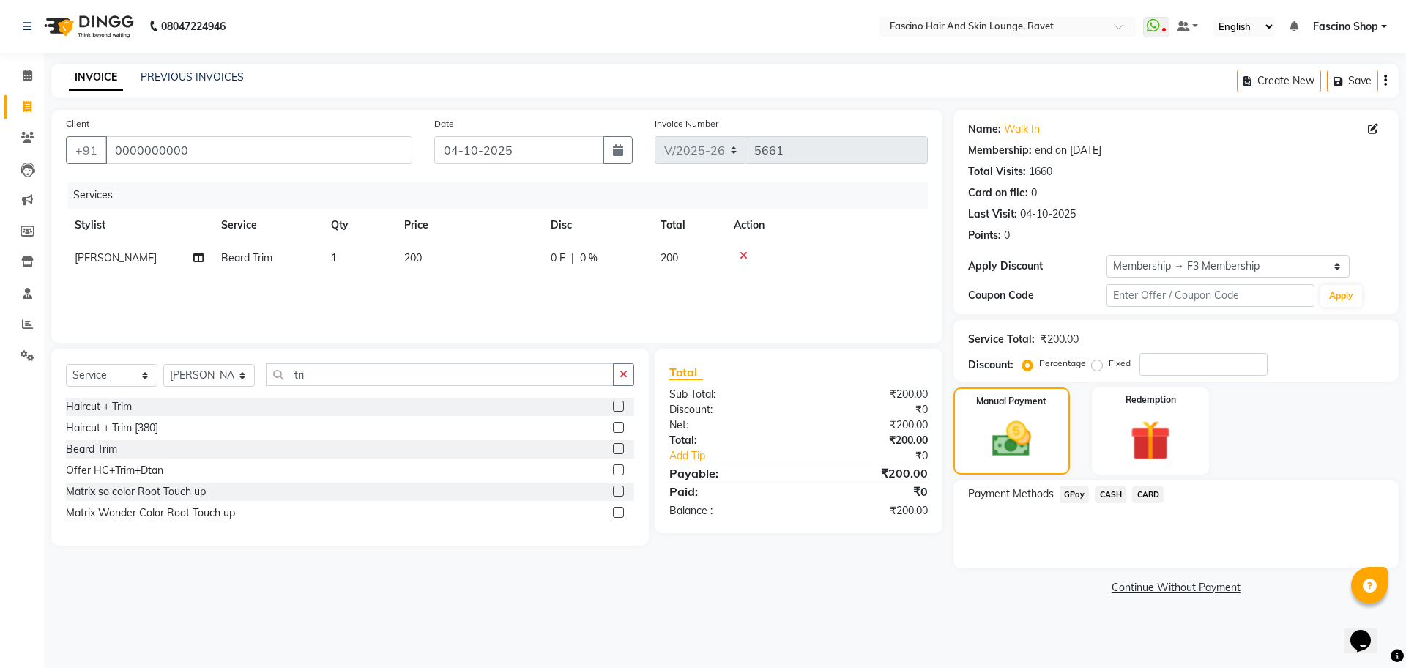
click at [1111, 494] on span "CASH" at bounding box center [1109, 494] width 31 height 17
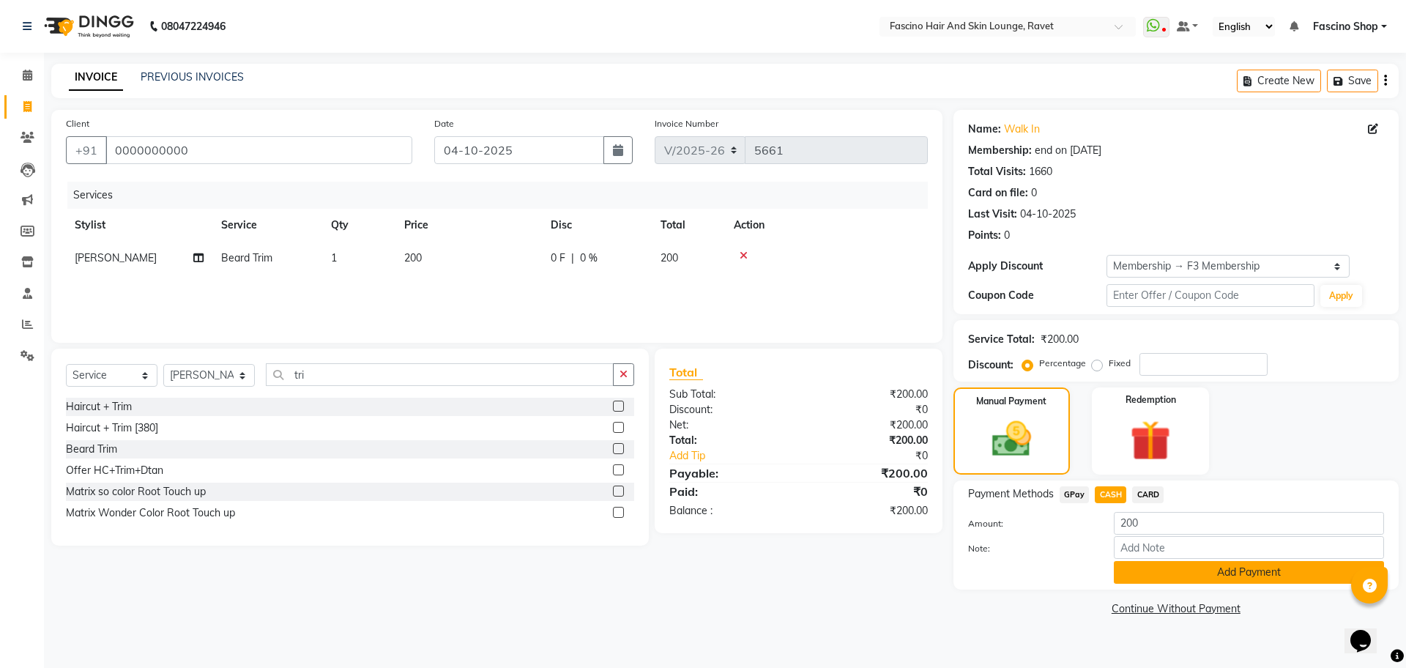
click at [1141, 567] on button "Add Payment" at bounding box center [1249, 572] width 270 height 23
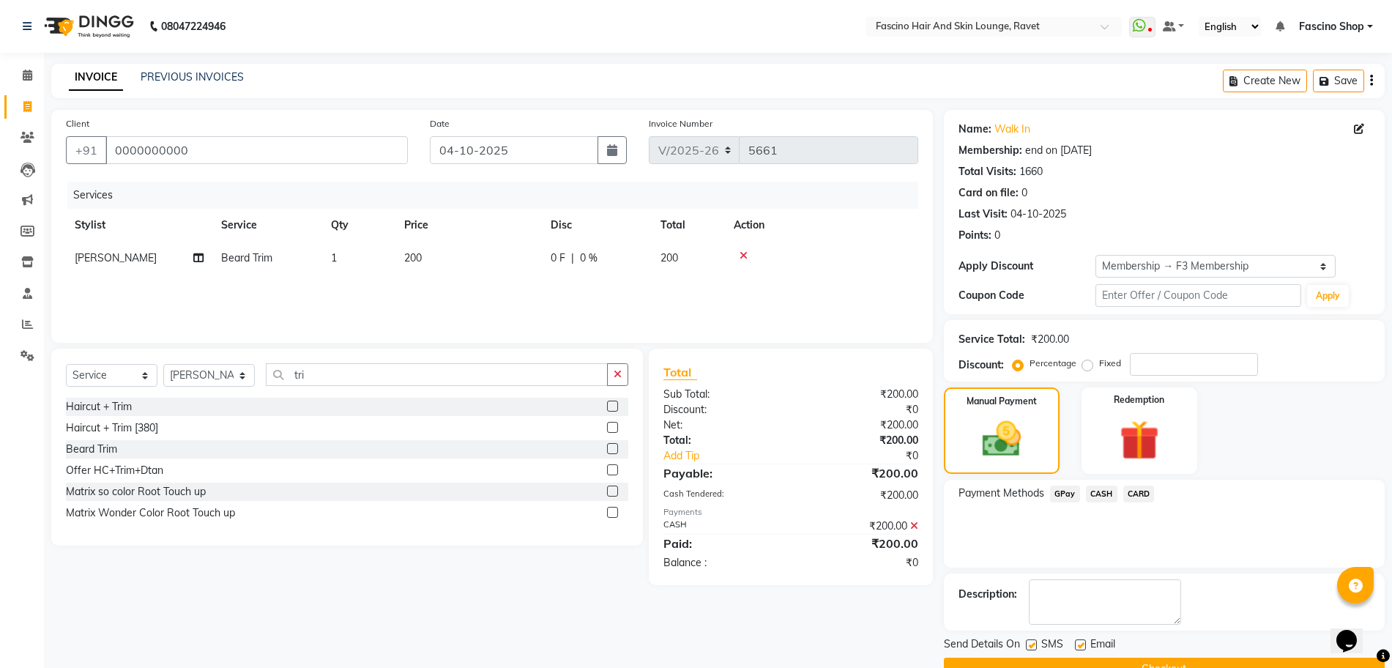
scroll to position [34, 0]
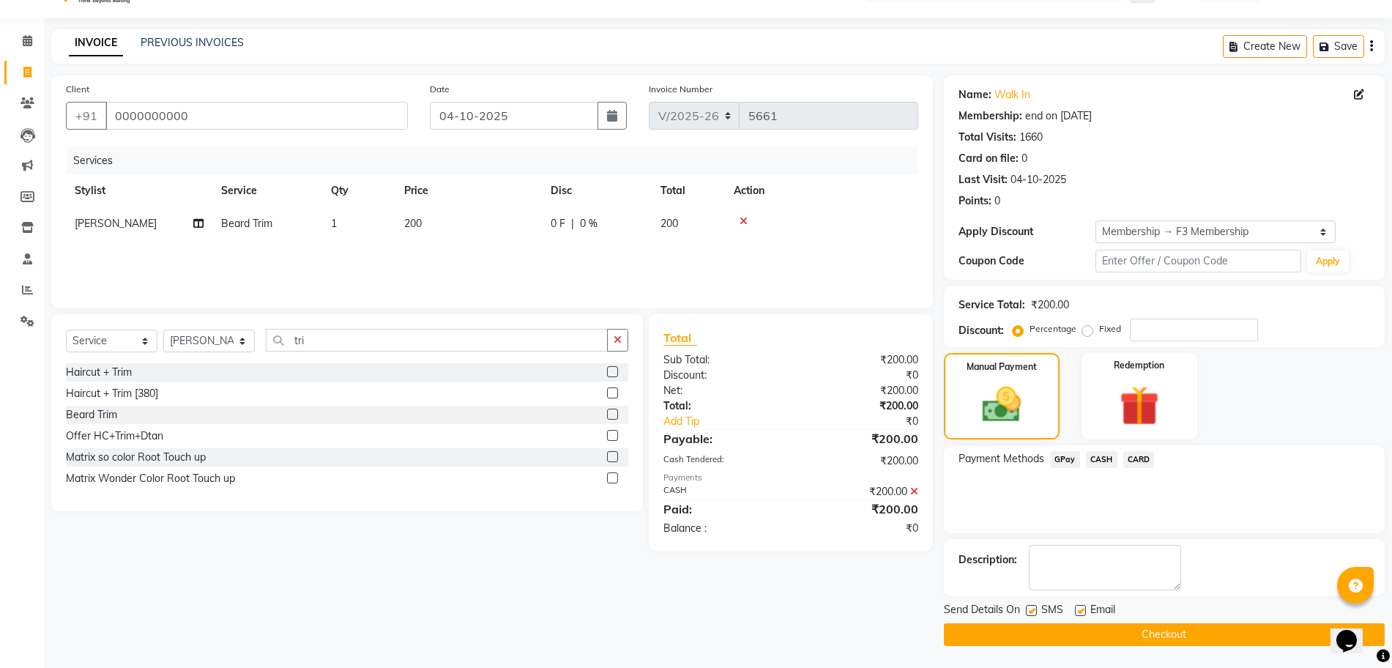
click at [1035, 613] on label at bounding box center [1031, 610] width 11 height 11
click at [1035, 613] on input "checkbox" at bounding box center [1031, 611] width 10 height 10
checkbox input "false"
click at [1036, 633] on button "Checkout" at bounding box center [1164, 634] width 441 height 23
